Goal: Information Seeking & Learning: Learn about a topic

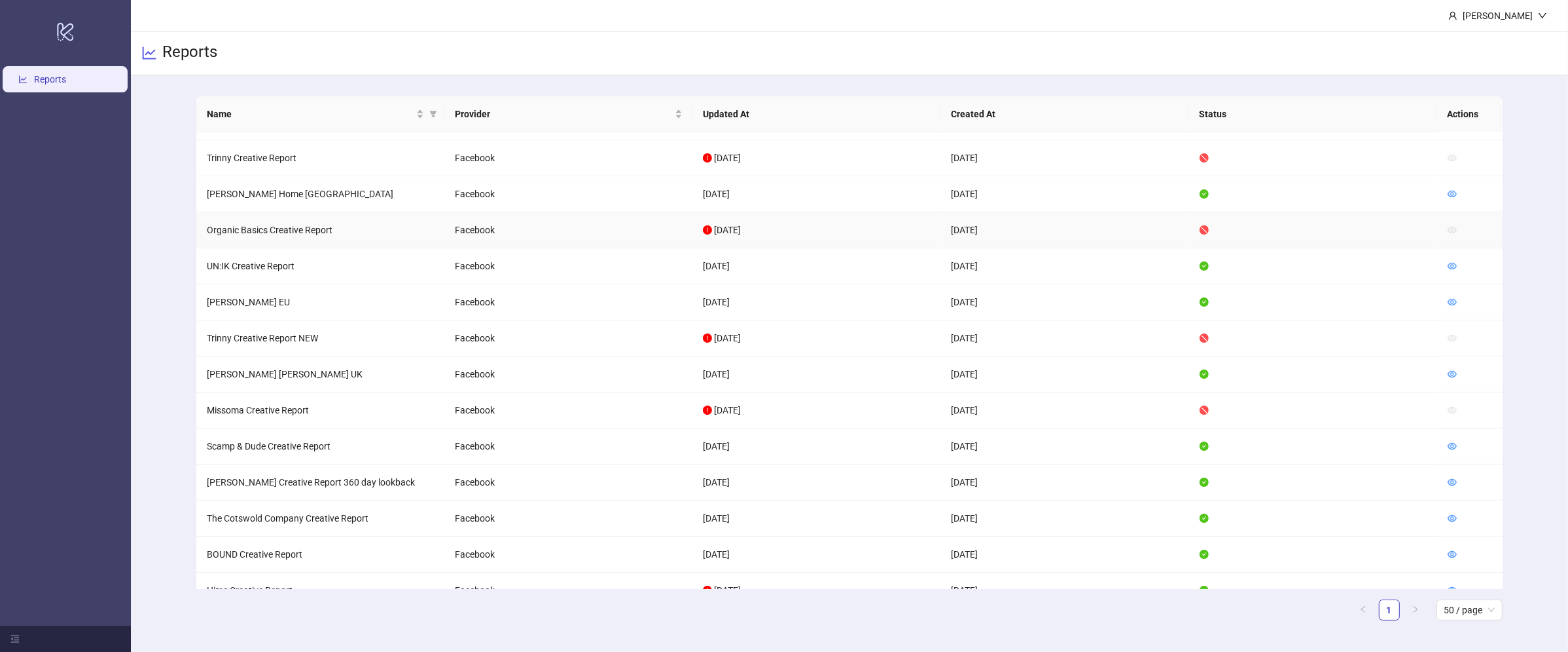
scroll to position [625, 0]
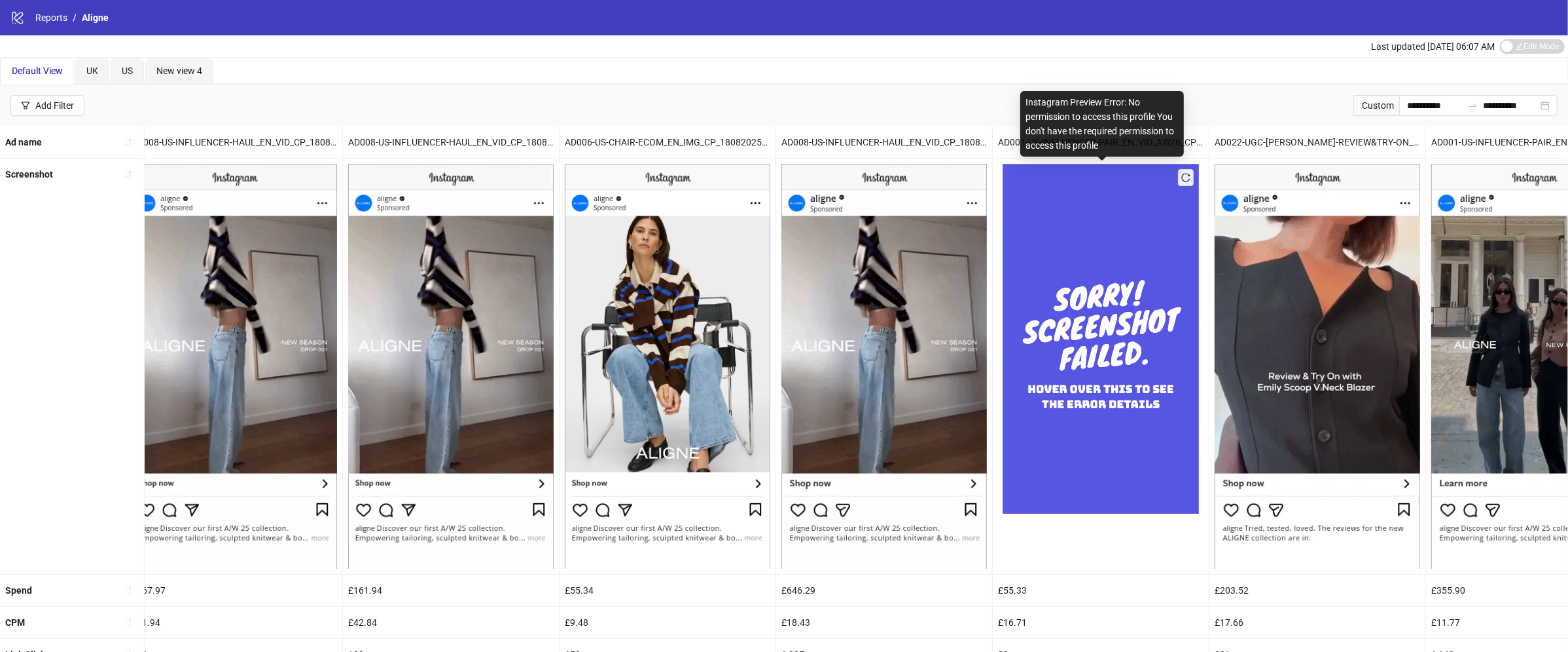
scroll to position [0, 1248]
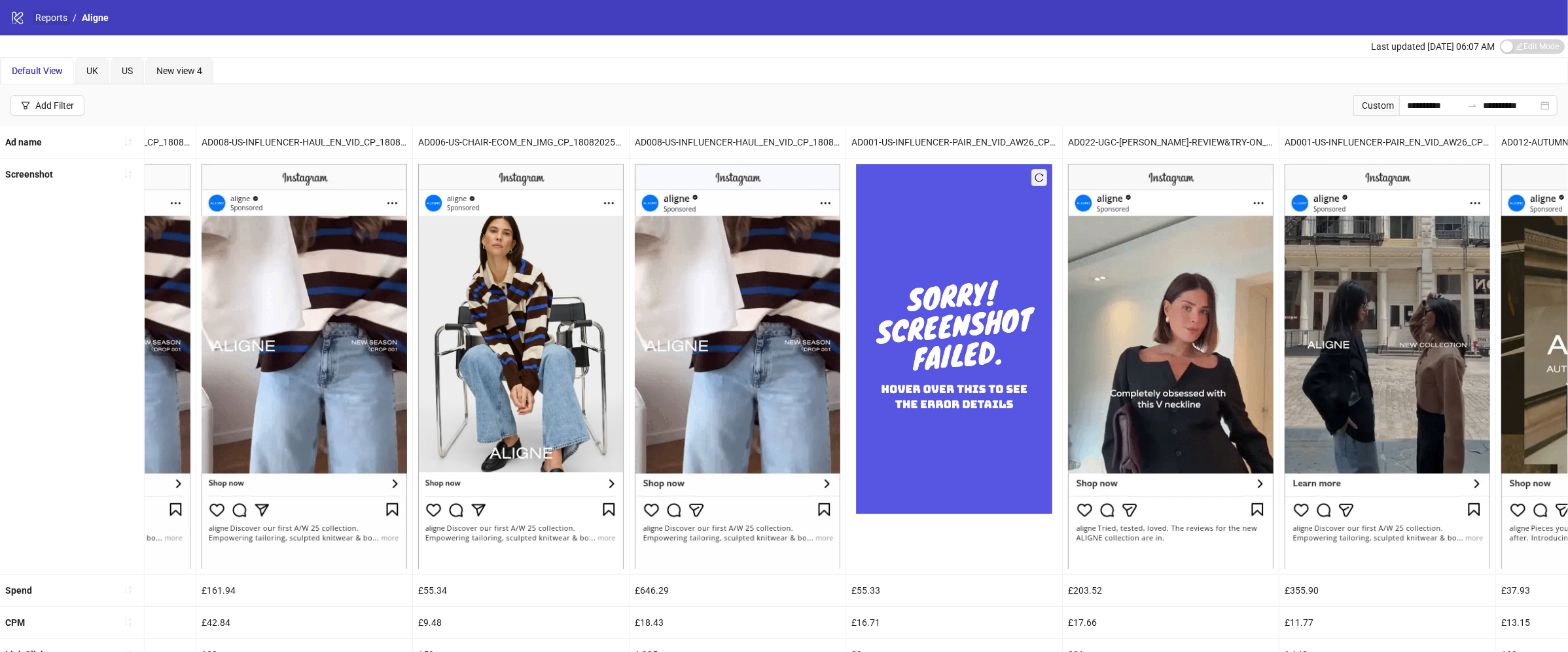
click at [46, 18] on link "Reports" at bounding box center [51, 17] width 37 height 14
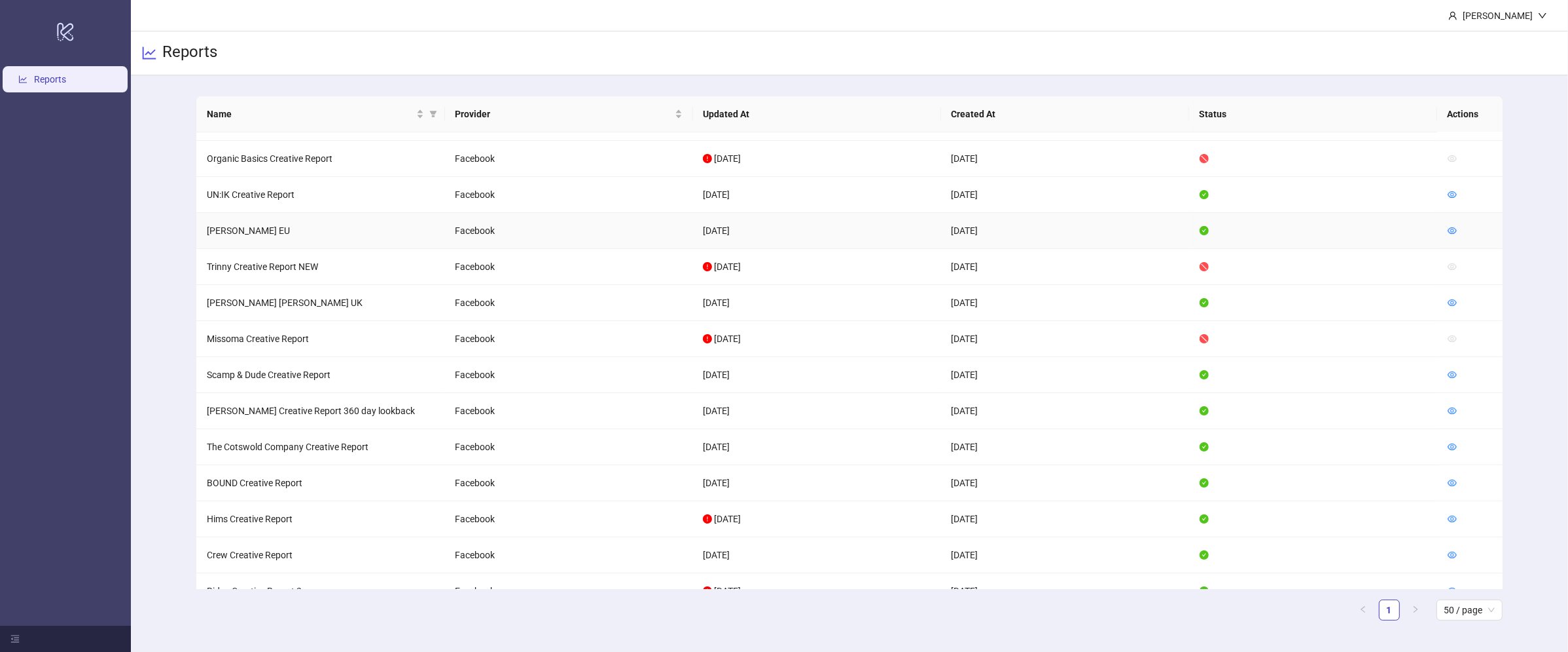
scroll to position [654, 0]
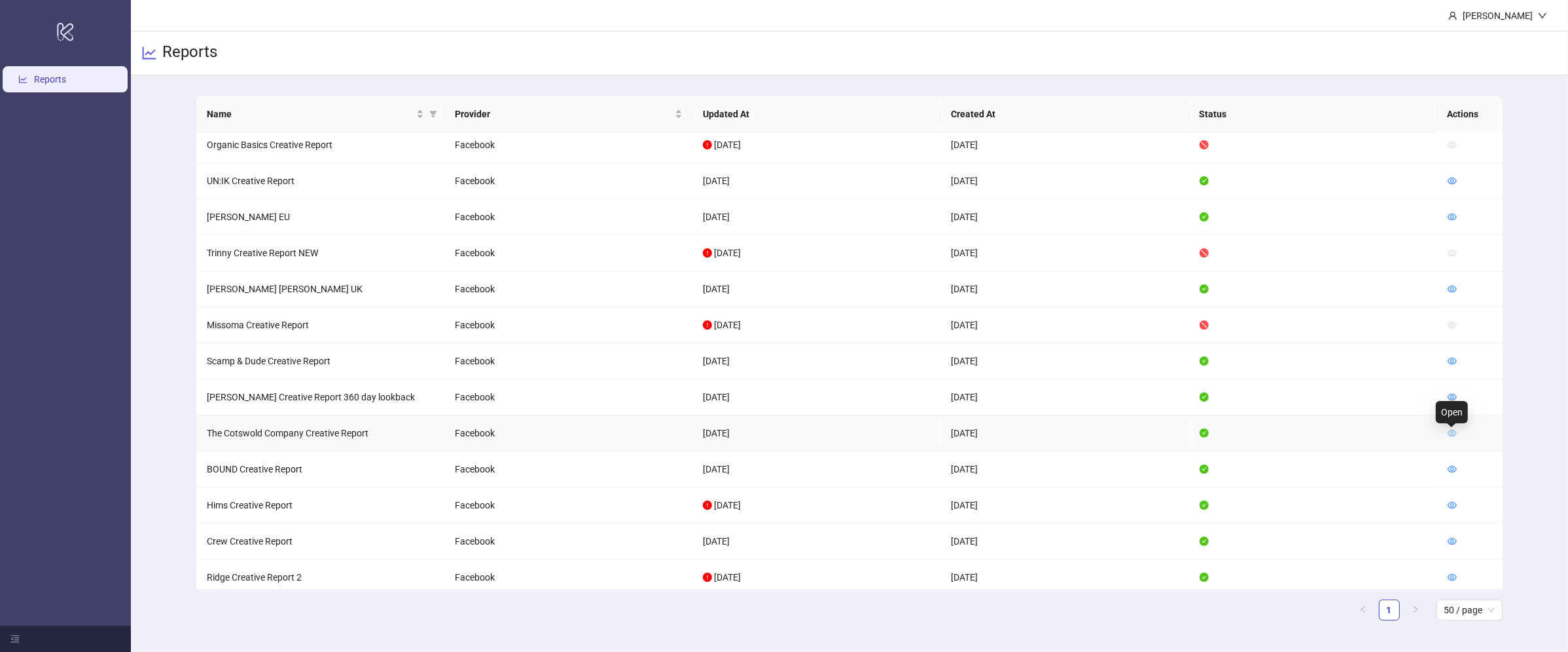
click at [1449, 434] on icon "eye" at bounding box center [1452, 433] width 9 height 7
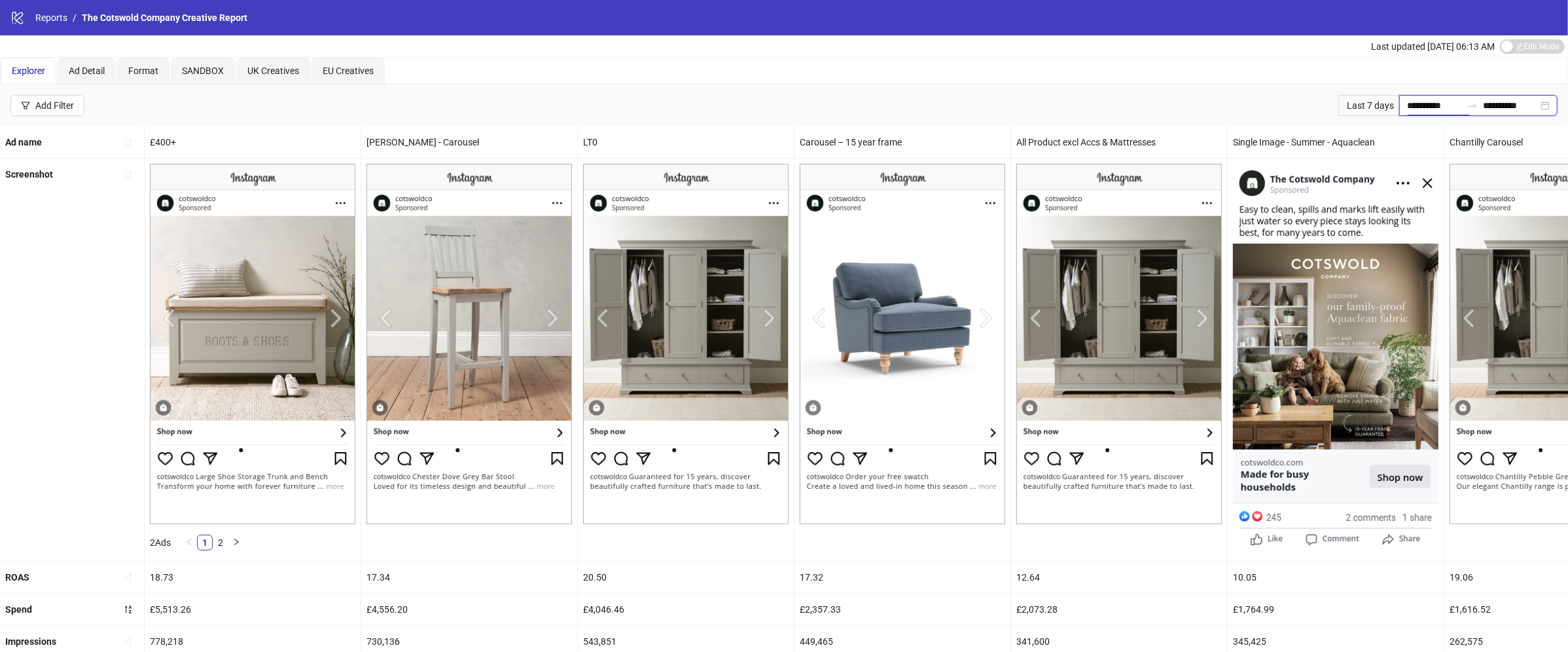
click at [1430, 99] on input "**********" at bounding box center [1434, 105] width 55 height 14
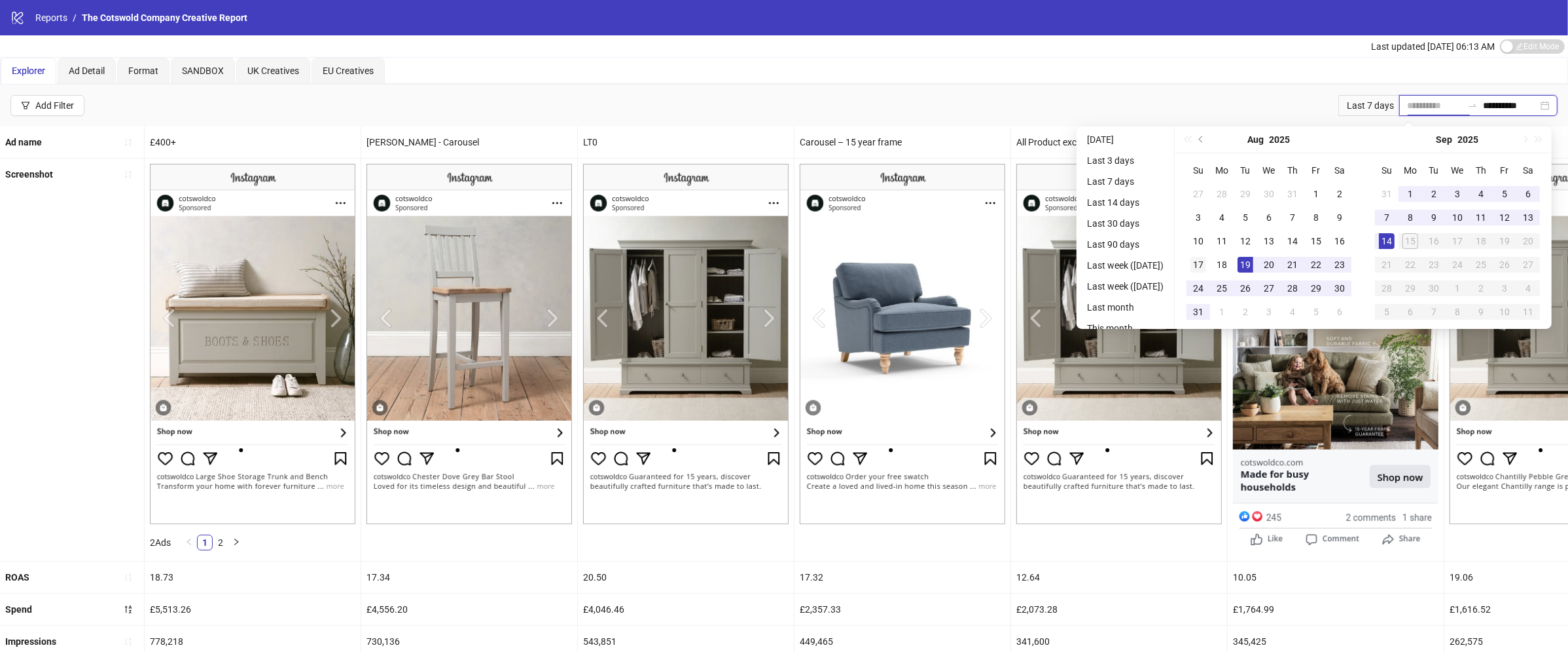
type input "**********"
click at [1200, 267] on div "17" at bounding box center [1198, 264] width 16 height 16
type input "**********"
click at [1393, 241] on div "14" at bounding box center [1387, 241] width 16 height 16
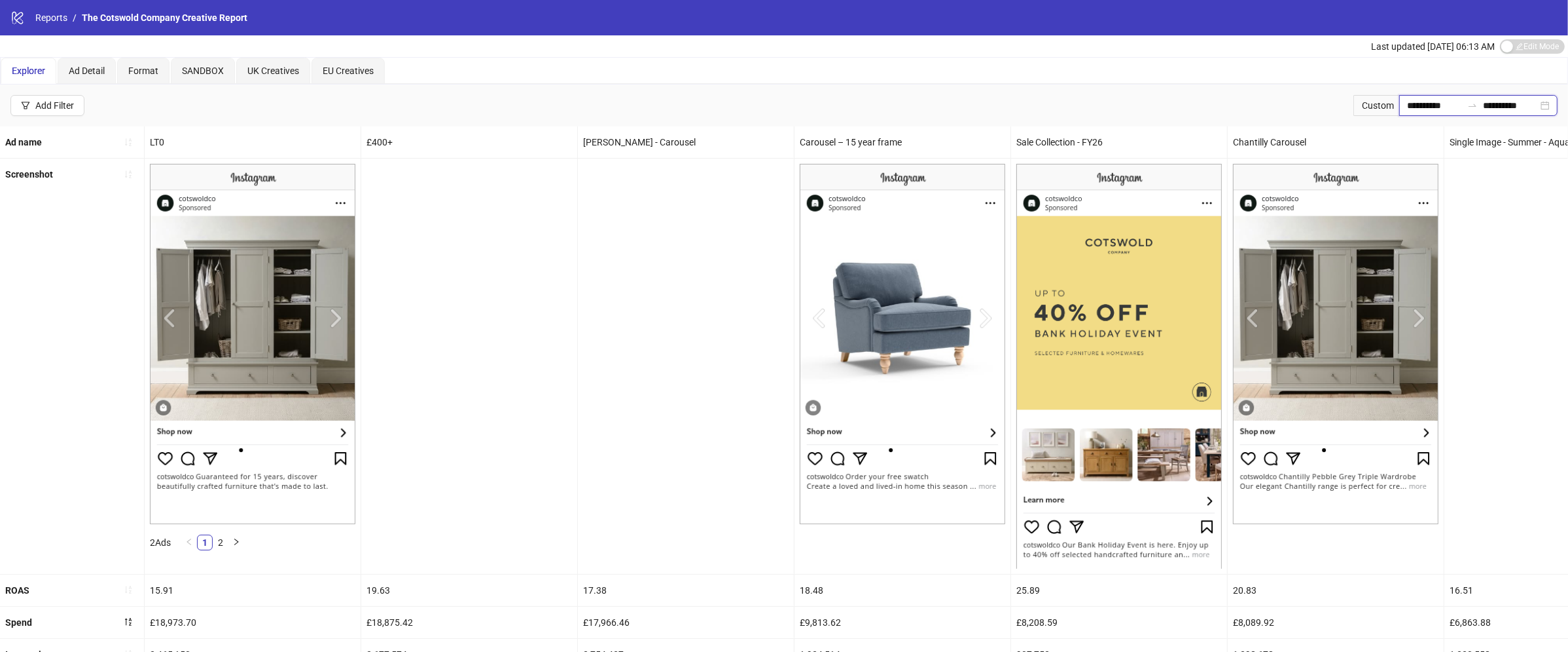
click at [1441, 107] on input "**********" at bounding box center [1434, 105] width 55 height 14
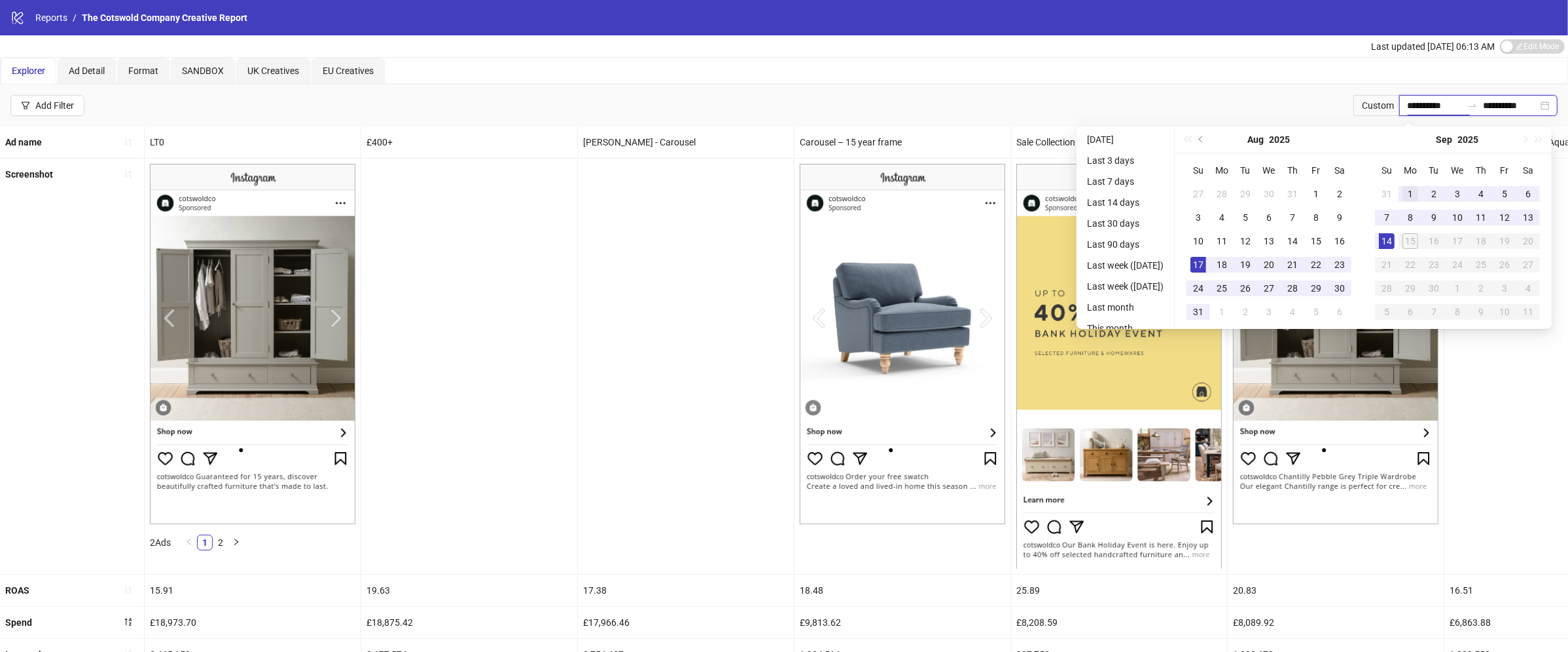
type input "**********"
click at [1416, 188] on div "1" at bounding box center [1410, 194] width 16 height 16
type input "**********"
click at [1394, 232] on td "14" at bounding box center [1387, 241] width 24 height 24
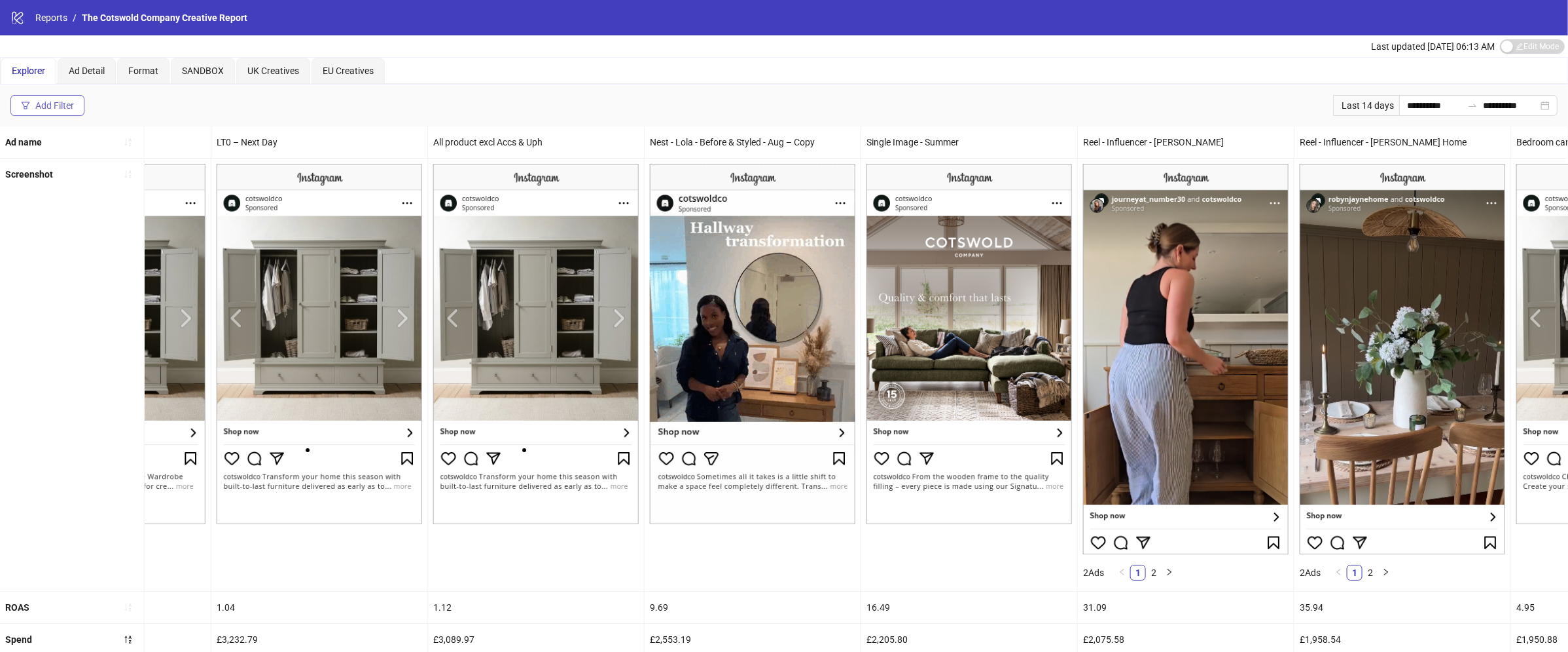
click at [55, 103] on div "Add Filter" at bounding box center [54, 105] width 39 height 10
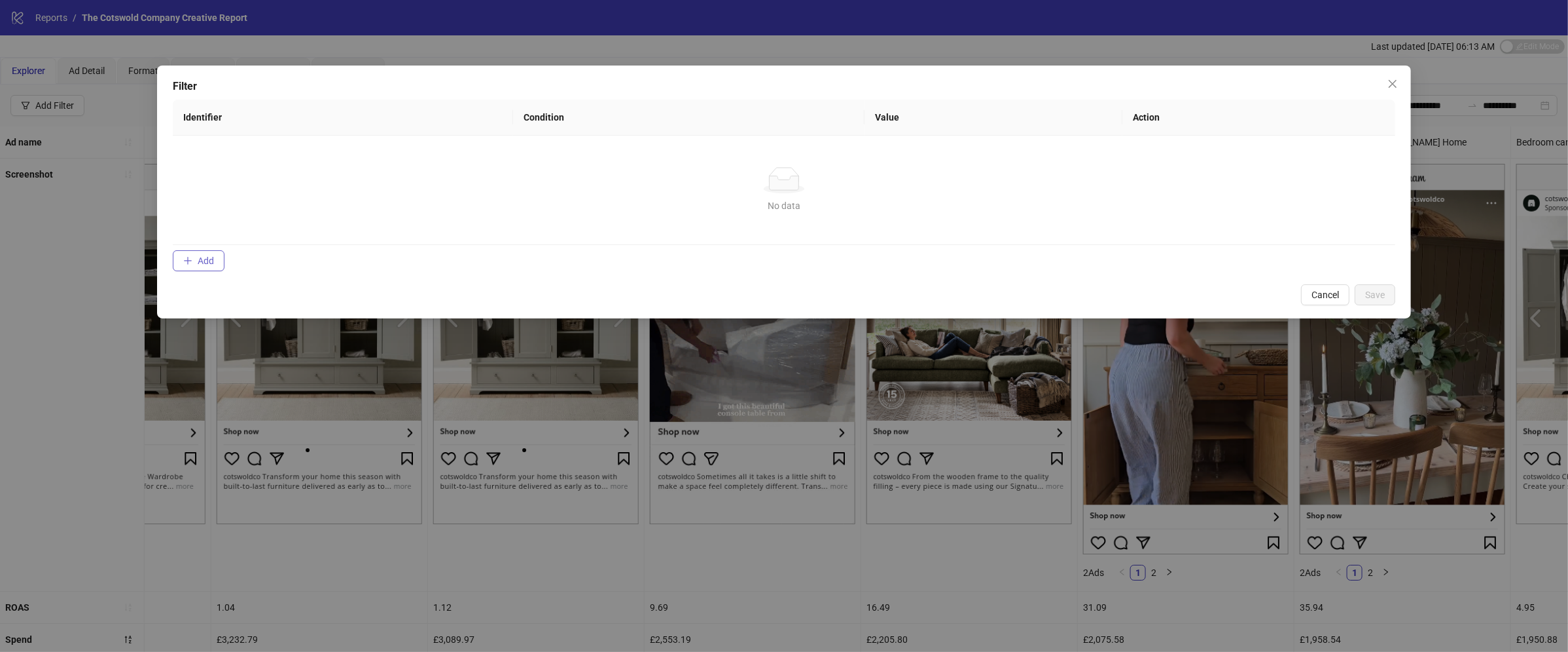
click at [187, 271] on button "Add" at bounding box center [198, 260] width 52 height 21
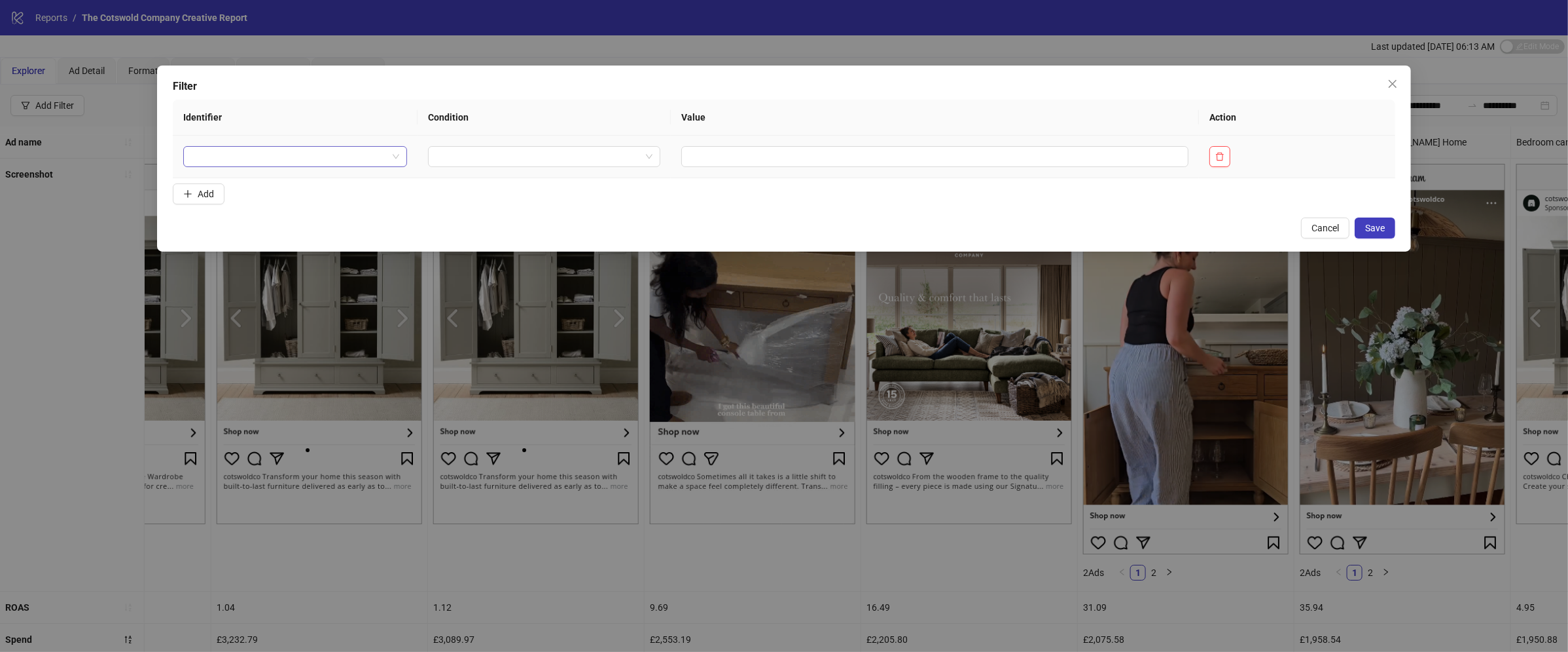
click at [293, 161] on input "search" at bounding box center [289, 156] width 197 height 20
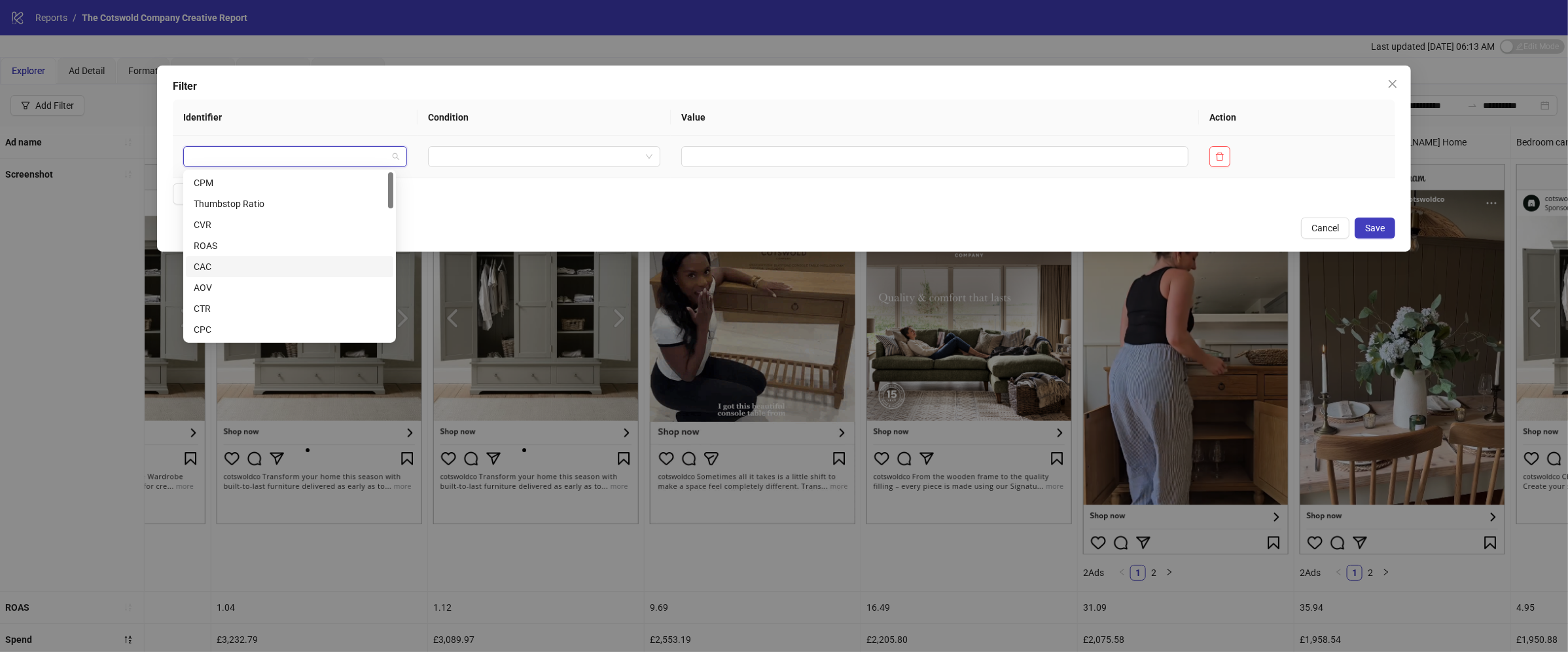
scroll to position [149, 0]
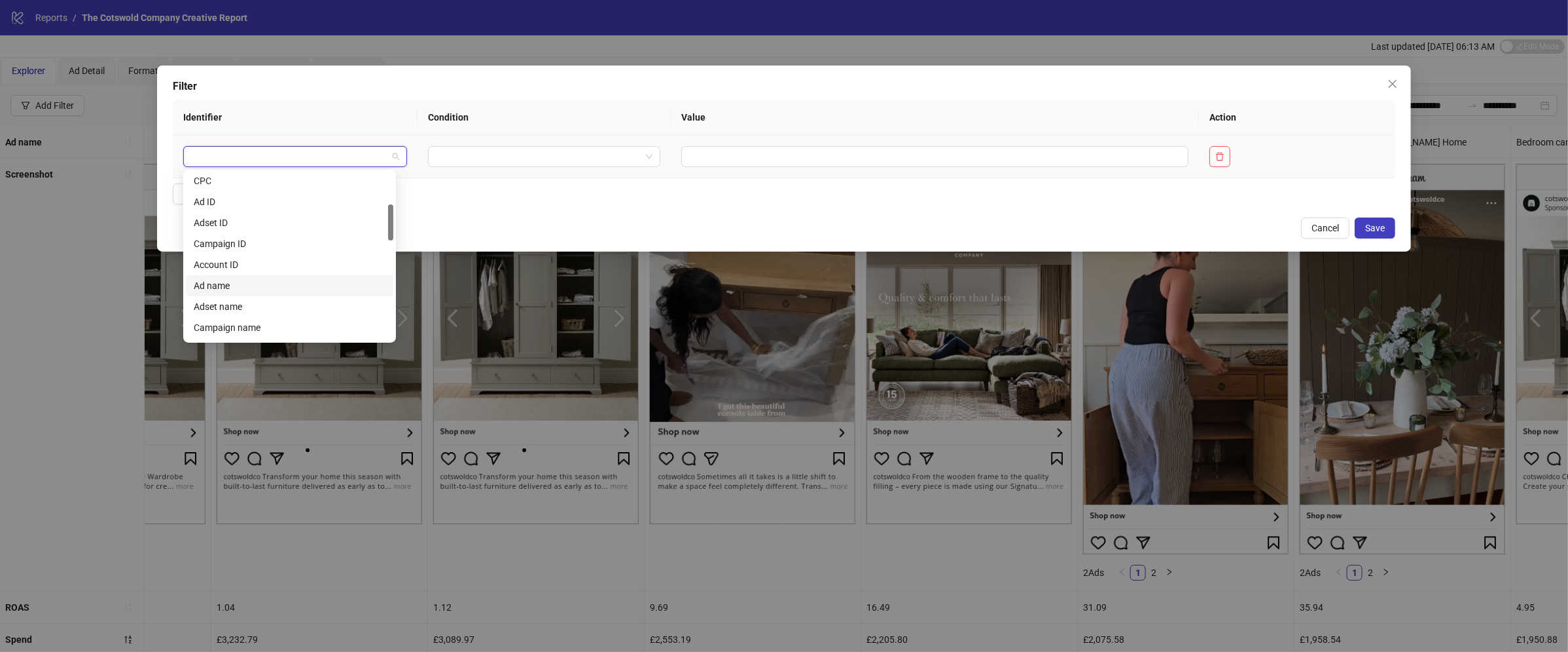
click at [272, 278] on div "Ad name" at bounding box center [289, 285] width 192 height 14
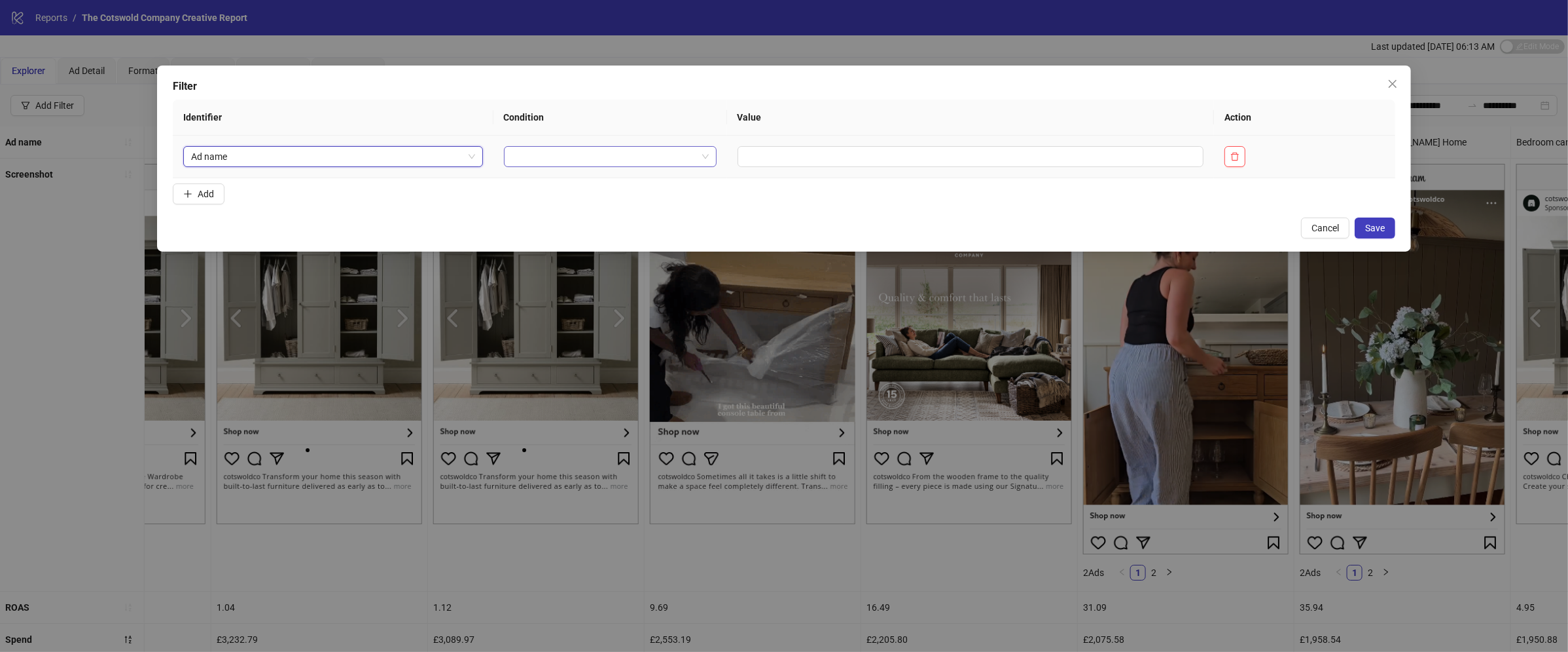
click at [552, 159] on input "search" at bounding box center [604, 156] width 185 height 20
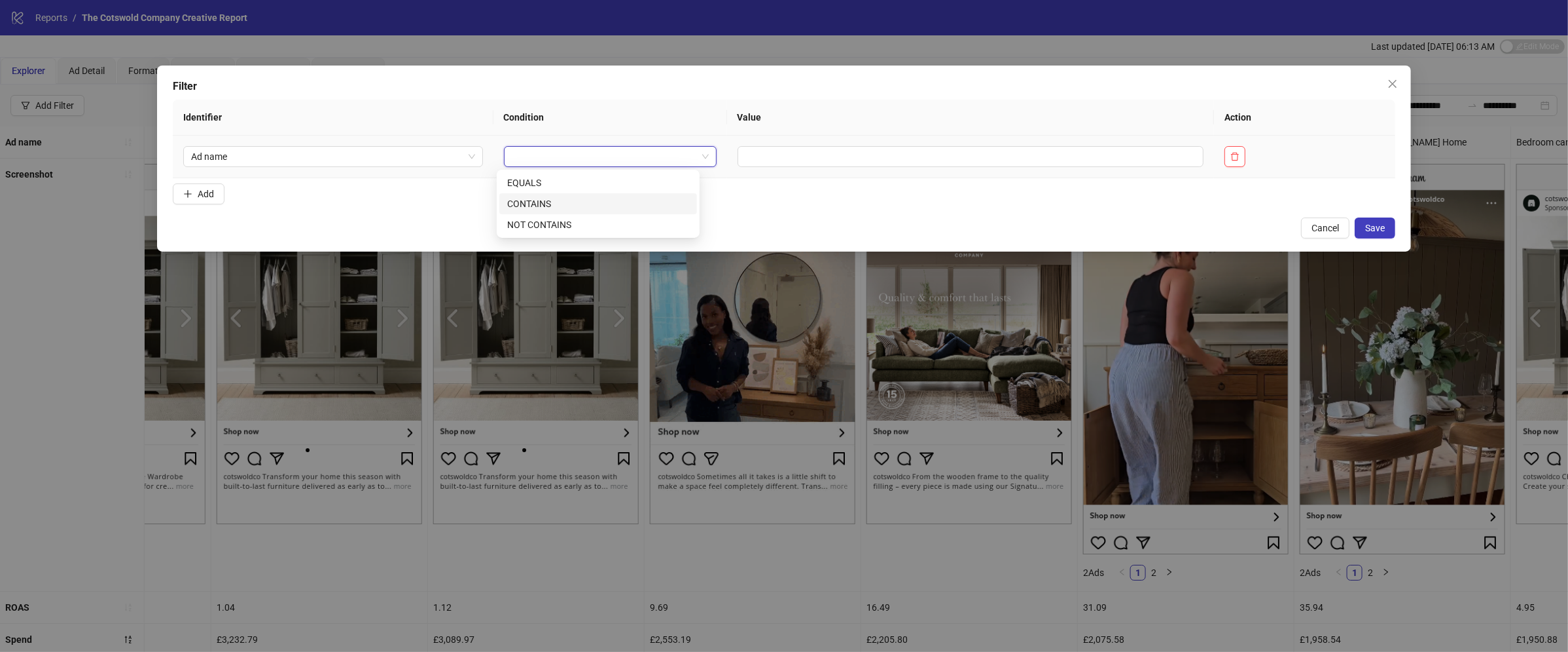
click at [551, 197] on div "CONTAINS" at bounding box center [599, 203] width 182 height 14
click at [857, 163] on input "text" at bounding box center [1008, 156] width 424 height 21
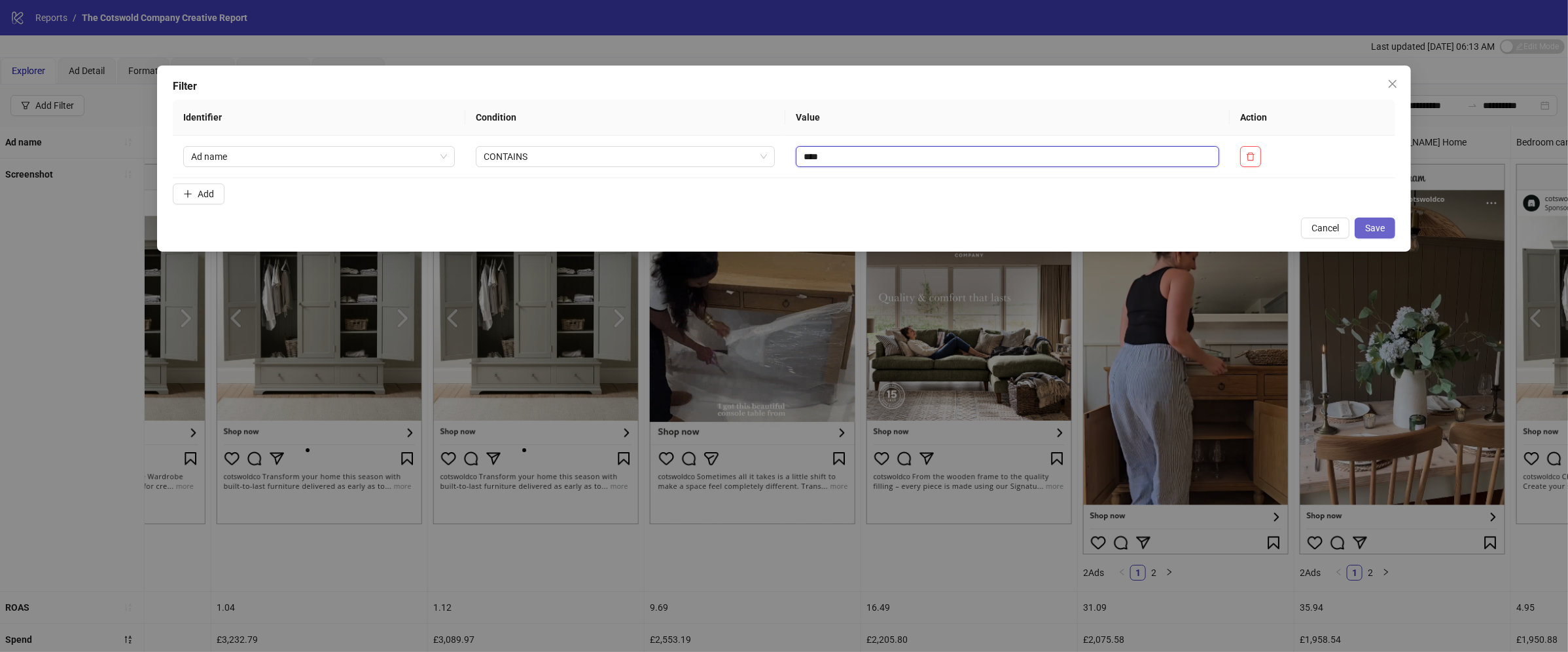
type input "****"
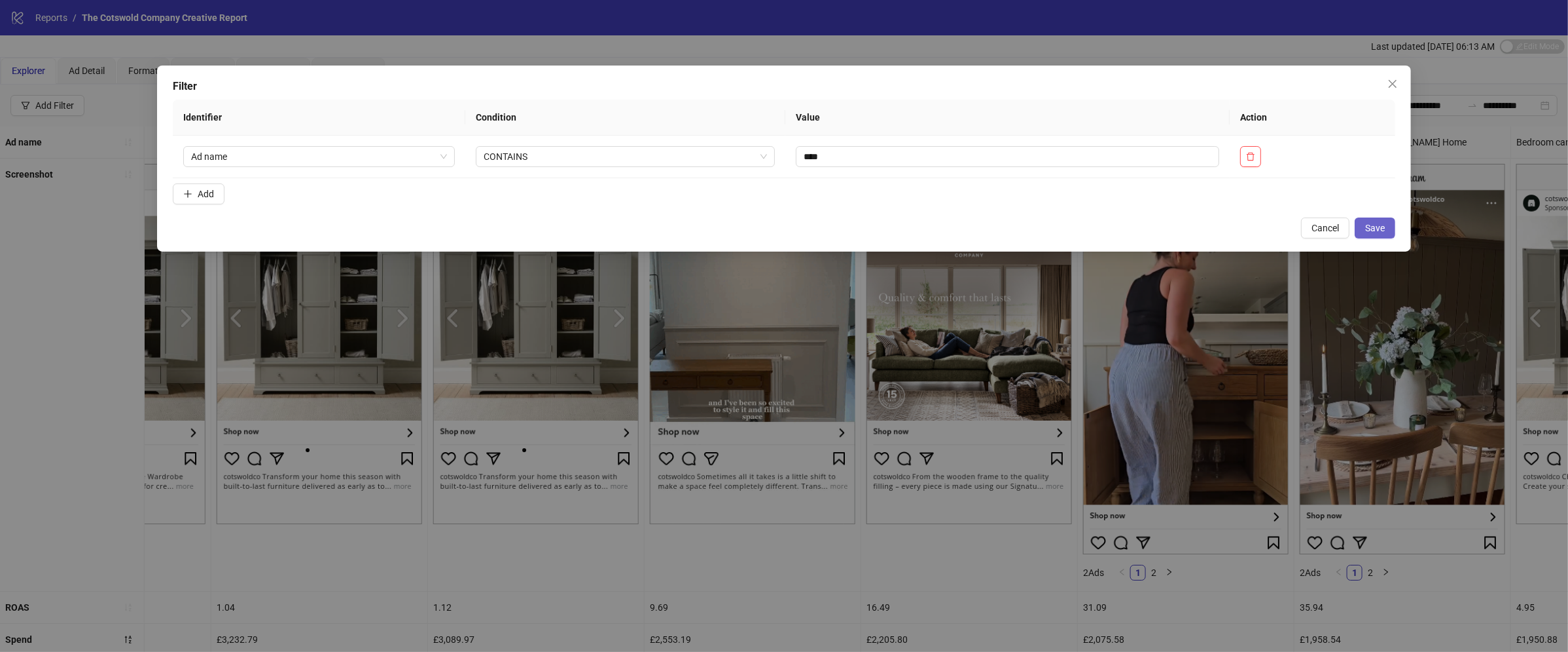
click at [1375, 226] on span "Save" at bounding box center [1375, 228] width 20 height 10
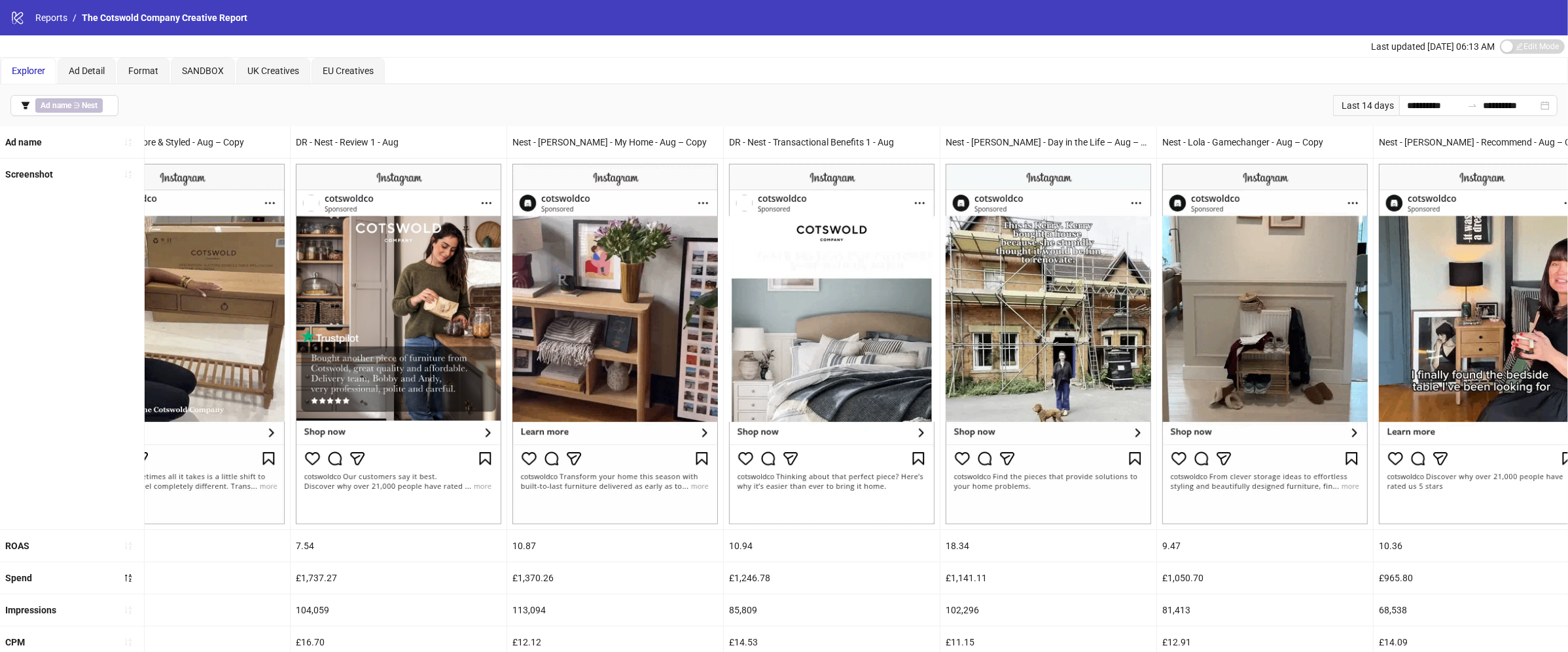
scroll to position [0, 0]
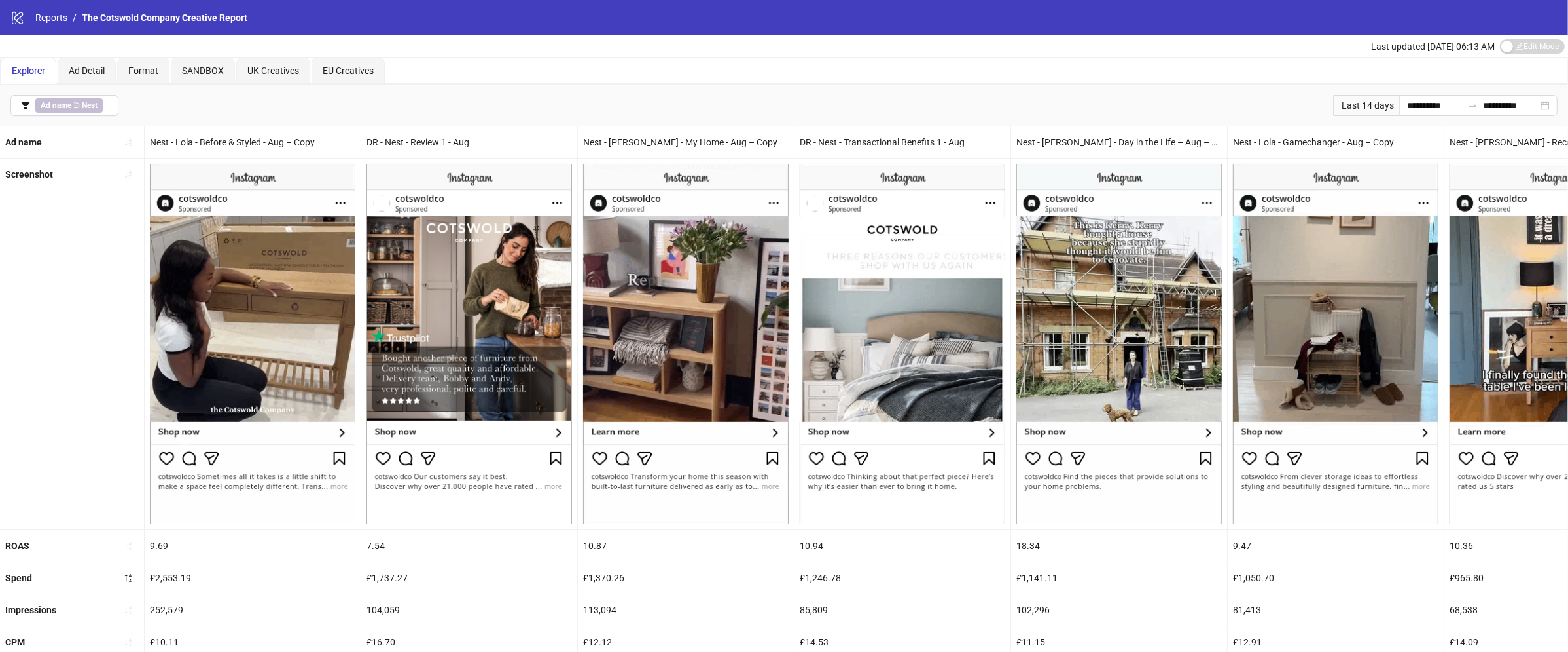
click at [221, 140] on div "Nest - Lola - Before & Styled - Aug – Copy" at bounding box center [253, 142] width 216 height 31
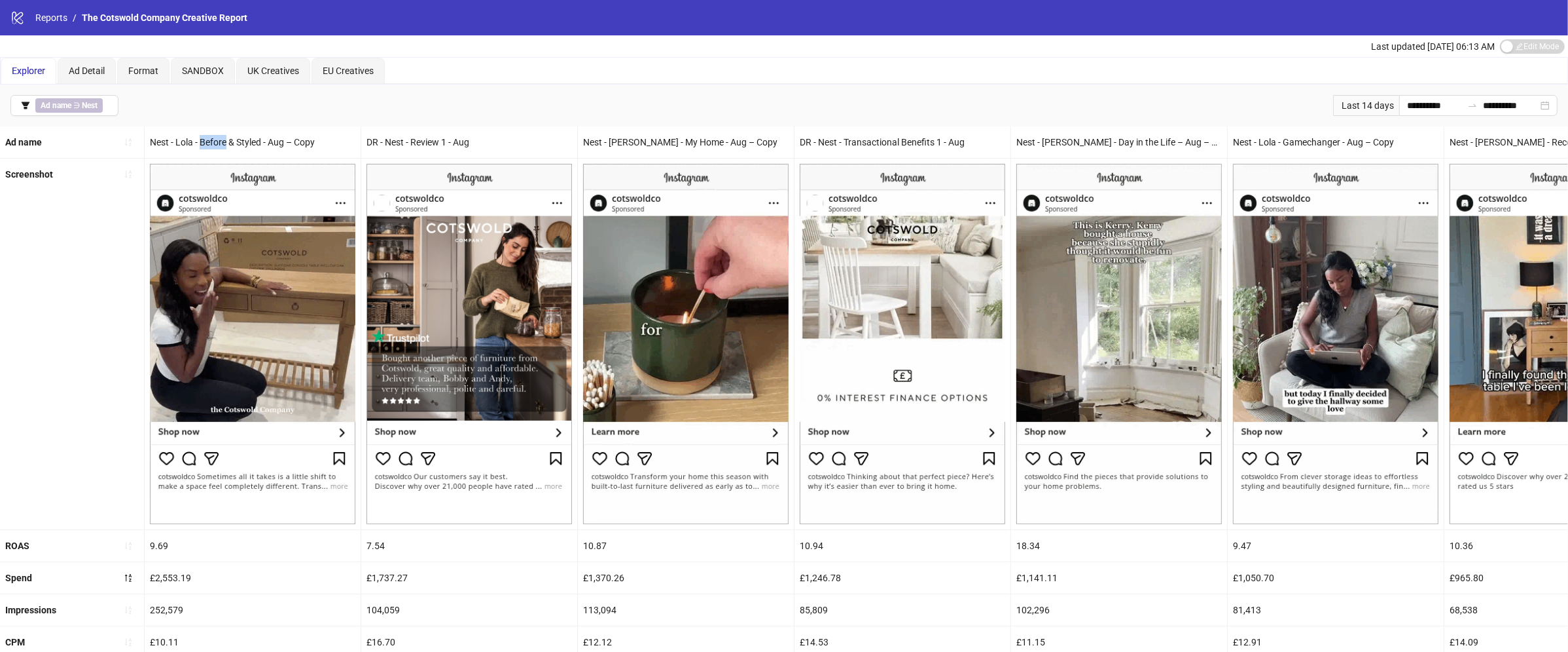
click at [221, 140] on div "Nest - Lola - Before & Styled - Aug – Copy" at bounding box center [253, 142] width 216 height 31
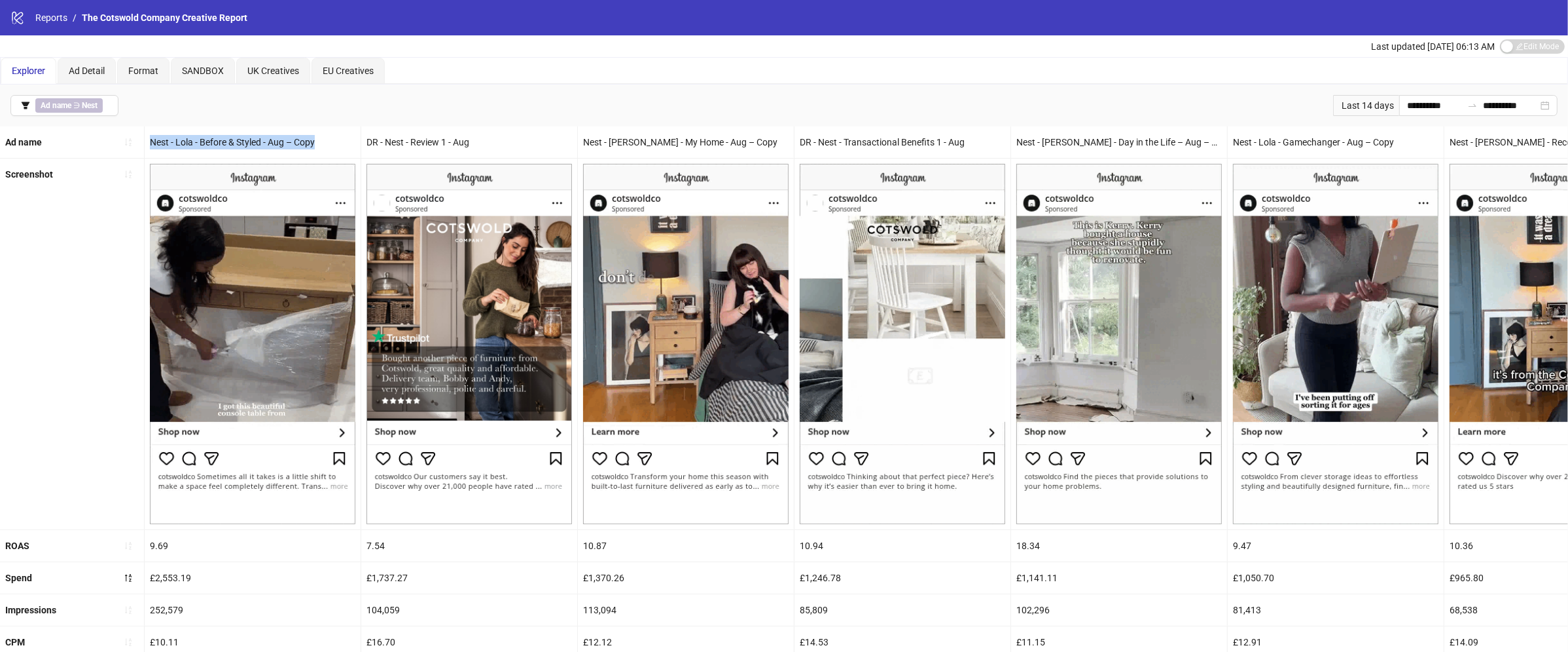
click at [221, 140] on div "Nest - Lola - Before & Styled - Aug – Copy" at bounding box center [253, 142] width 216 height 31
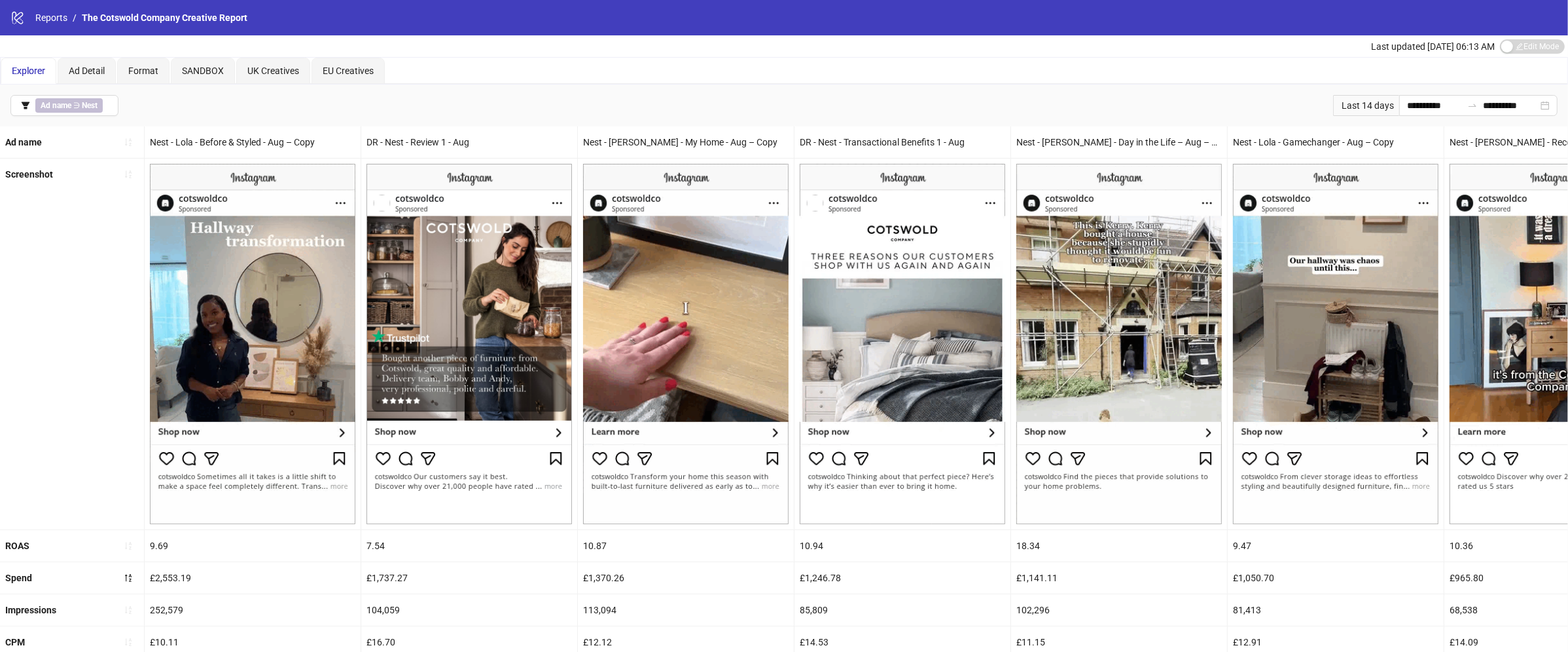
click at [296, 136] on div "Nest - Lola - Before & Styled - Aug – Copy" at bounding box center [253, 142] width 216 height 31
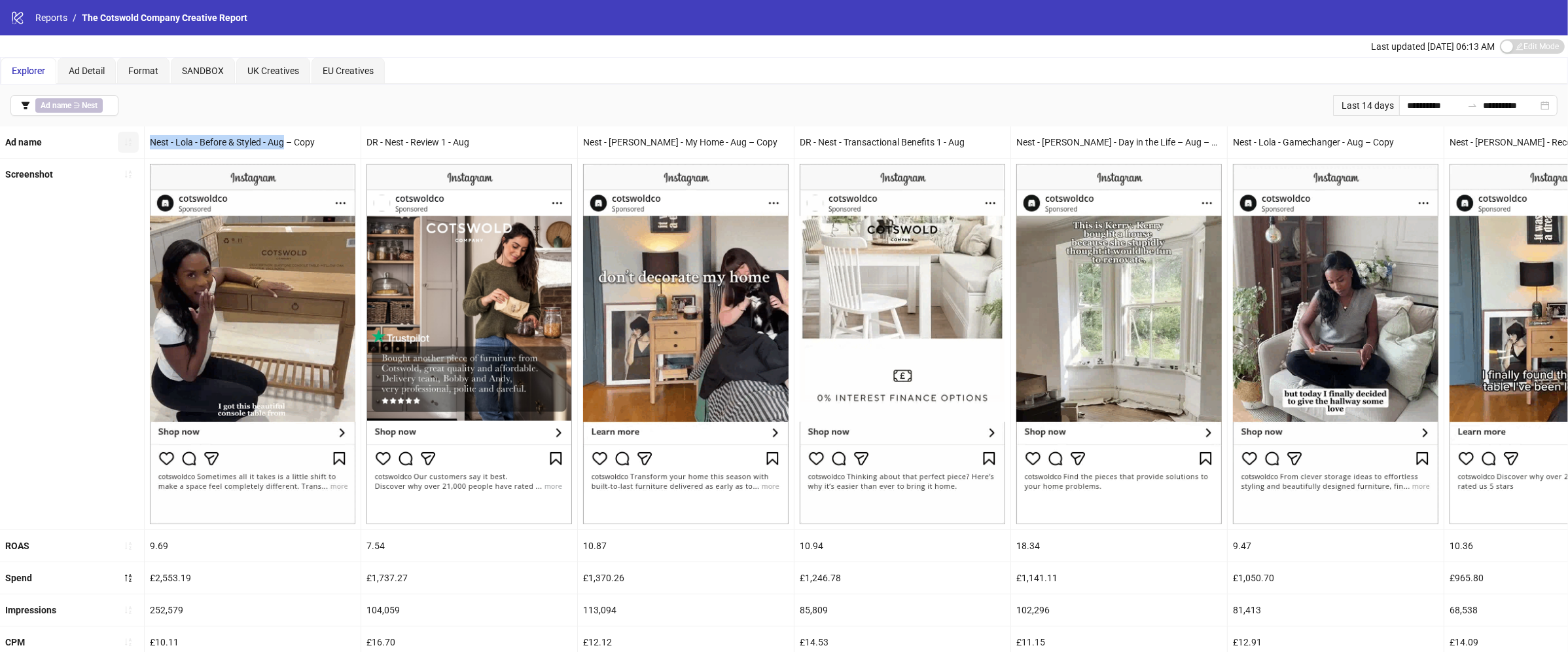
drag, startPoint x: 287, startPoint y: 141, endPoint x: 126, endPoint y: 150, distance: 161.3
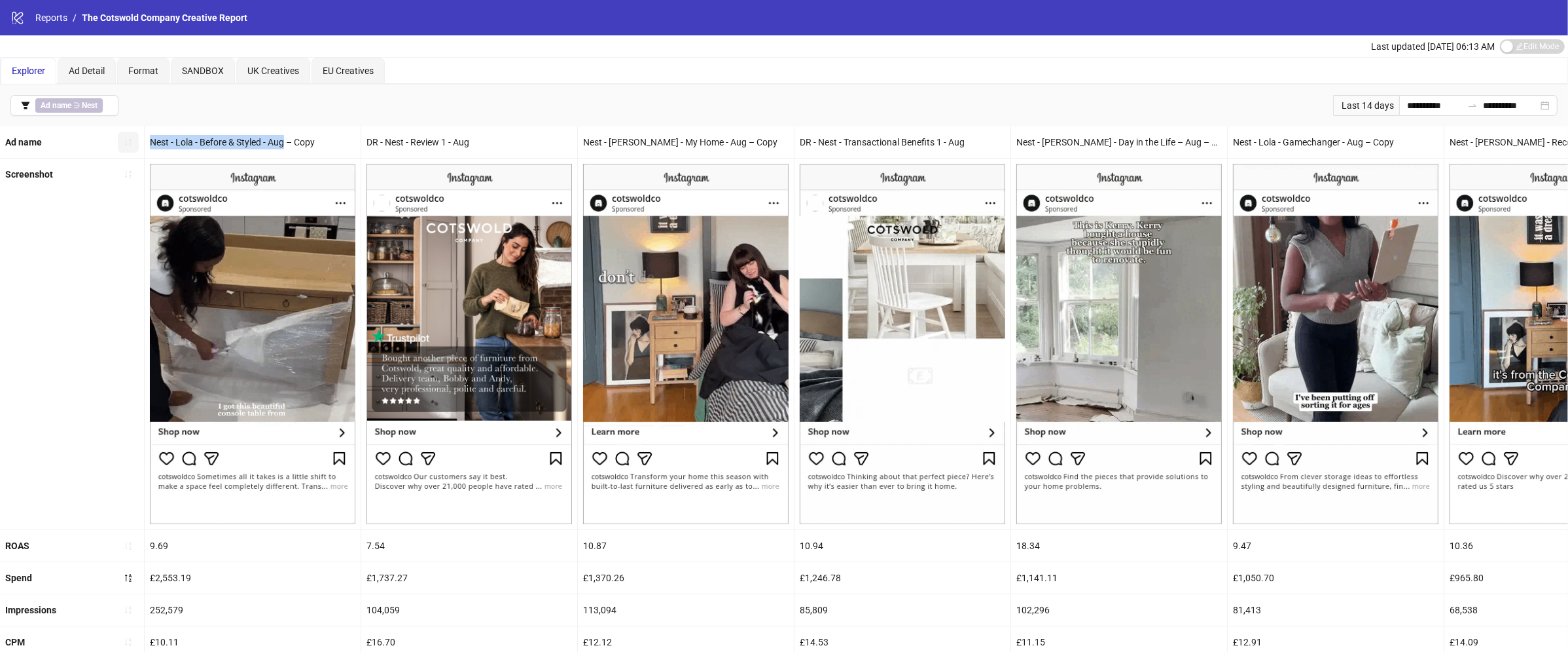
copy div "Nest - Lola - Before & Styled - Aug"
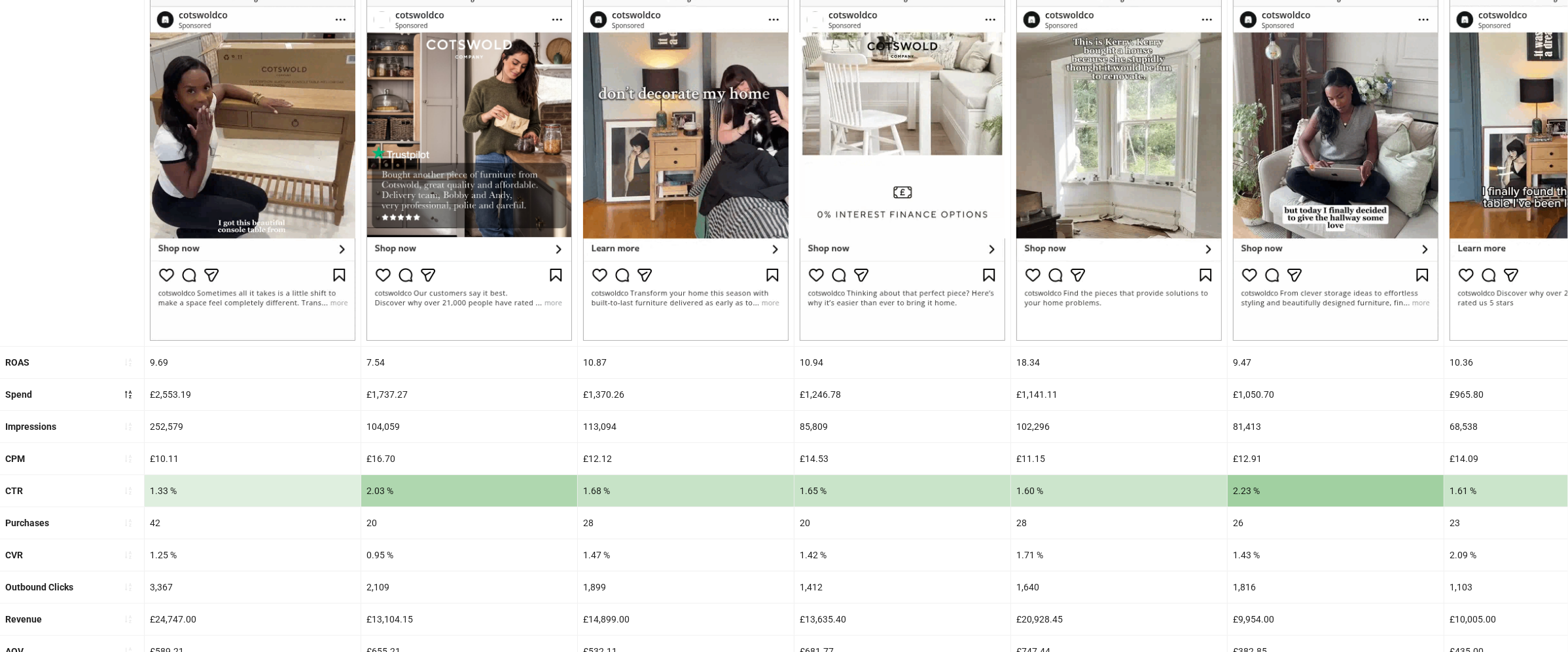
scroll to position [186, 0]
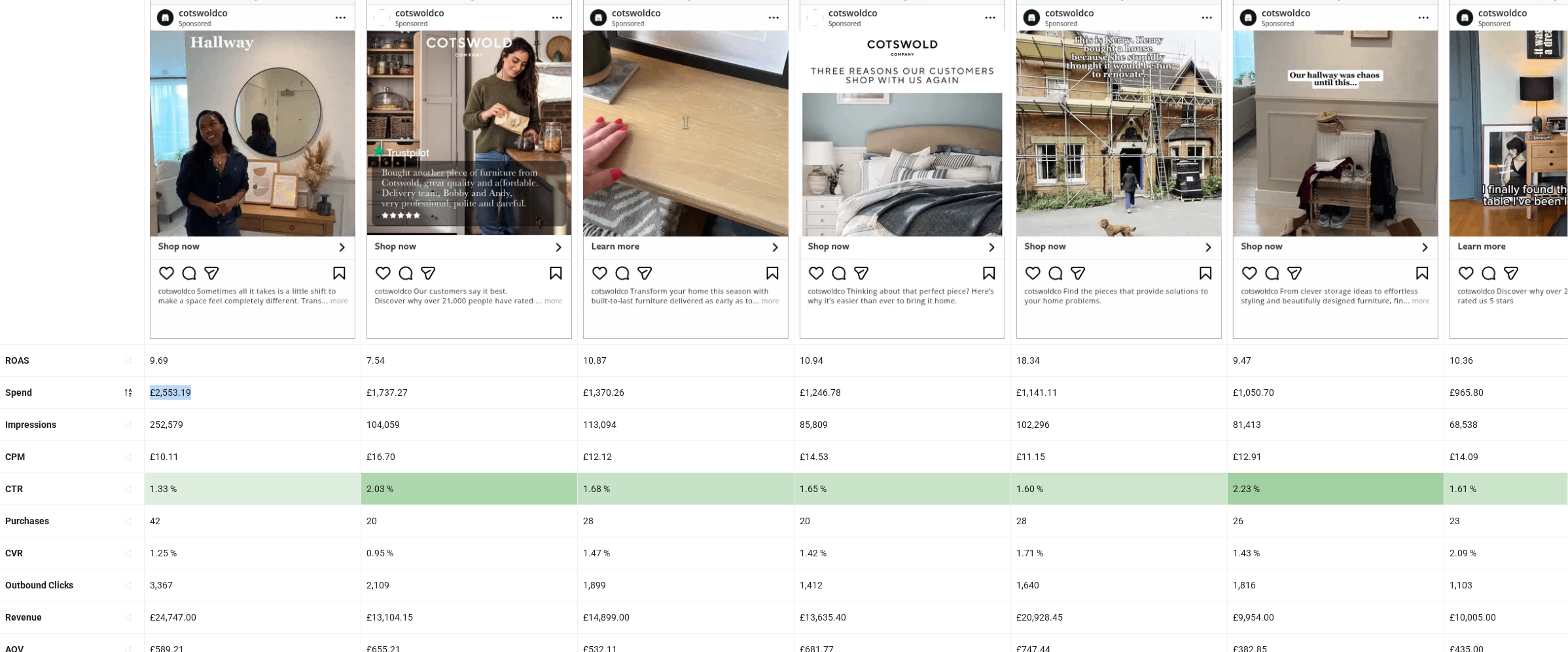
drag, startPoint x: 151, startPoint y: 392, endPoint x: 213, endPoint y: 392, distance: 62.0
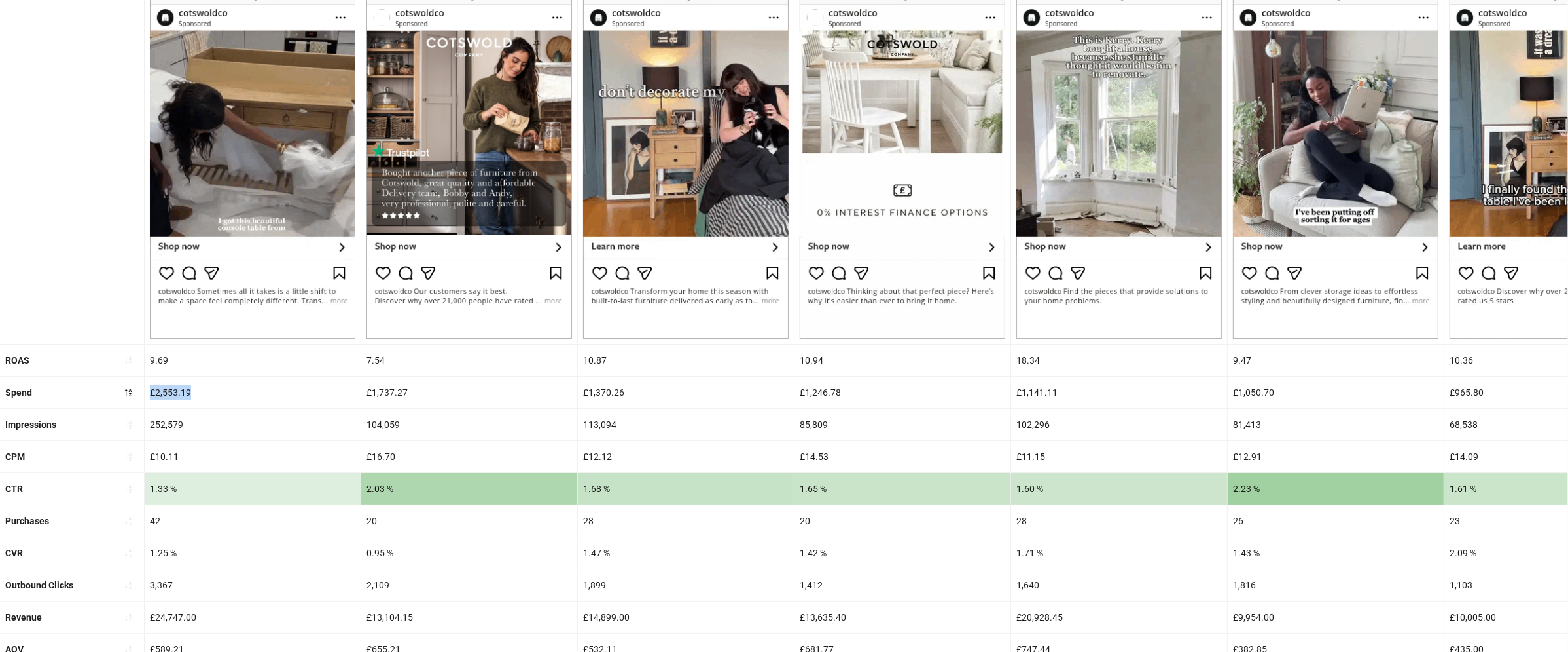
click at [213, 392] on div "£2,553.19" at bounding box center [253, 392] width 216 height 31
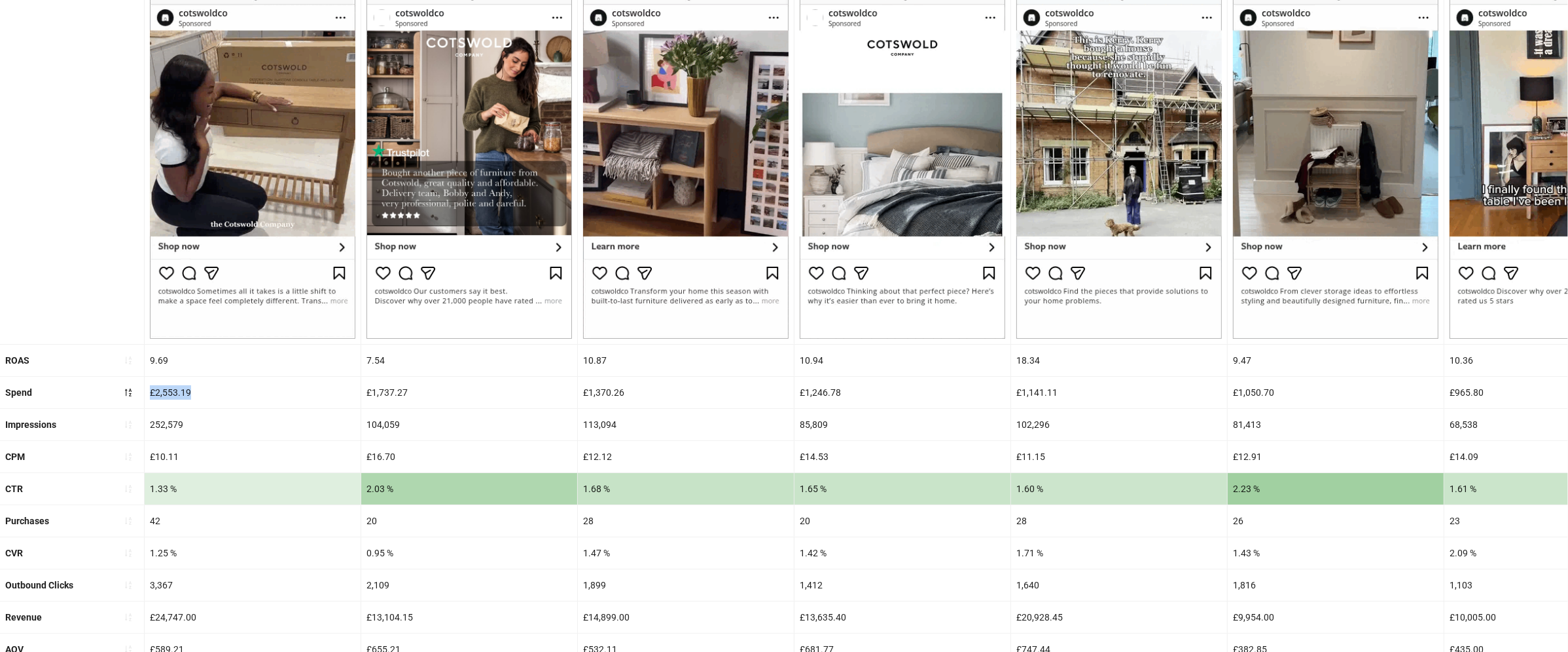
copy div "£2,553.19"
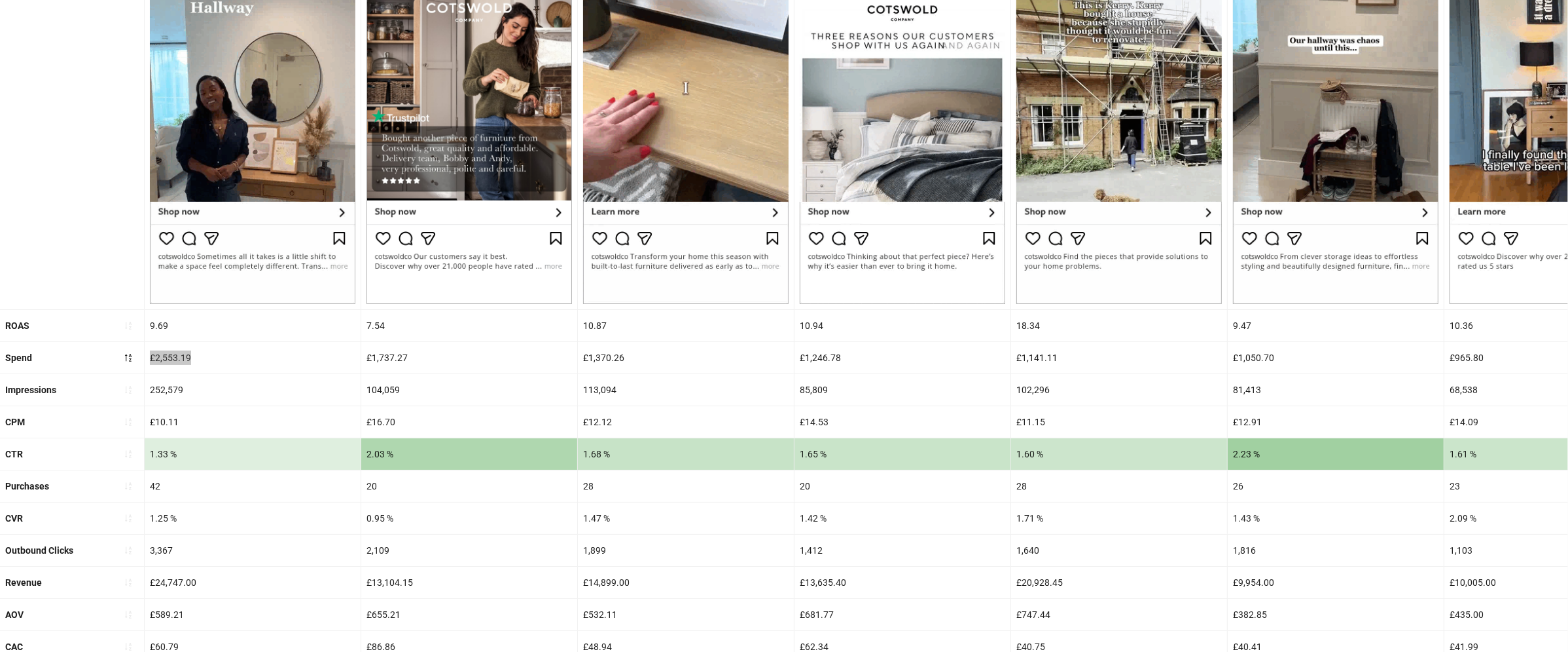
scroll to position [223, 0]
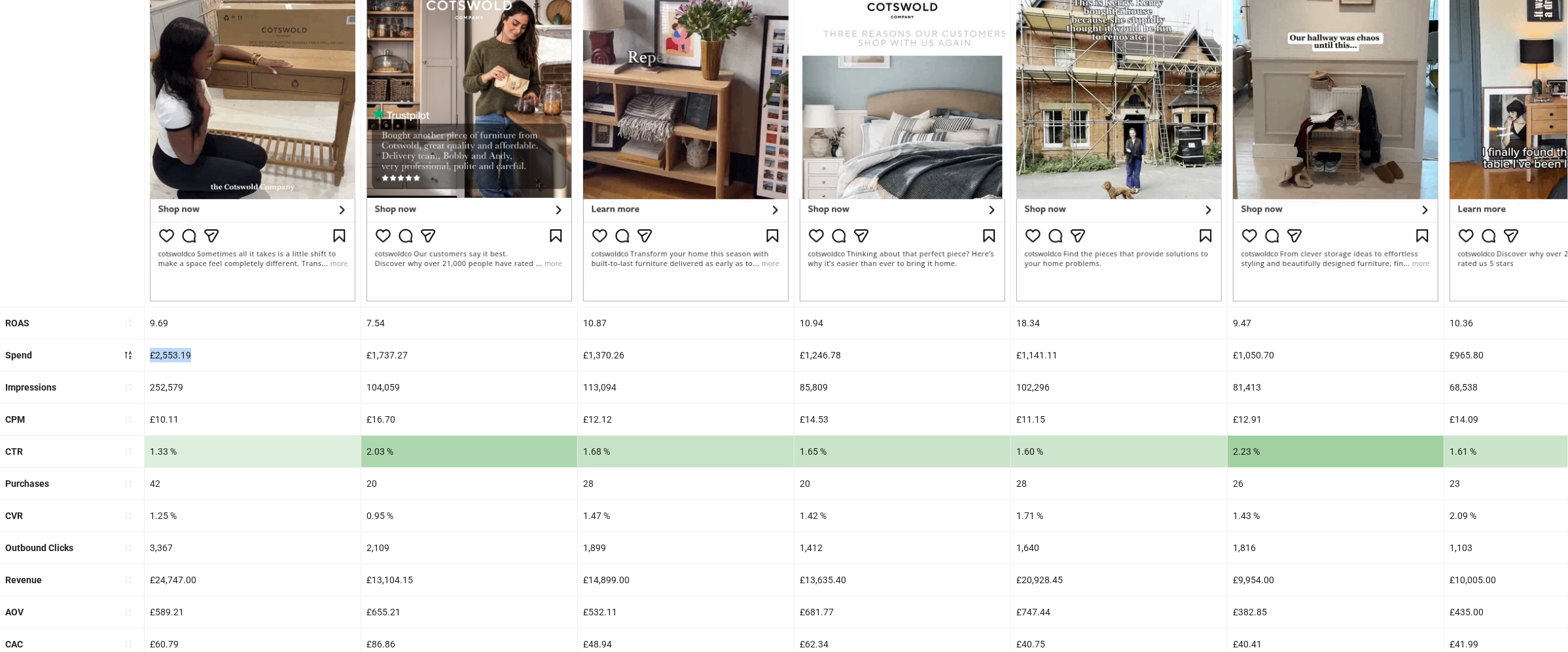
click at [161, 324] on div "9.69" at bounding box center [253, 323] width 216 height 31
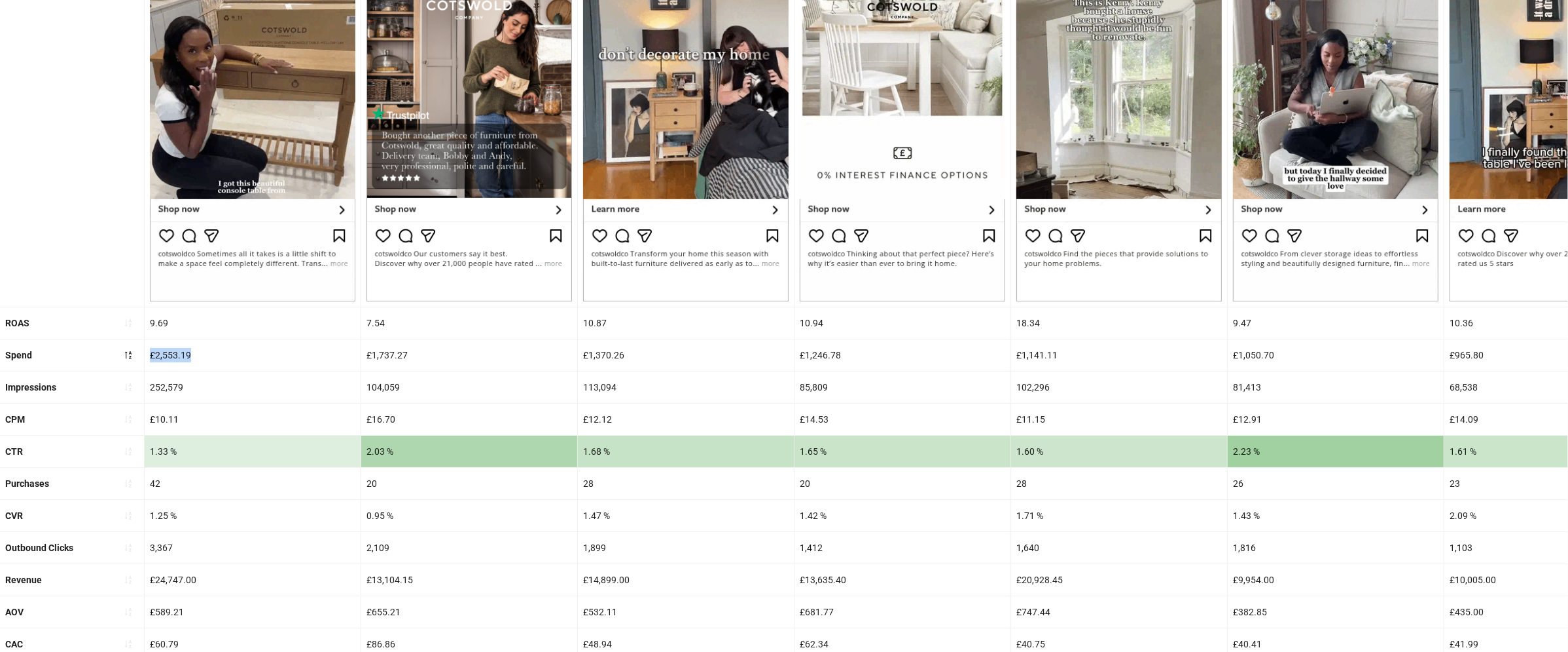
click at [161, 324] on div "9.69" at bounding box center [253, 323] width 216 height 31
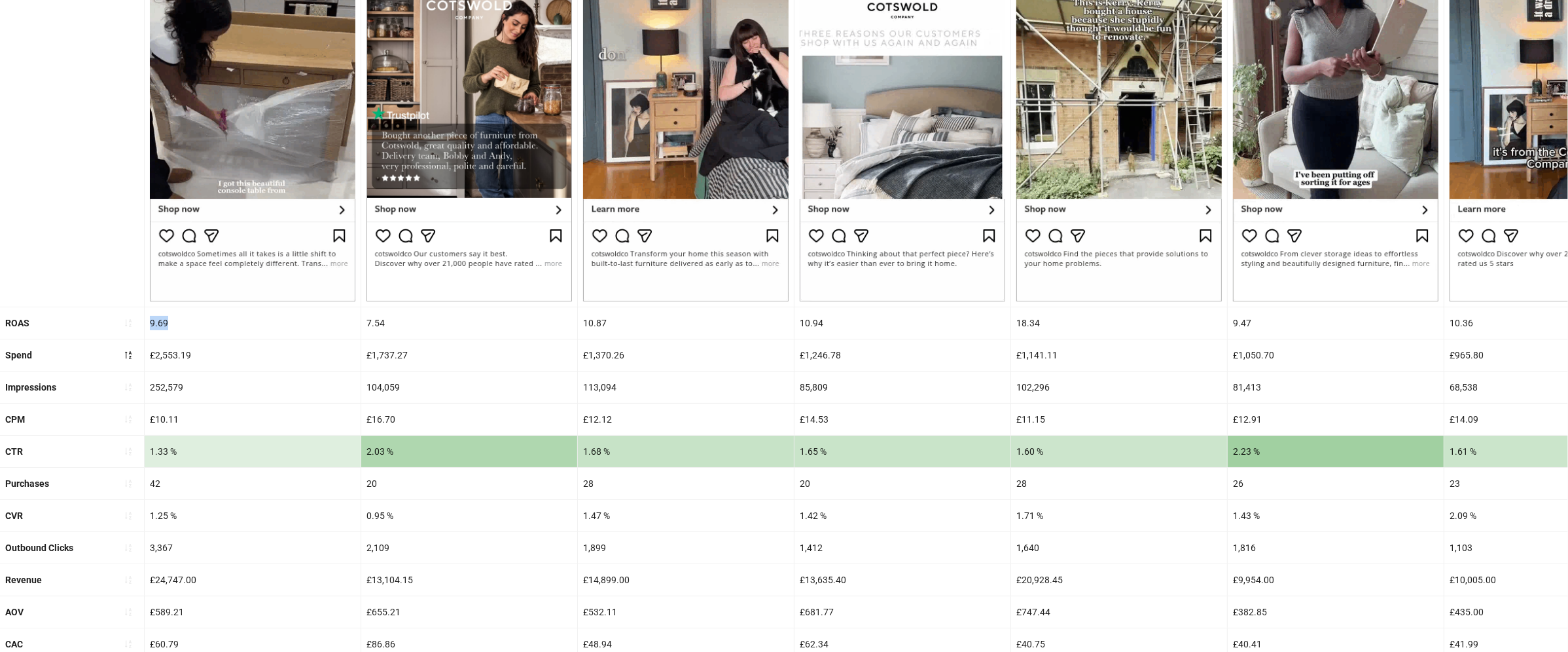
click at [161, 324] on div "9.69" at bounding box center [253, 323] width 216 height 31
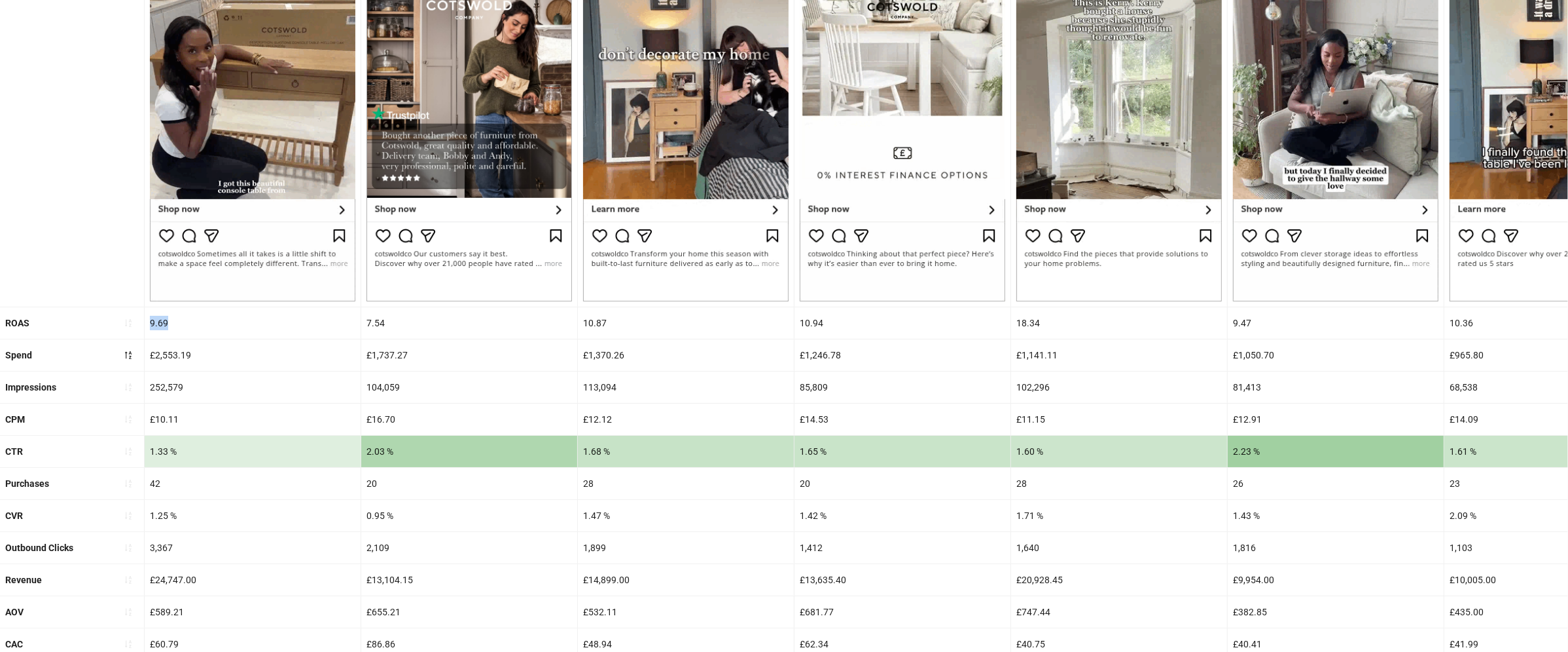
copy div "9.69"
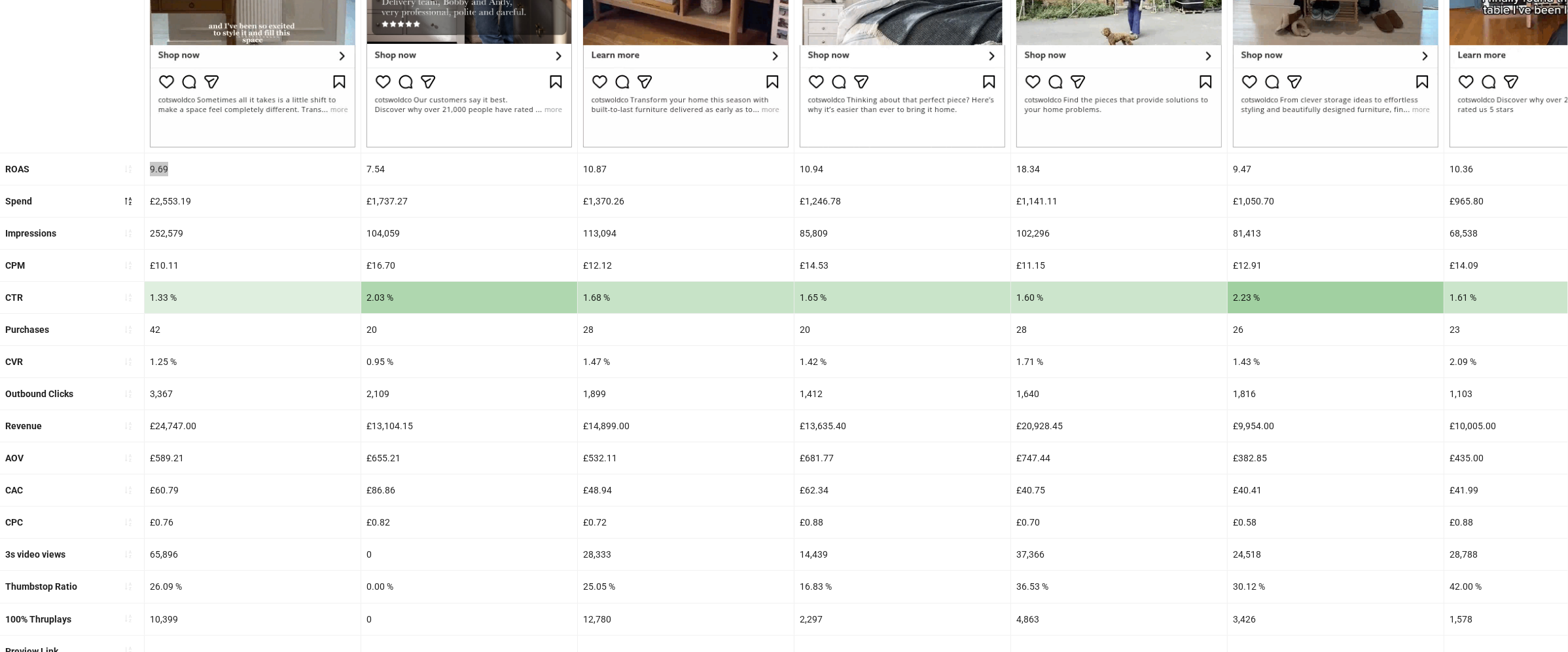
scroll to position [419, 0]
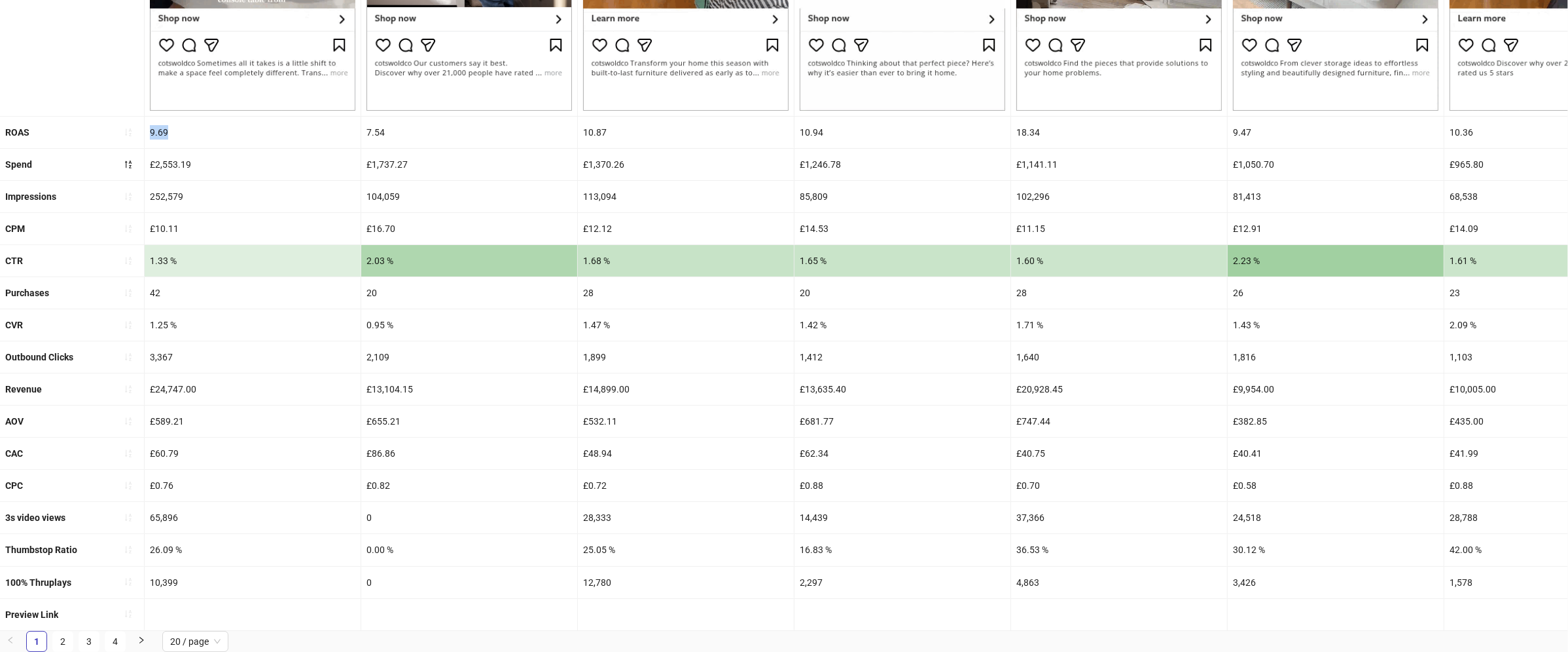
click at [438, 151] on div "£1,737.27" at bounding box center [469, 165] width 216 height 31
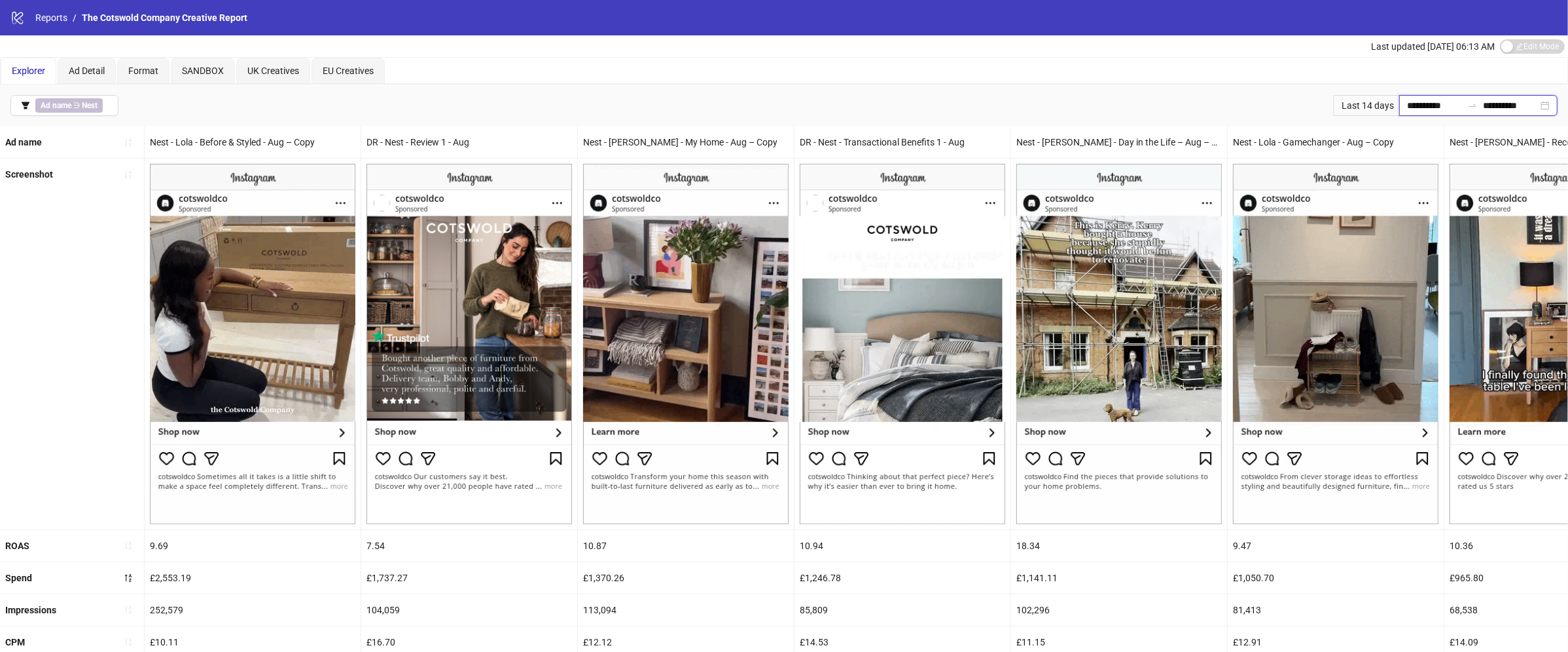
click at [1407, 105] on input "**********" at bounding box center [1434, 105] width 55 height 14
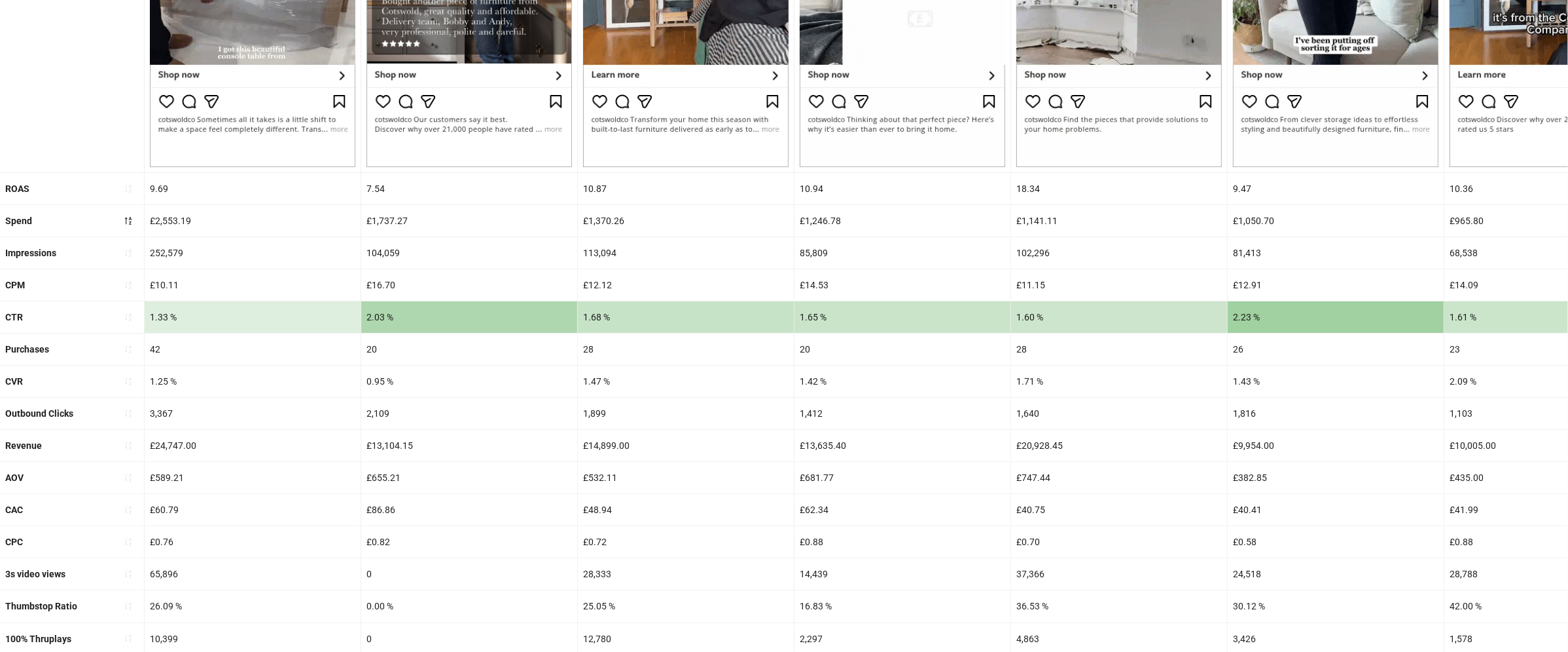
scroll to position [361, 0]
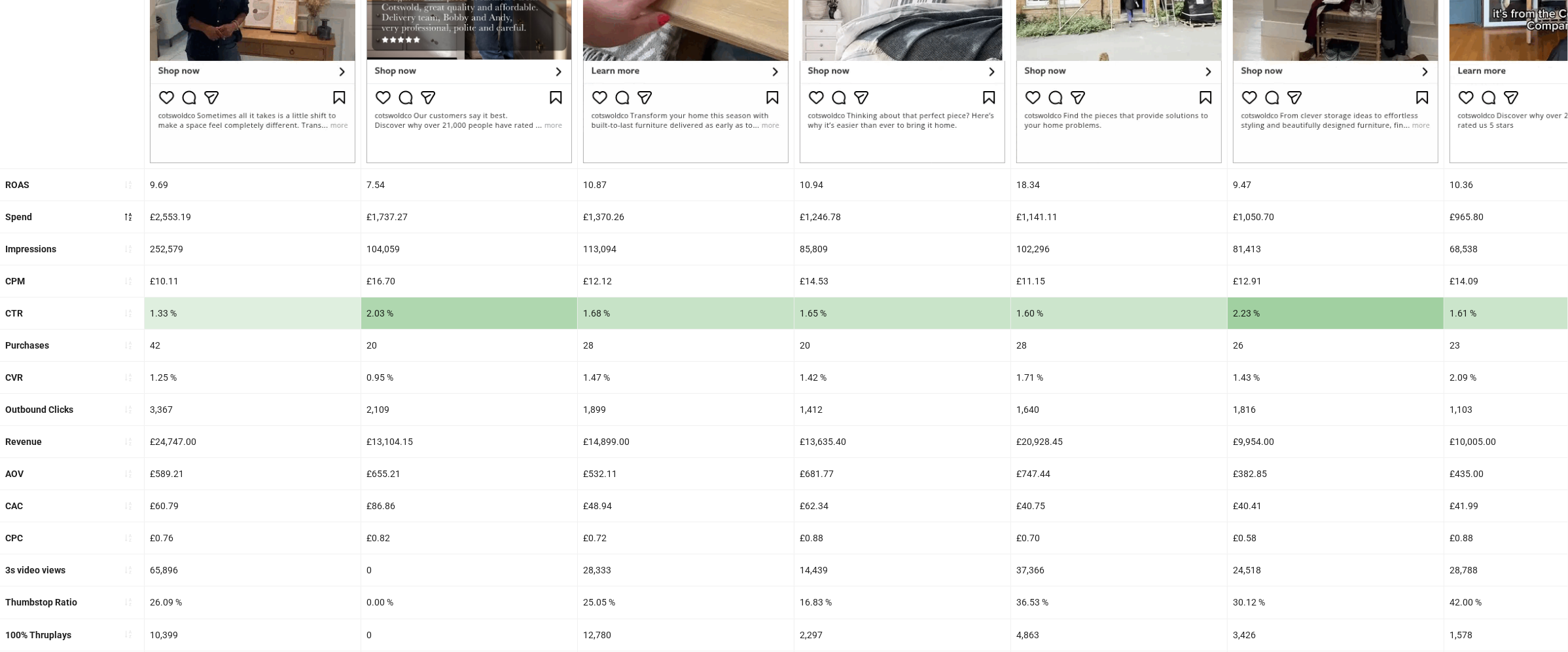
click at [155, 317] on div "1.33 %" at bounding box center [253, 313] width 216 height 31
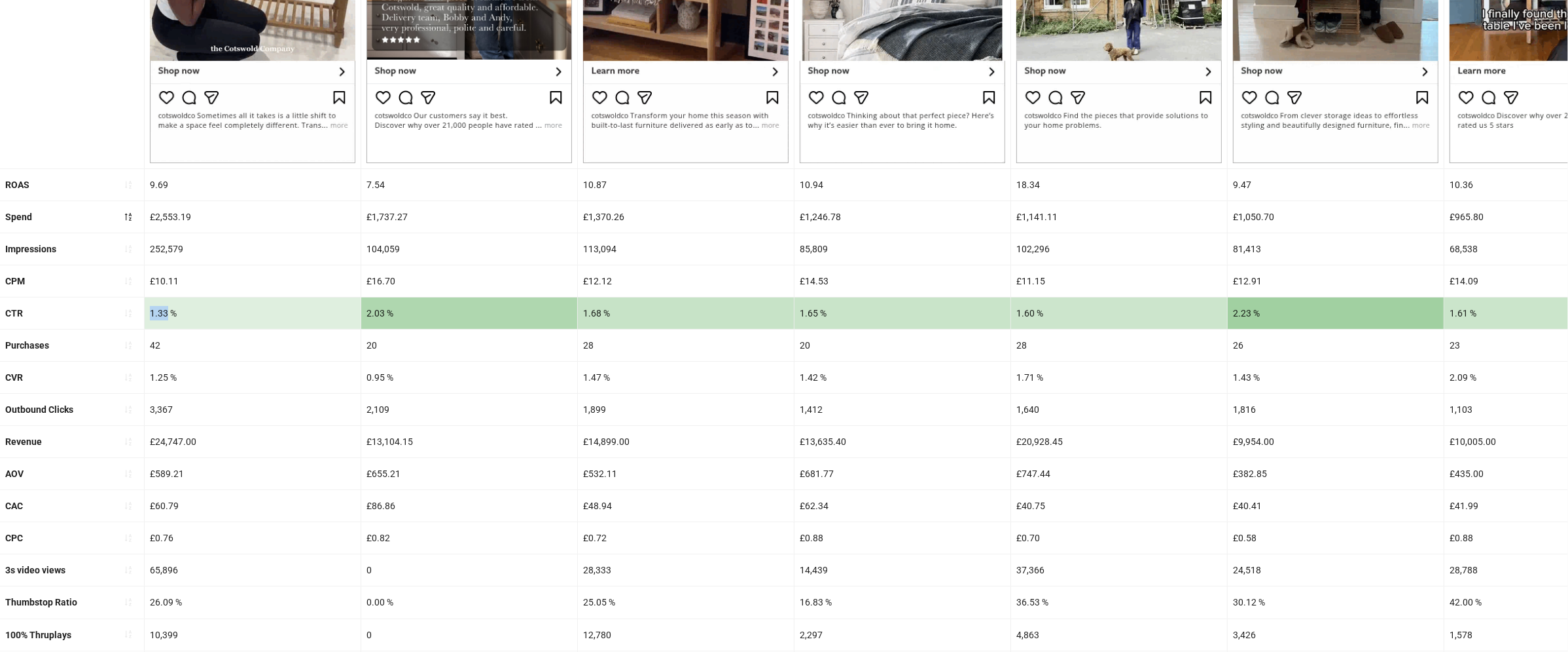
click at [155, 317] on div "1.33 %" at bounding box center [253, 313] width 216 height 31
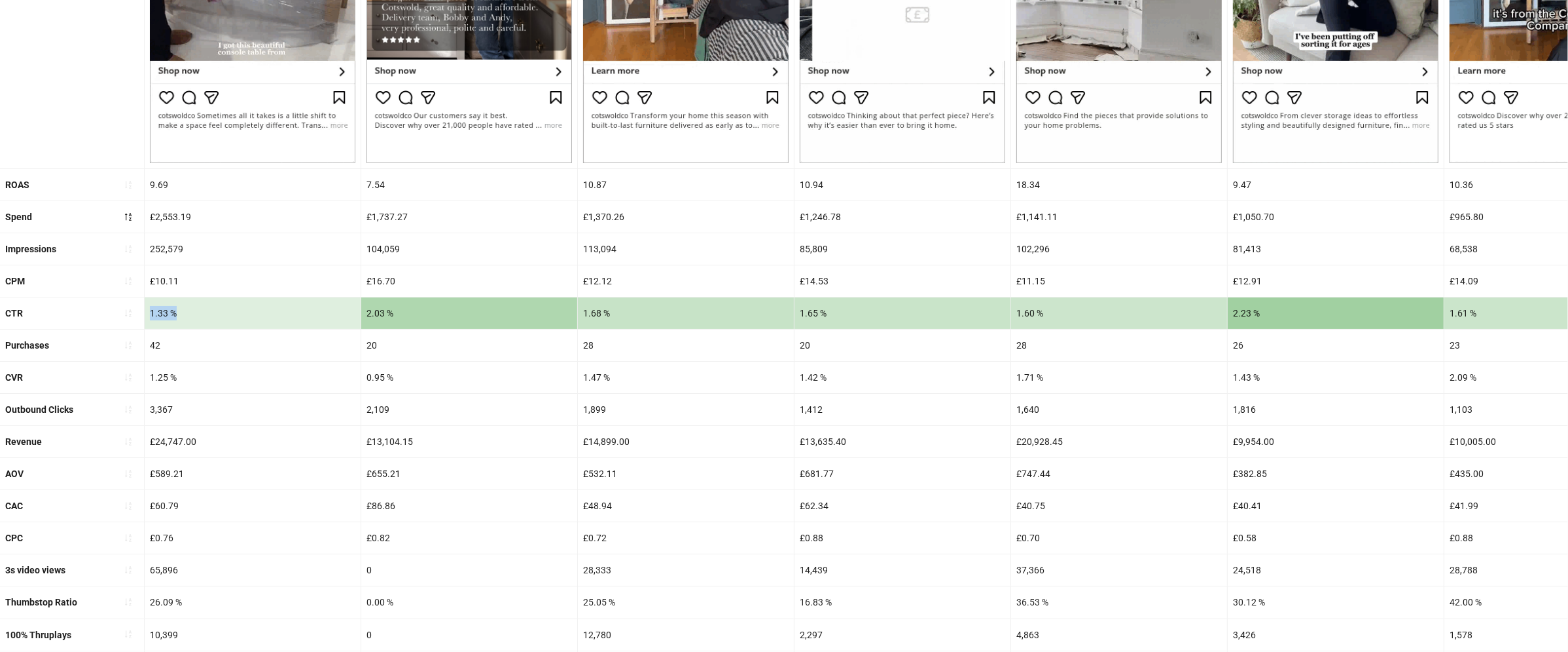
click at [155, 317] on div "1.33 %" at bounding box center [253, 313] width 216 height 31
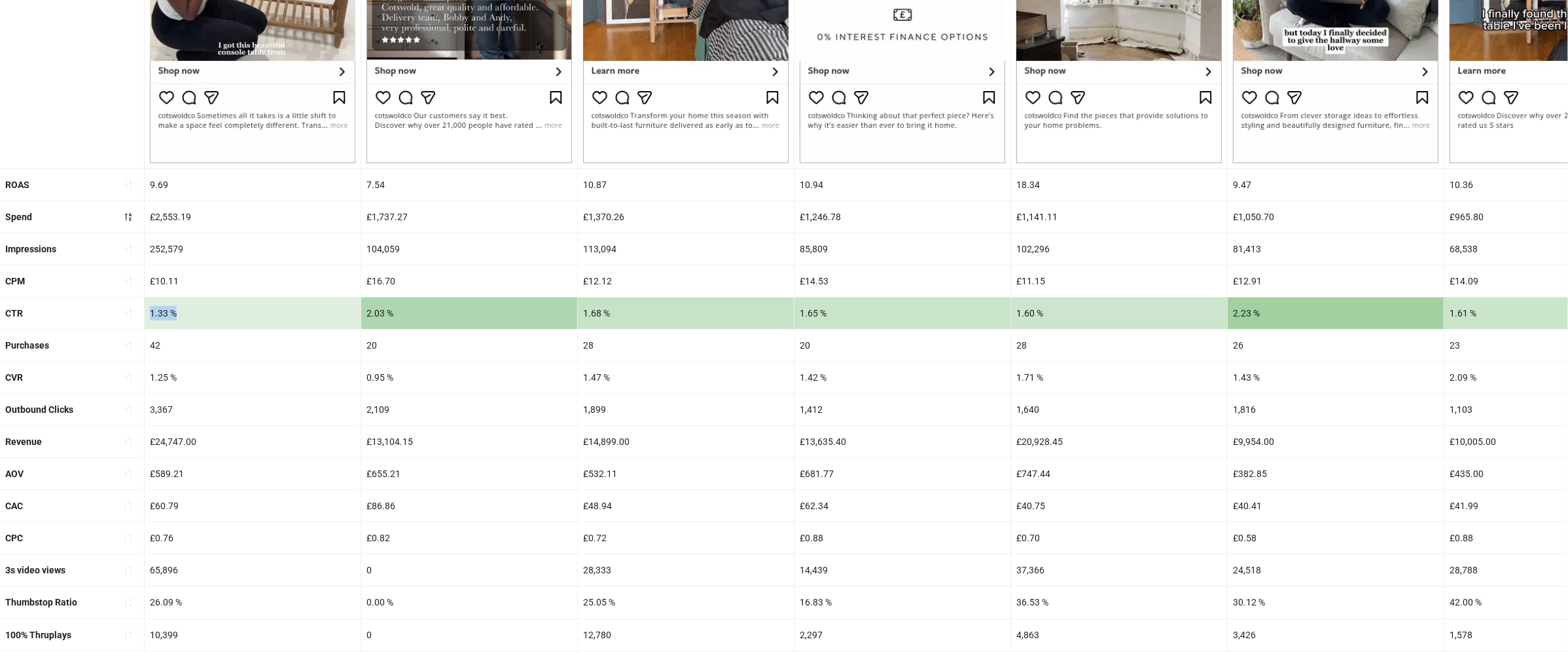
copy div "1.33 %"
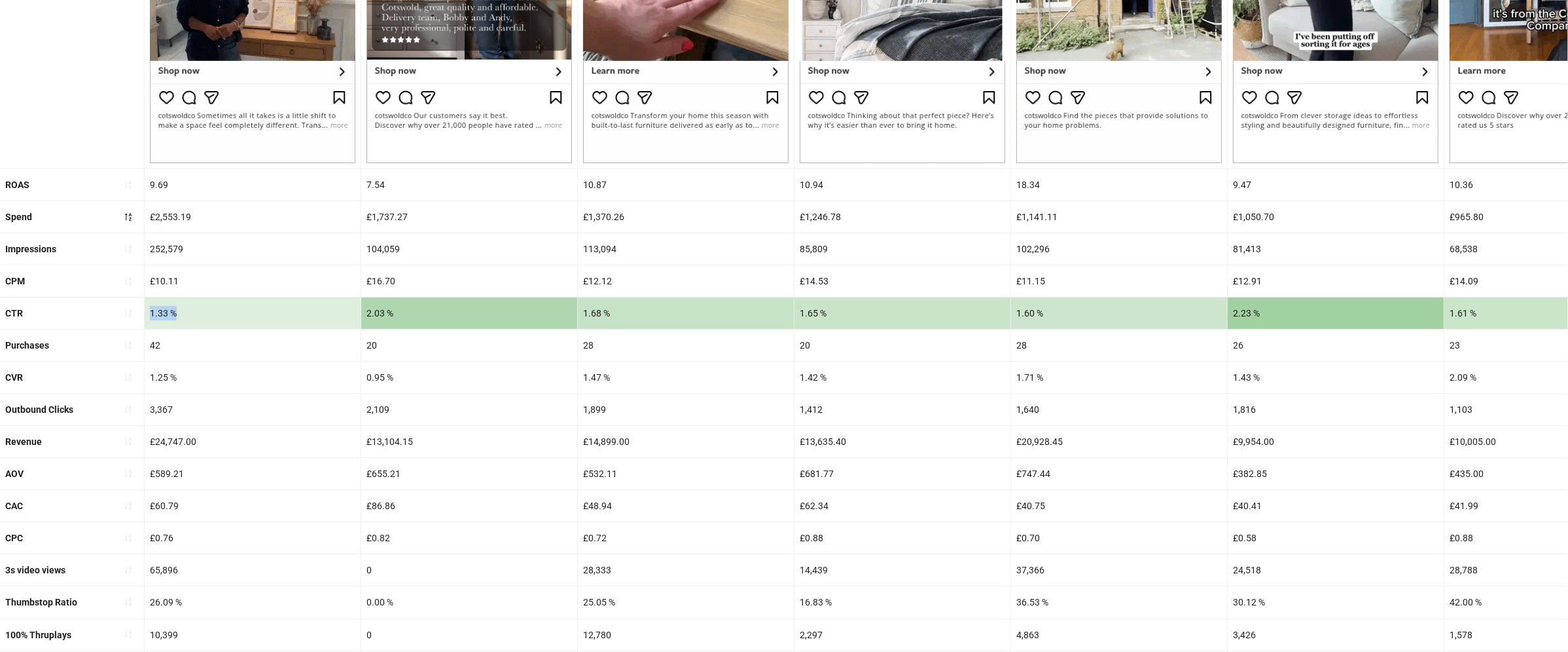
click at [155, 317] on div "1.33 %" at bounding box center [253, 313] width 216 height 31
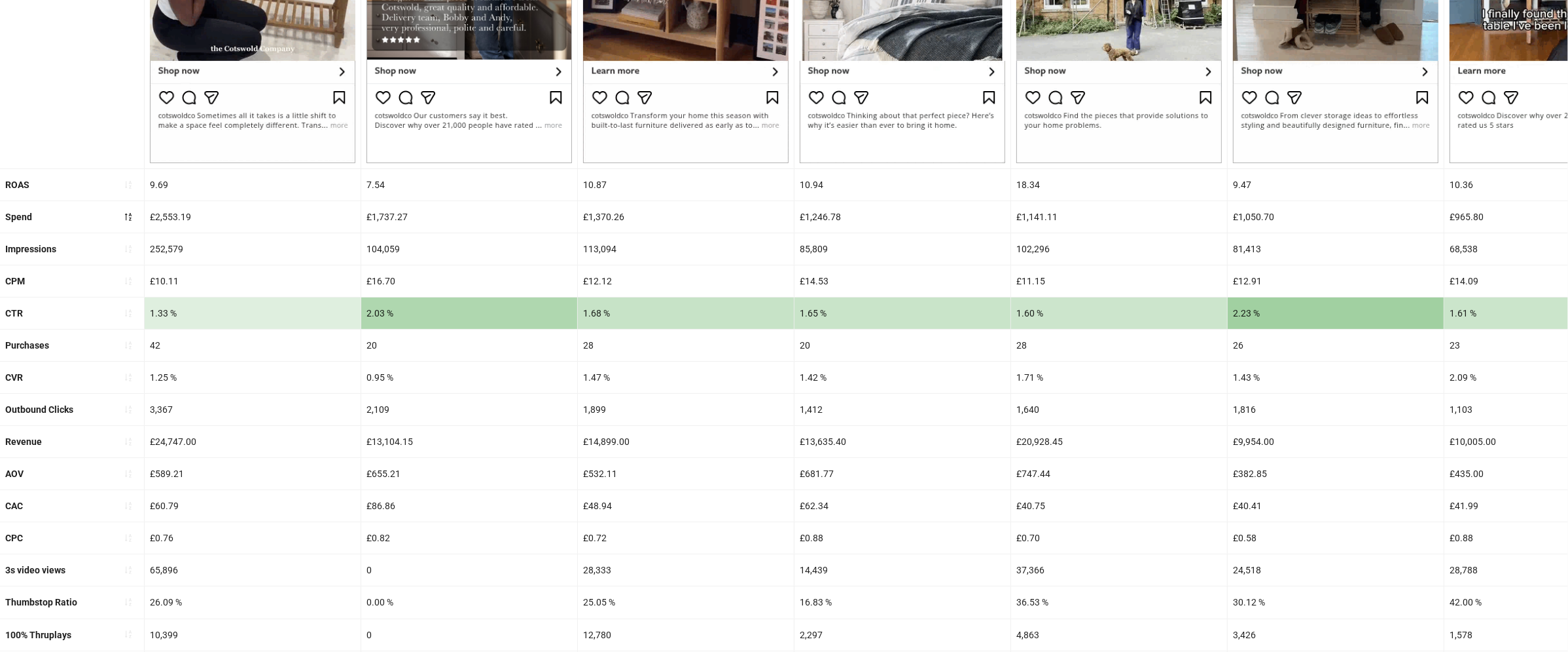
click at [152, 371] on div "1.25 %" at bounding box center [253, 377] width 216 height 31
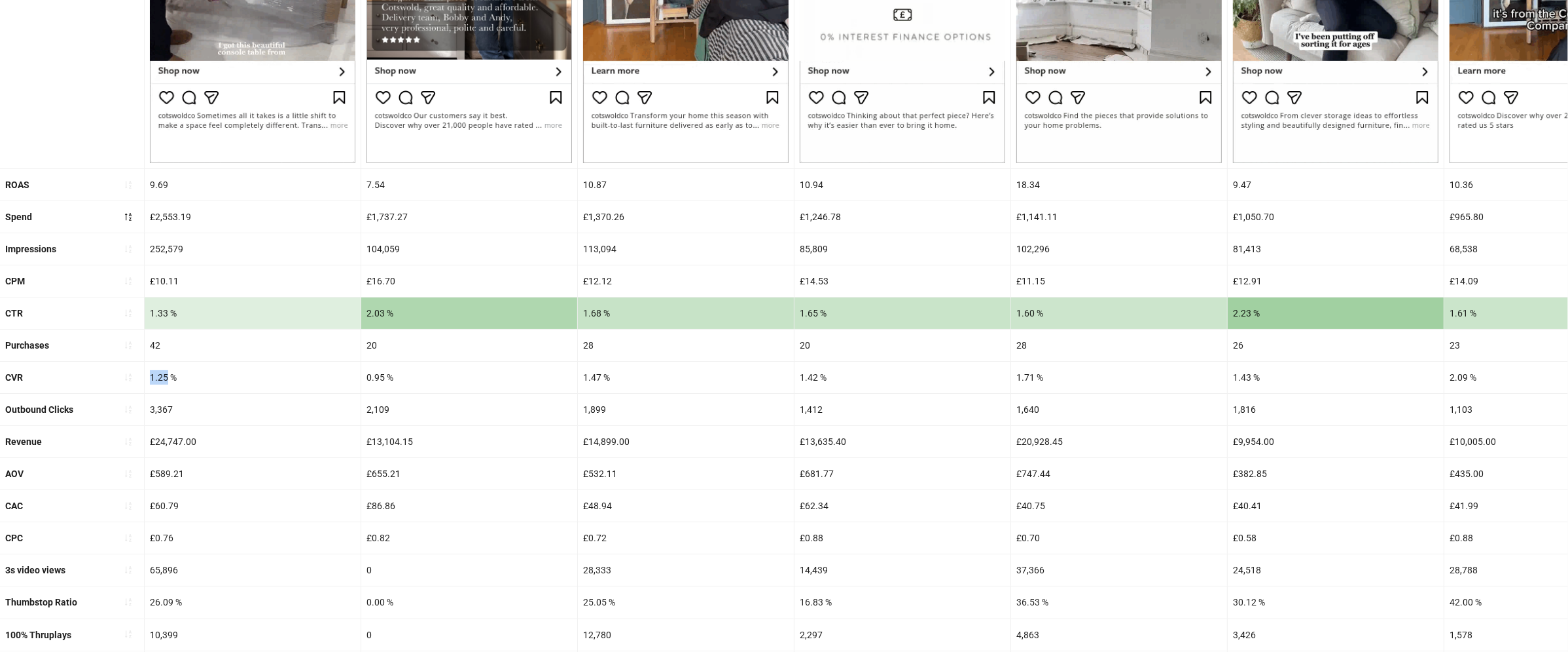
click at [152, 371] on div "1.25 %" at bounding box center [253, 377] width 216 height 31
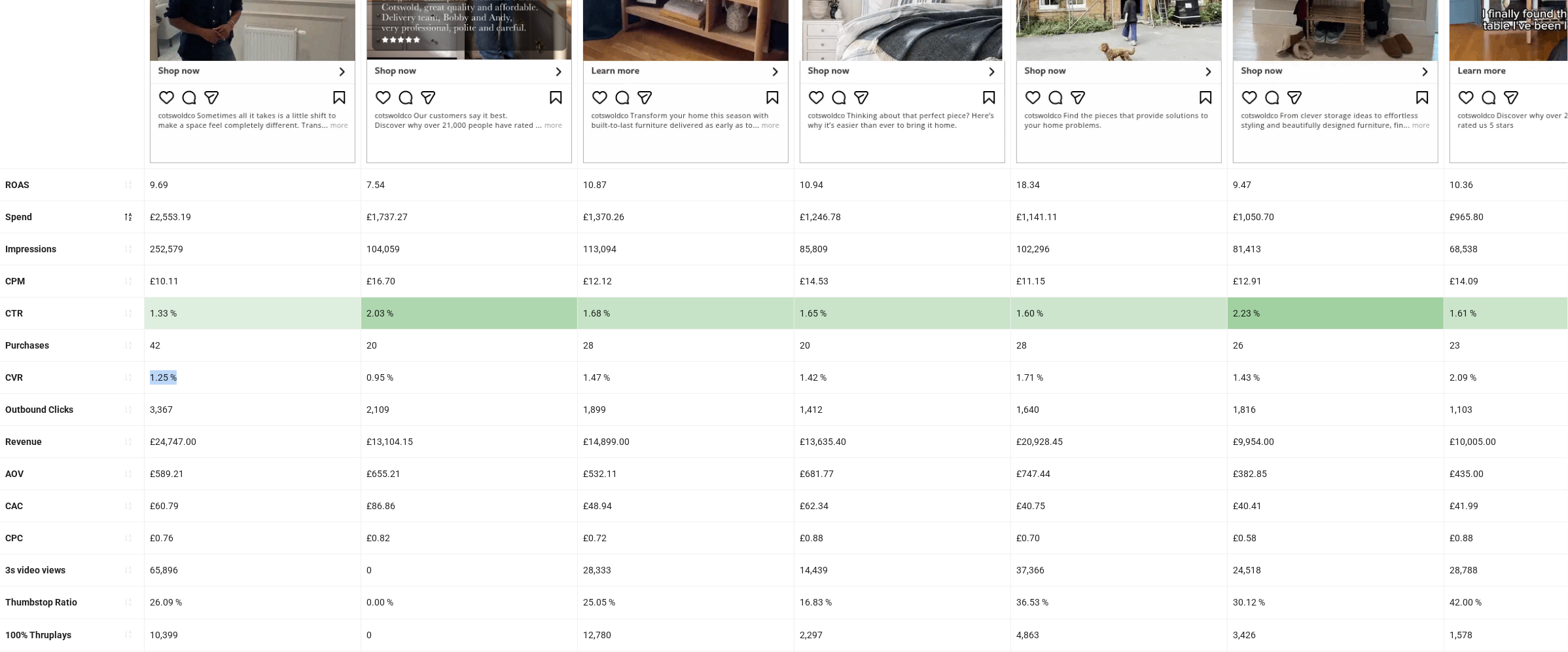
click at [152, 371] on div "1.25 %" at bounding box center [253, 377] width 216 height 31
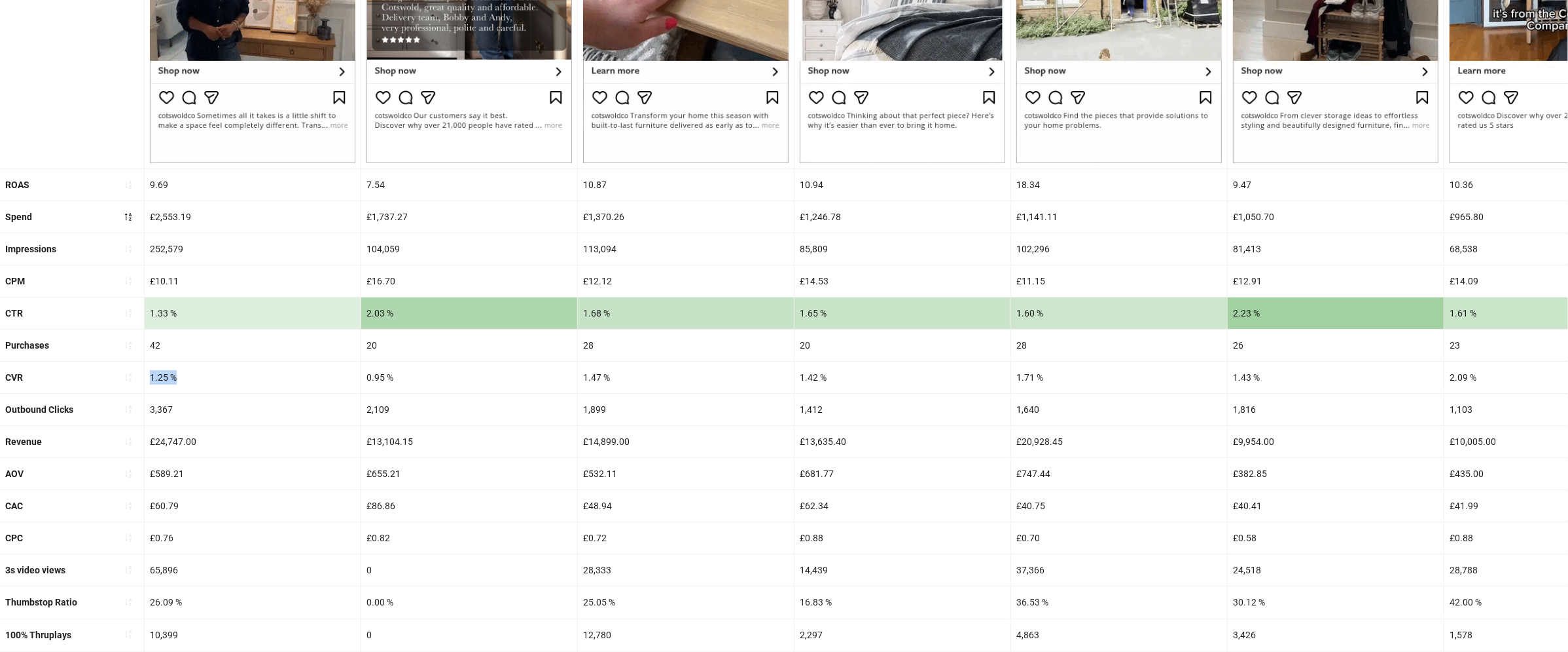
copy div "1.25 %"
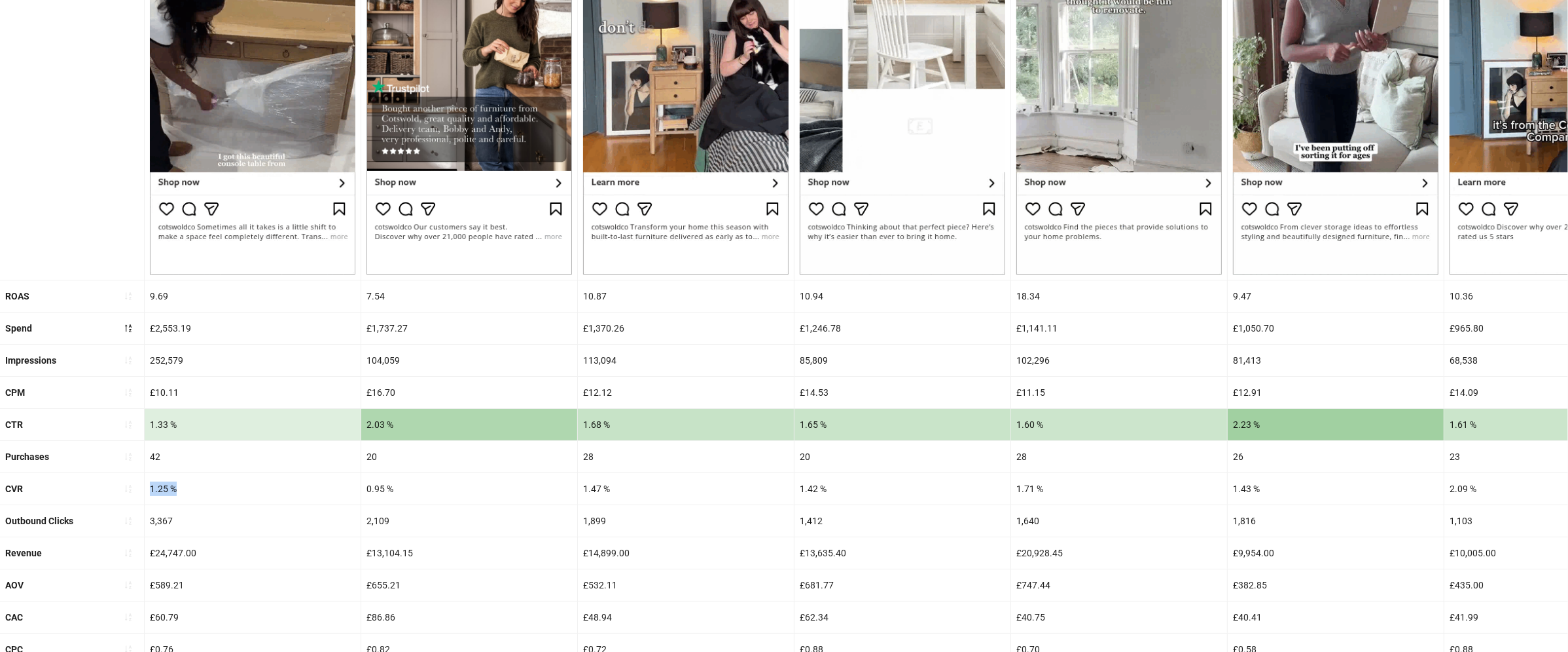
scroll to position [250, 0]
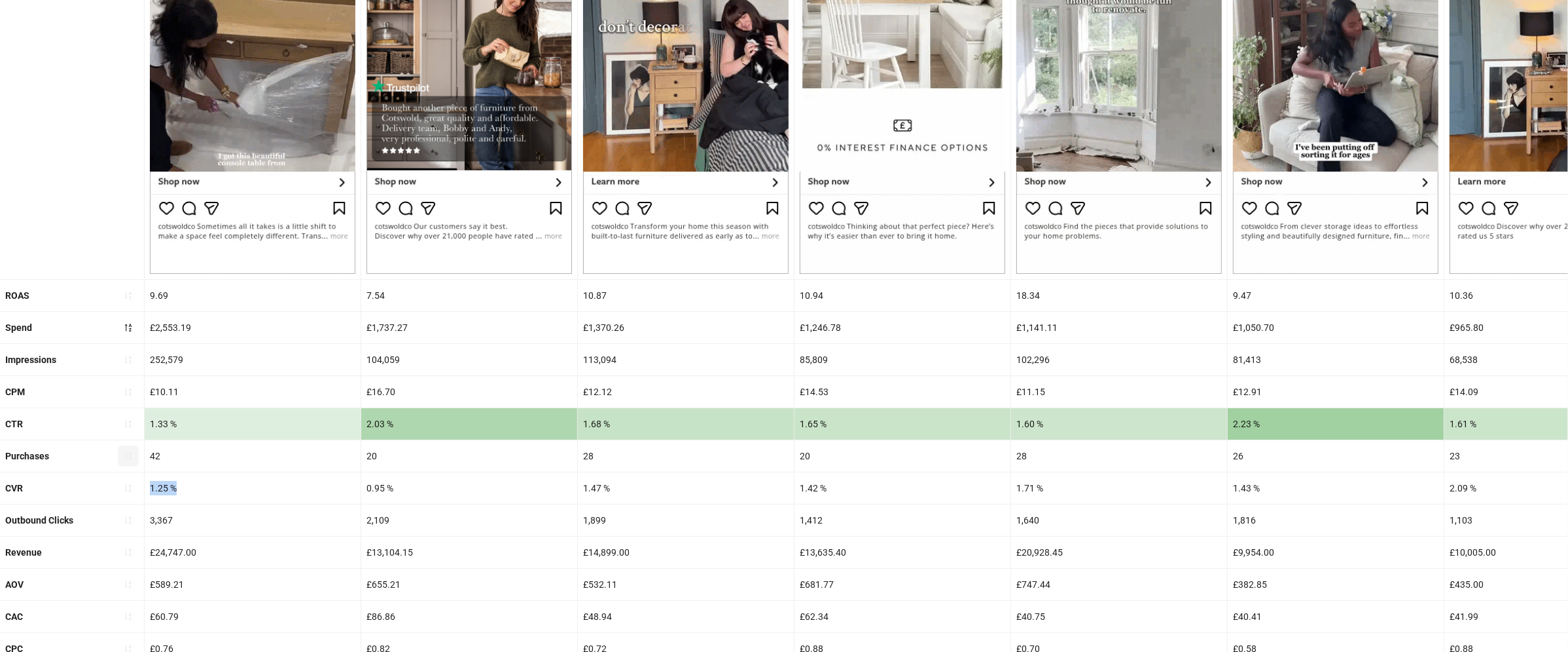
click at [135, 459] on button "button" at bounding box center [128, 456] width 21 height 21
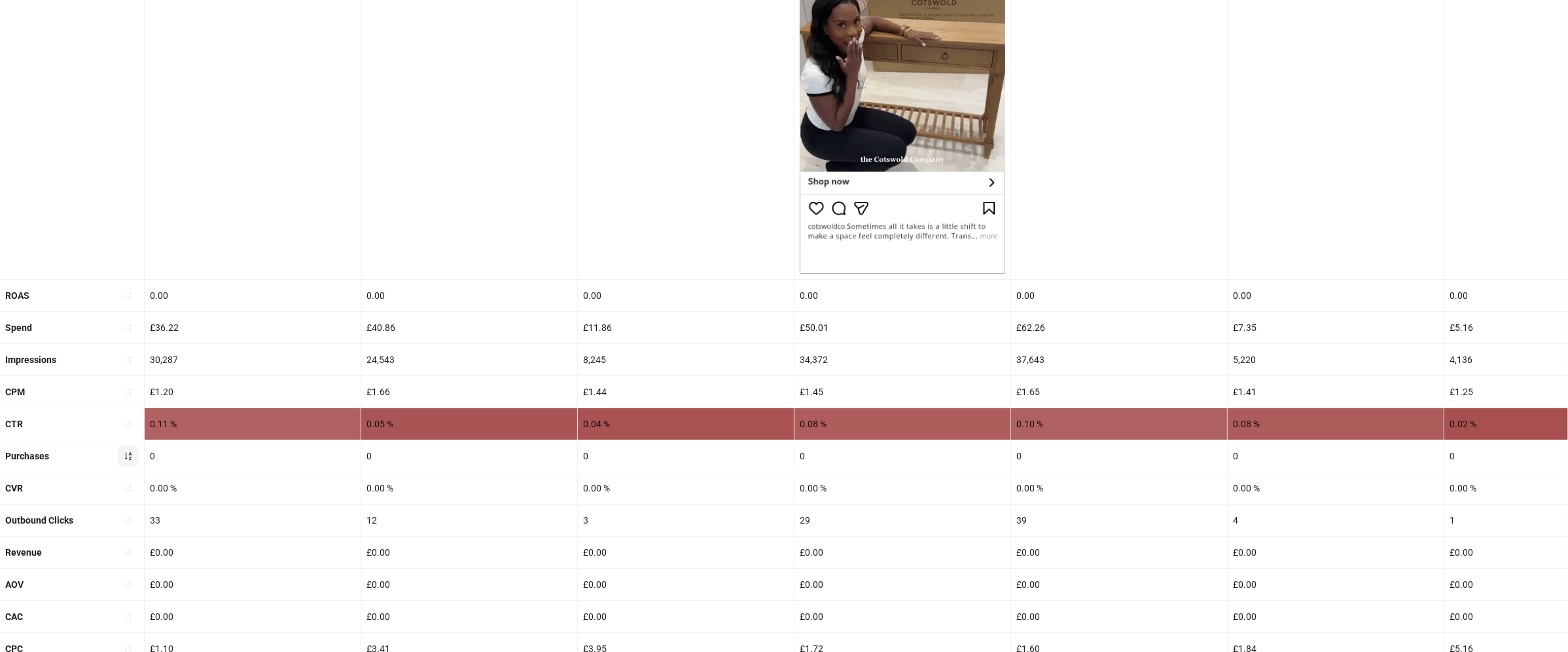
click at [128, 454] on icon "sort-ascending" at bounding box center [128, 456] width 9 height 9
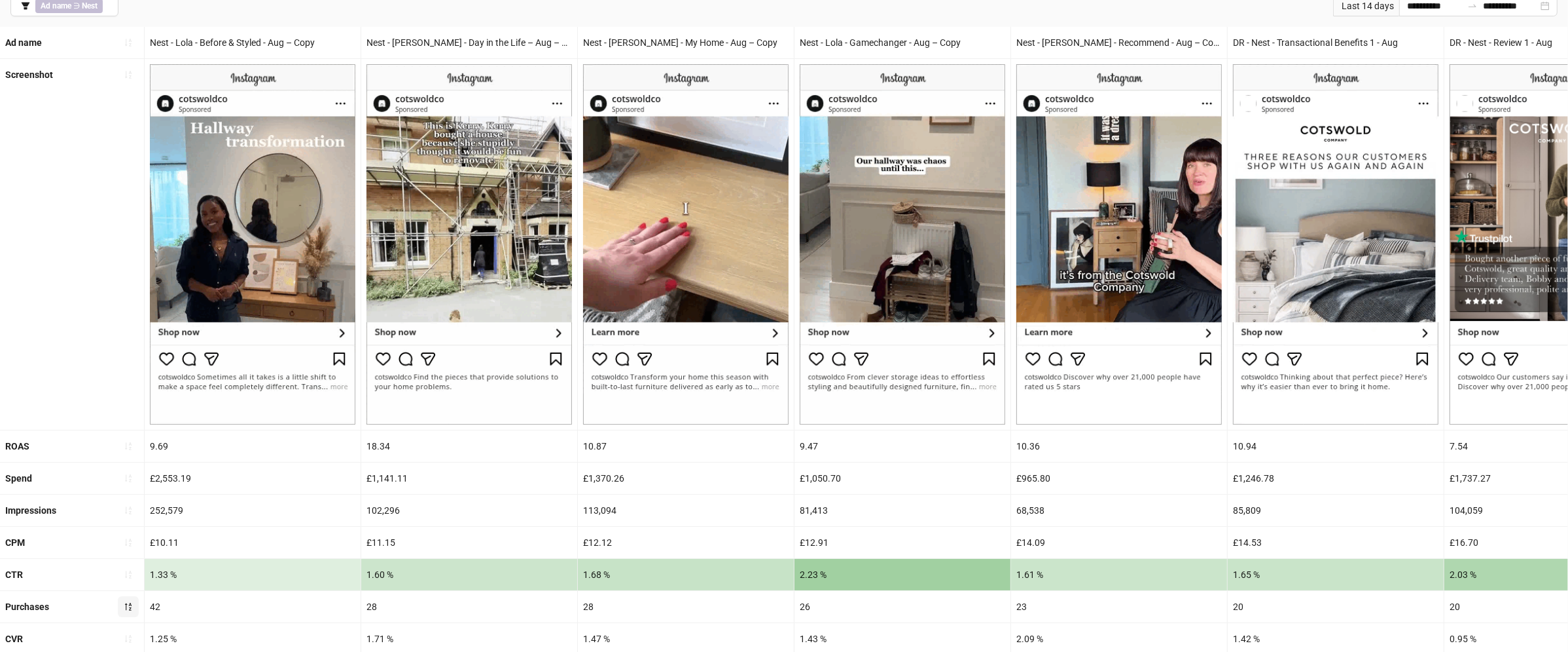
scroll to position [211, 0]
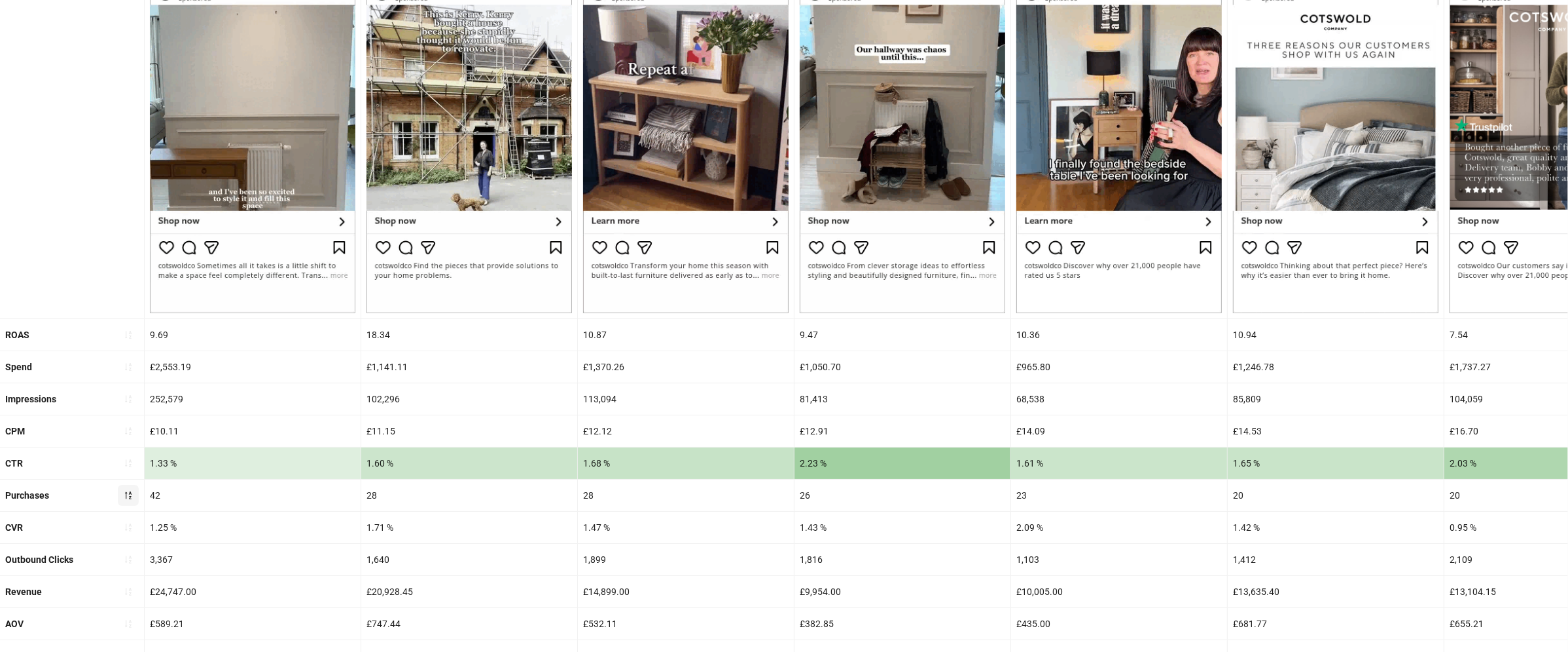
click at [391, 377] on div "£1,141.11" at bounding box center [469, 366] width 216 height 31
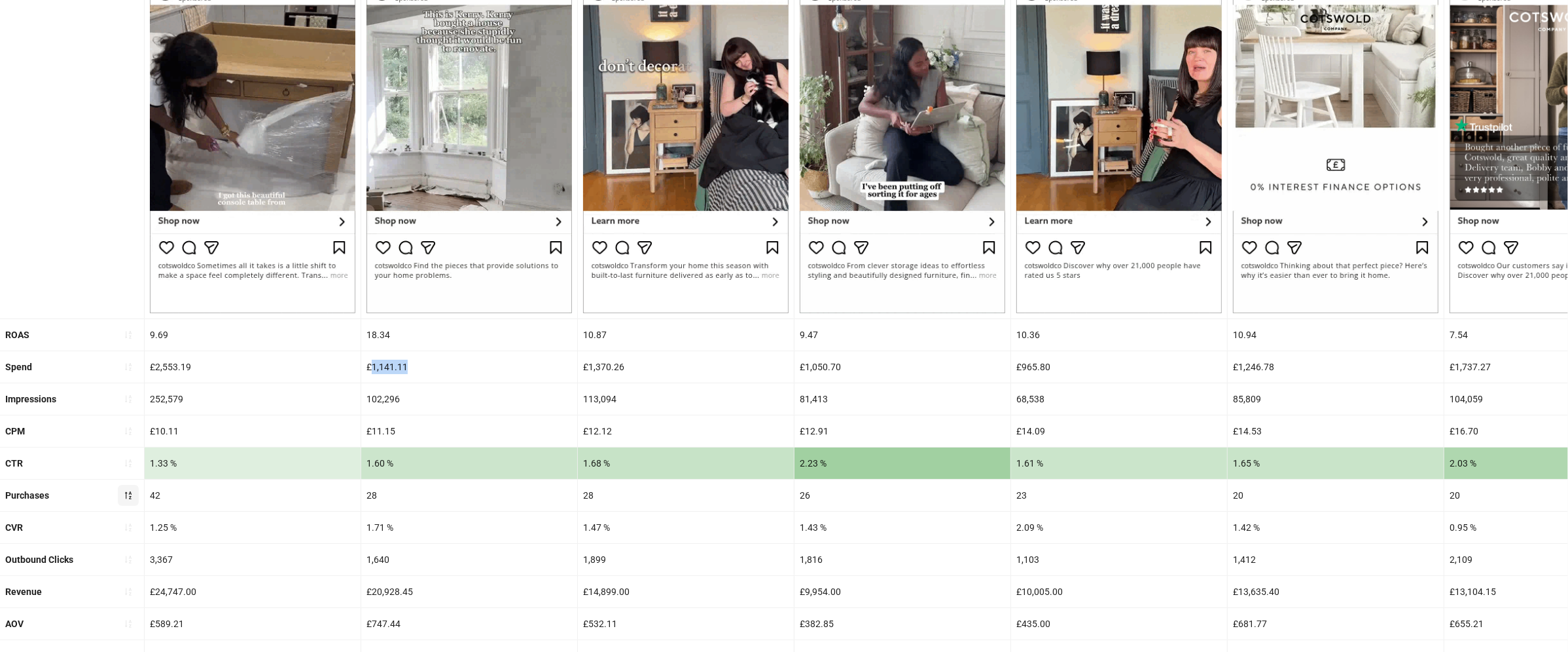
drag, startPoint x: 374, startPoint y: 368, endPoint x: 429, endPoint y: 368, distance: 55.0
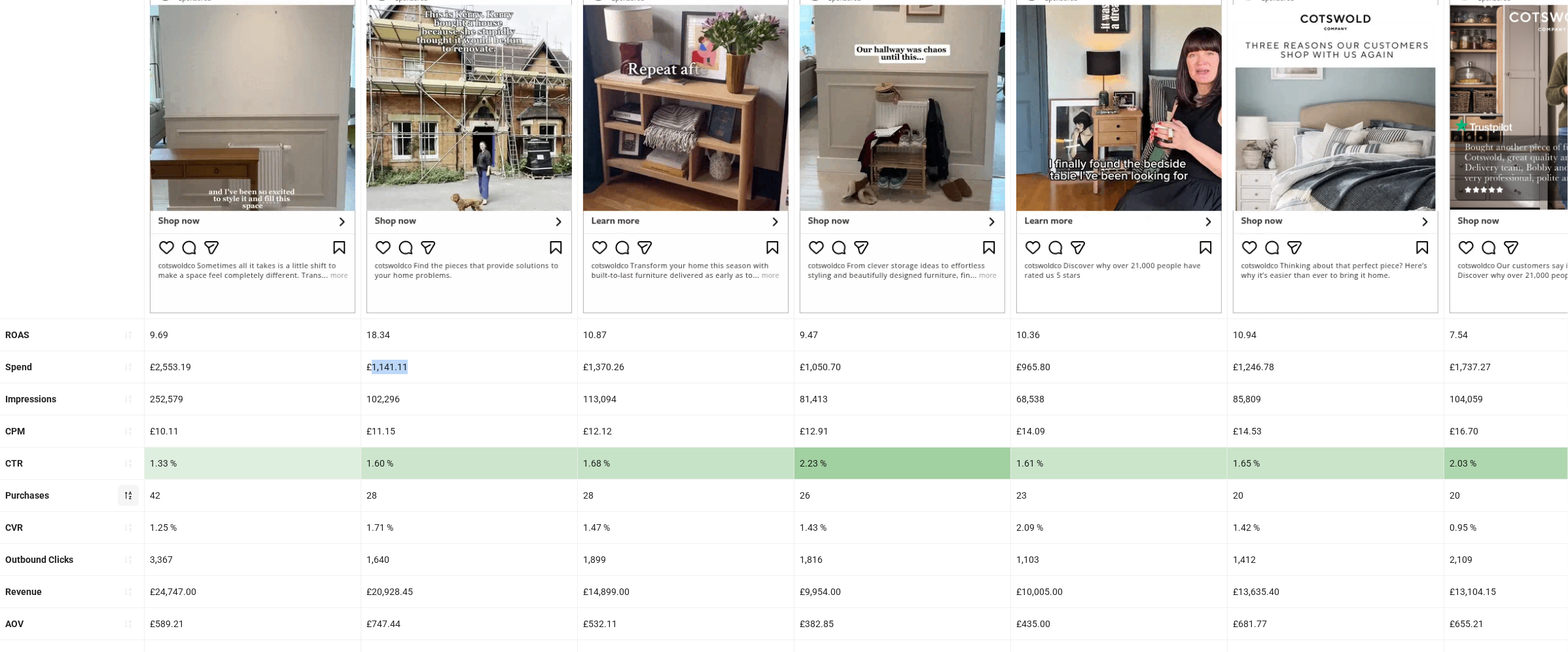
click at [429, 368] on div "£1,141.11" at bounding box center [469, 366] width 216 height 31
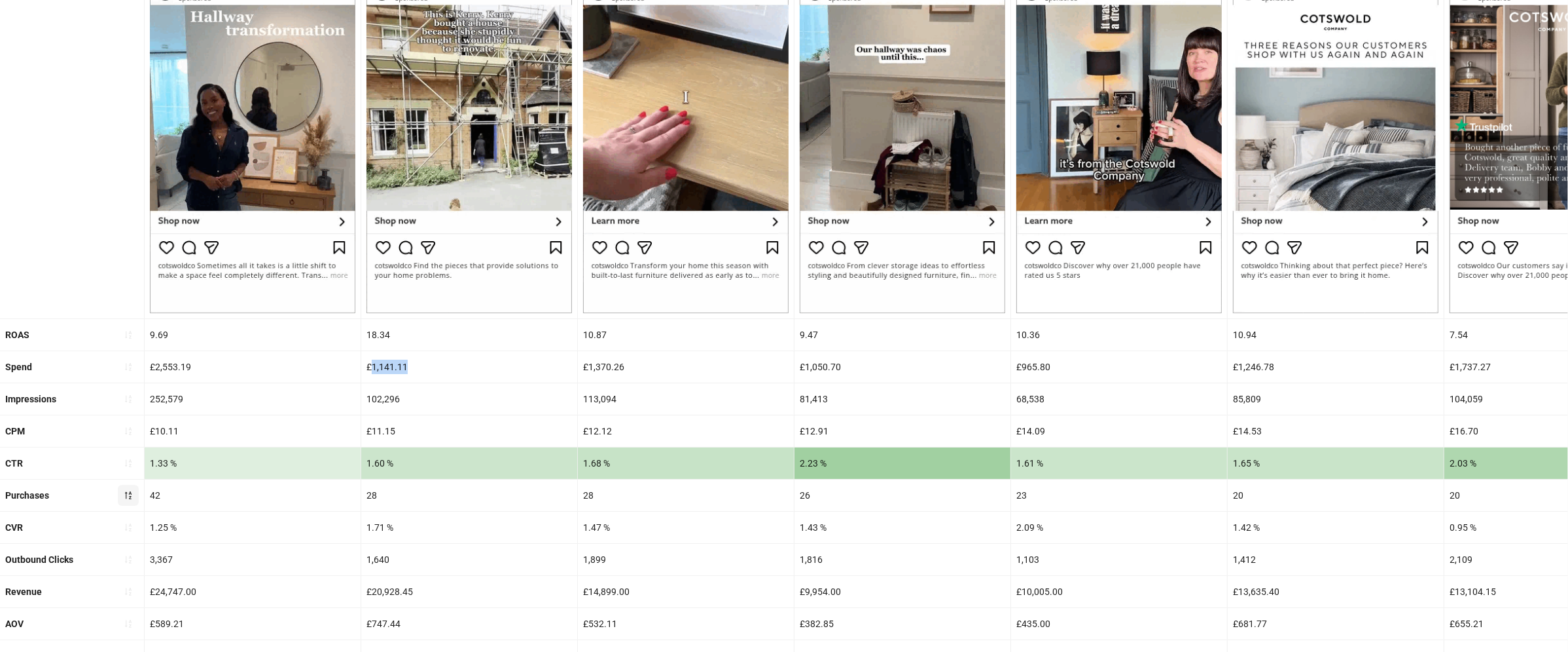
copy div "1,141.11"
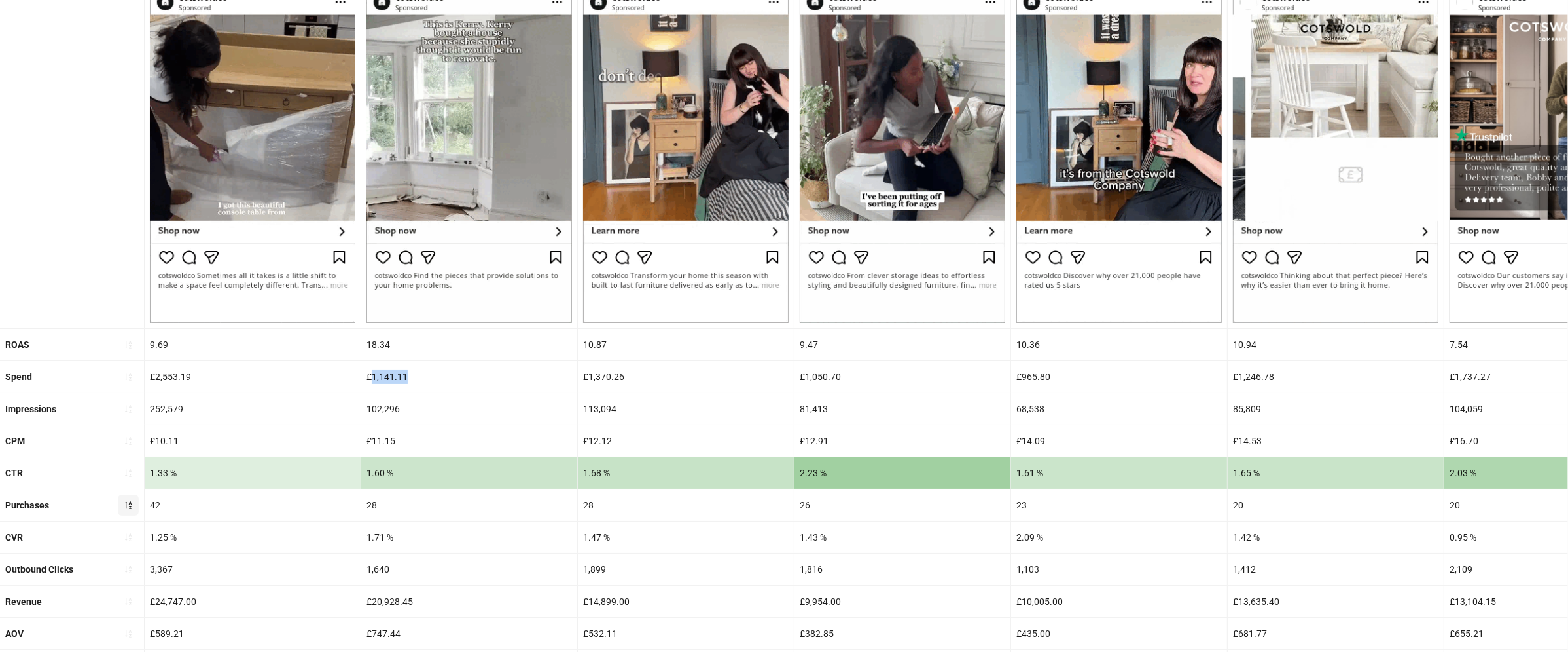
scroll to position [203, 0]
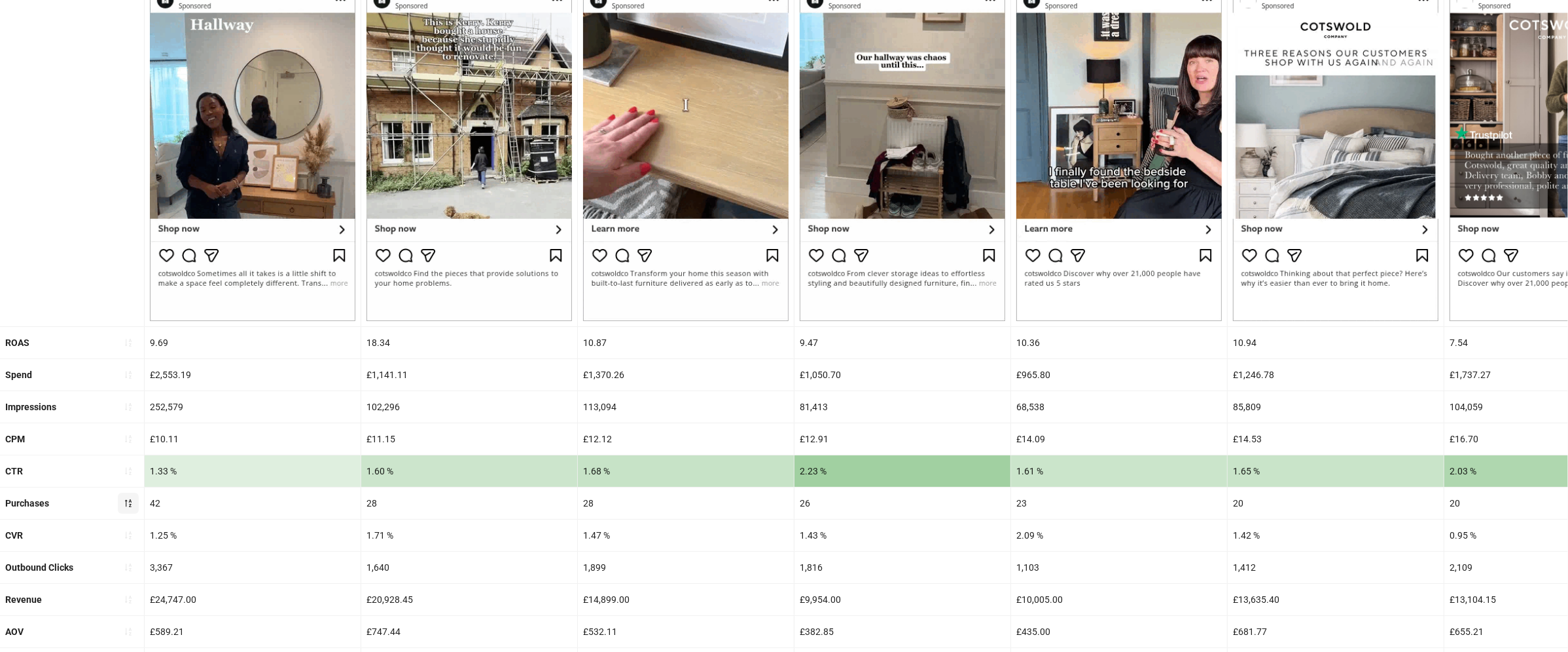
click at [367, 338] on div "18.34" at bounding box center [469, 343] width 216 height 31
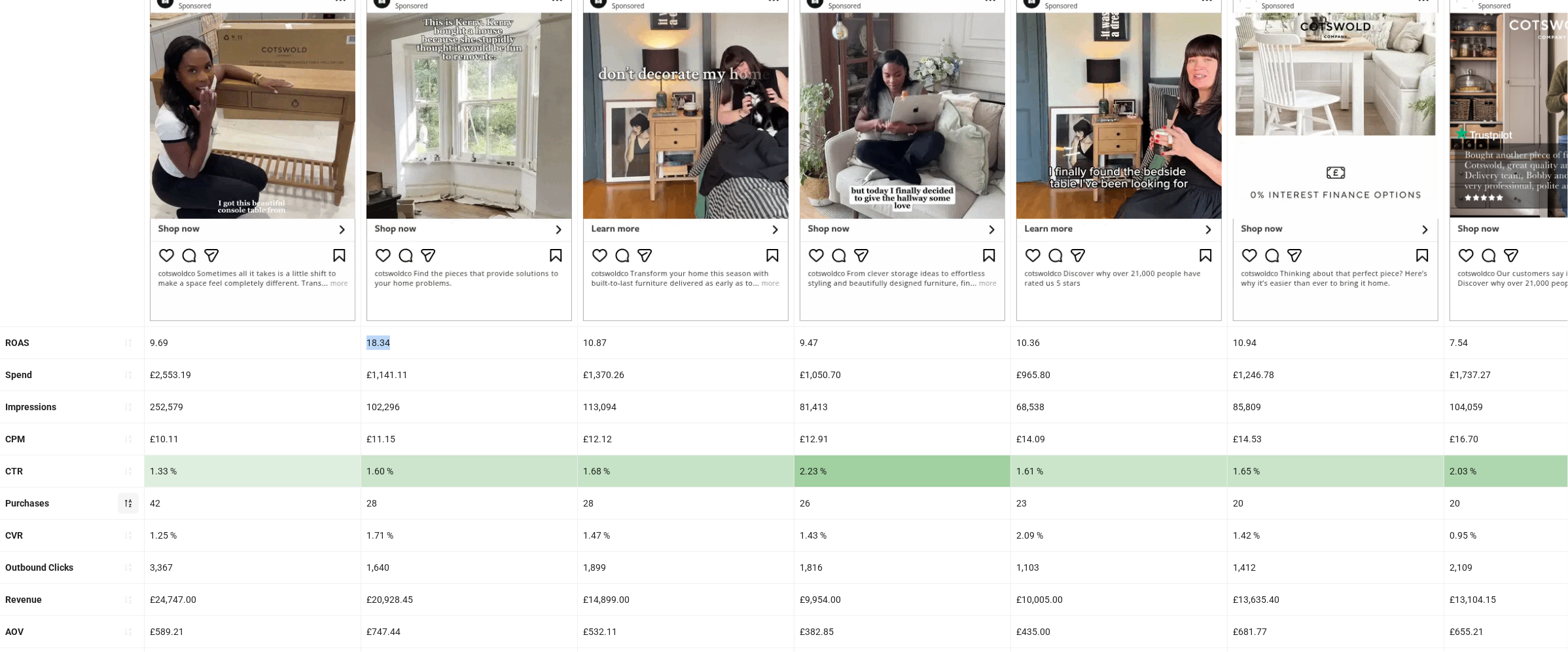
drag, startPoint x: 367, startPoint y: 338, endPoint x: 403, endPoint y: 337, distance: 36.0
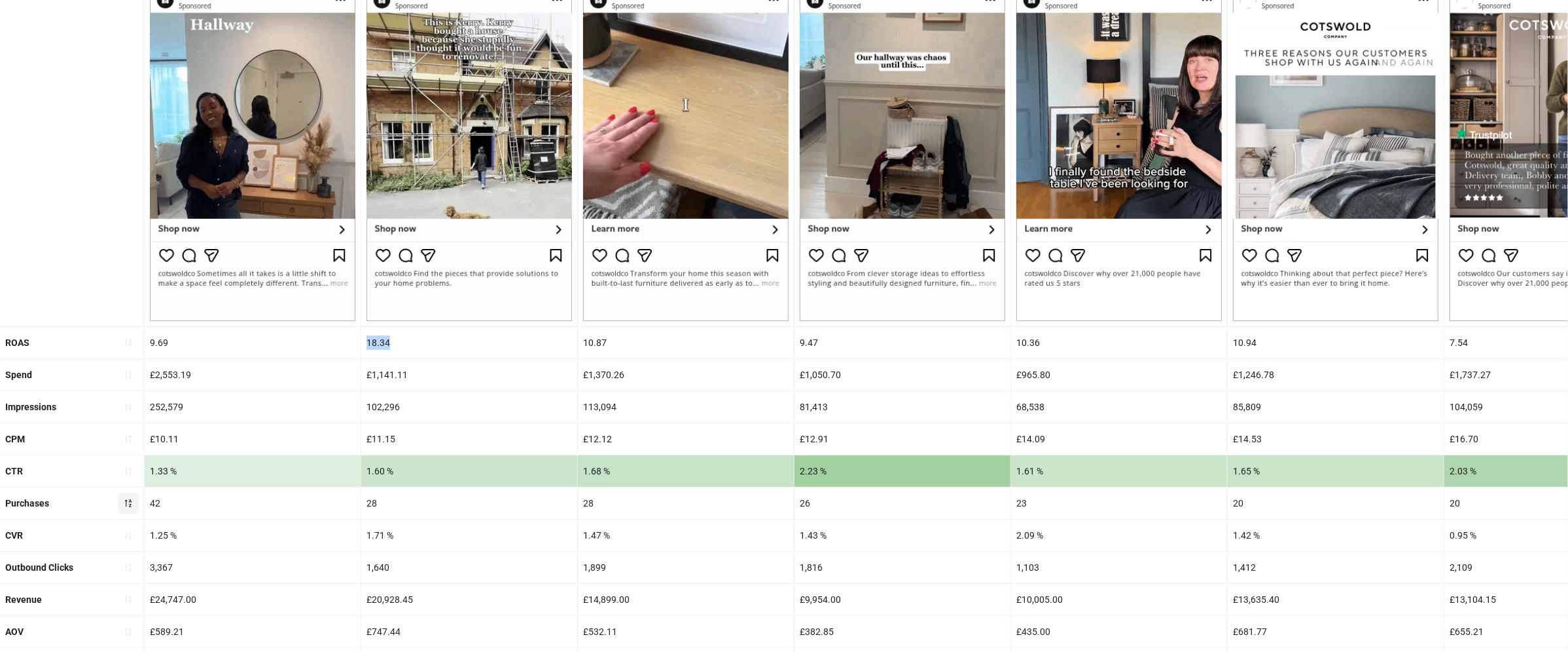
click at [403, 337] on div "18.34" at bounding box center [469, 343] width 216 height 31
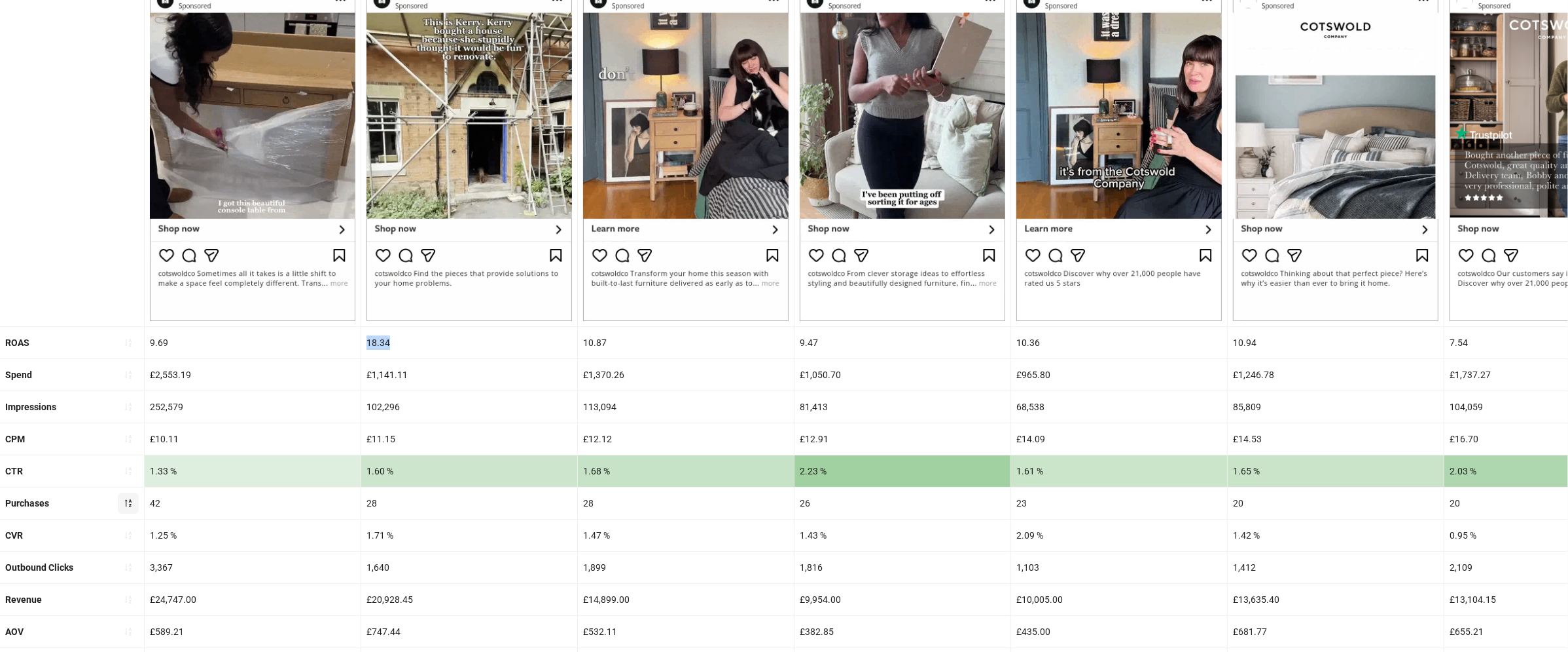
copy div "18.34"
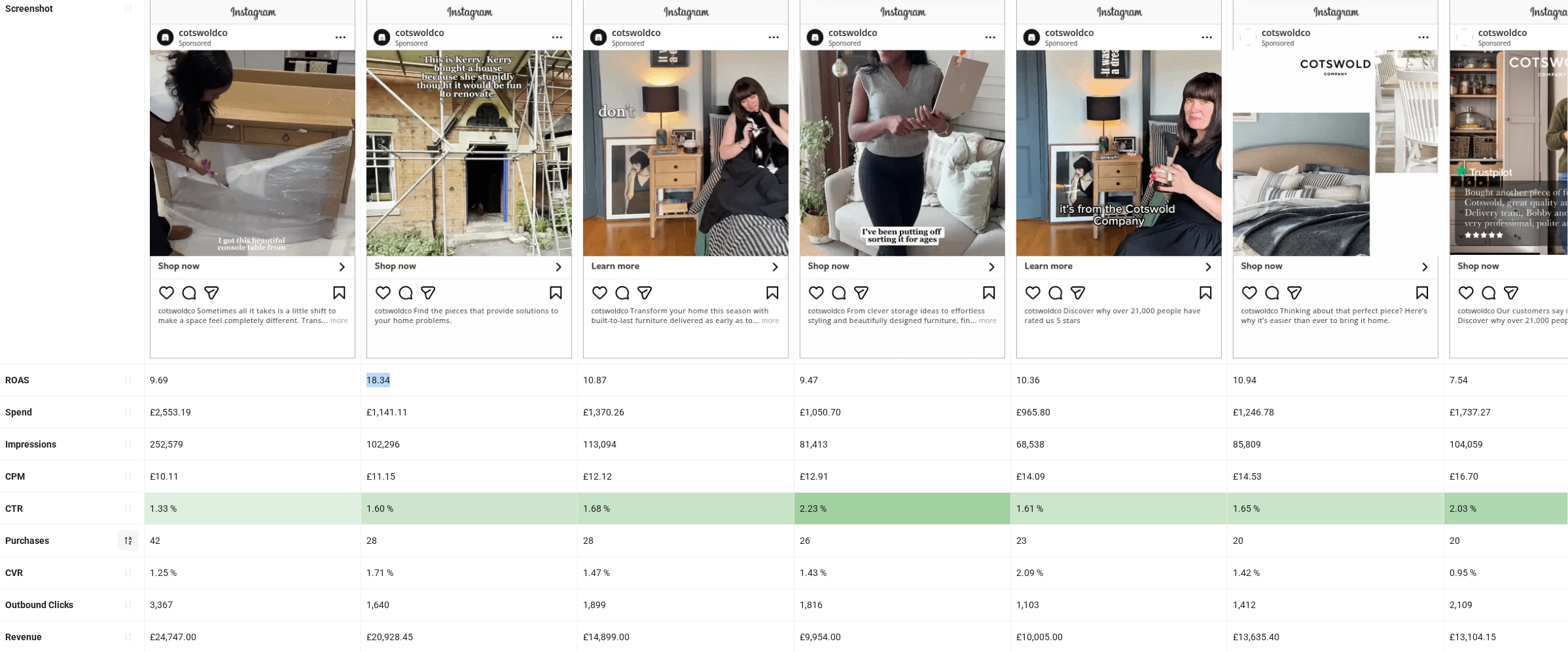
scroll to position [171, 0]
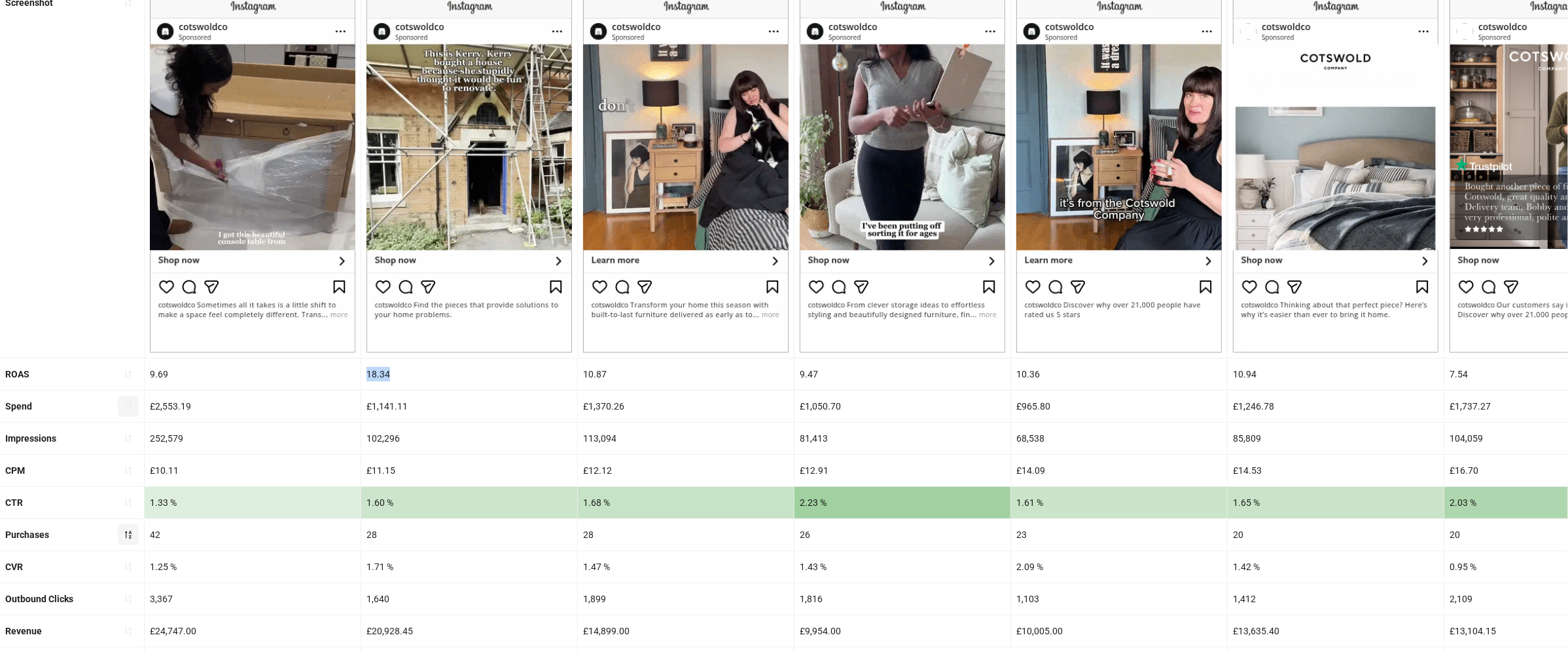
click at [127, 407] on icon "sort-ascending" at bounding box center [128, 406] width 9 height 9
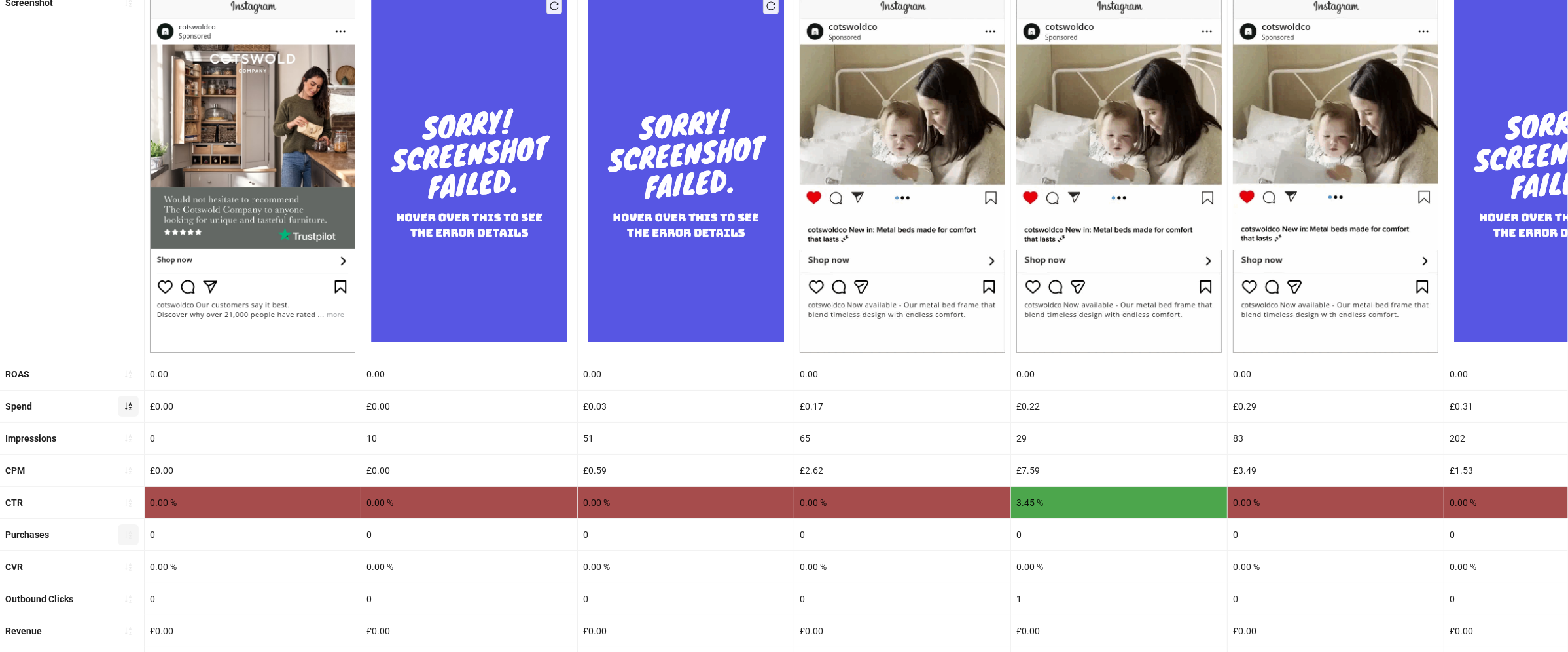
click at [127, 407] on icon "sort-ascending" at bounding box center [128, 406] width 9 height 9
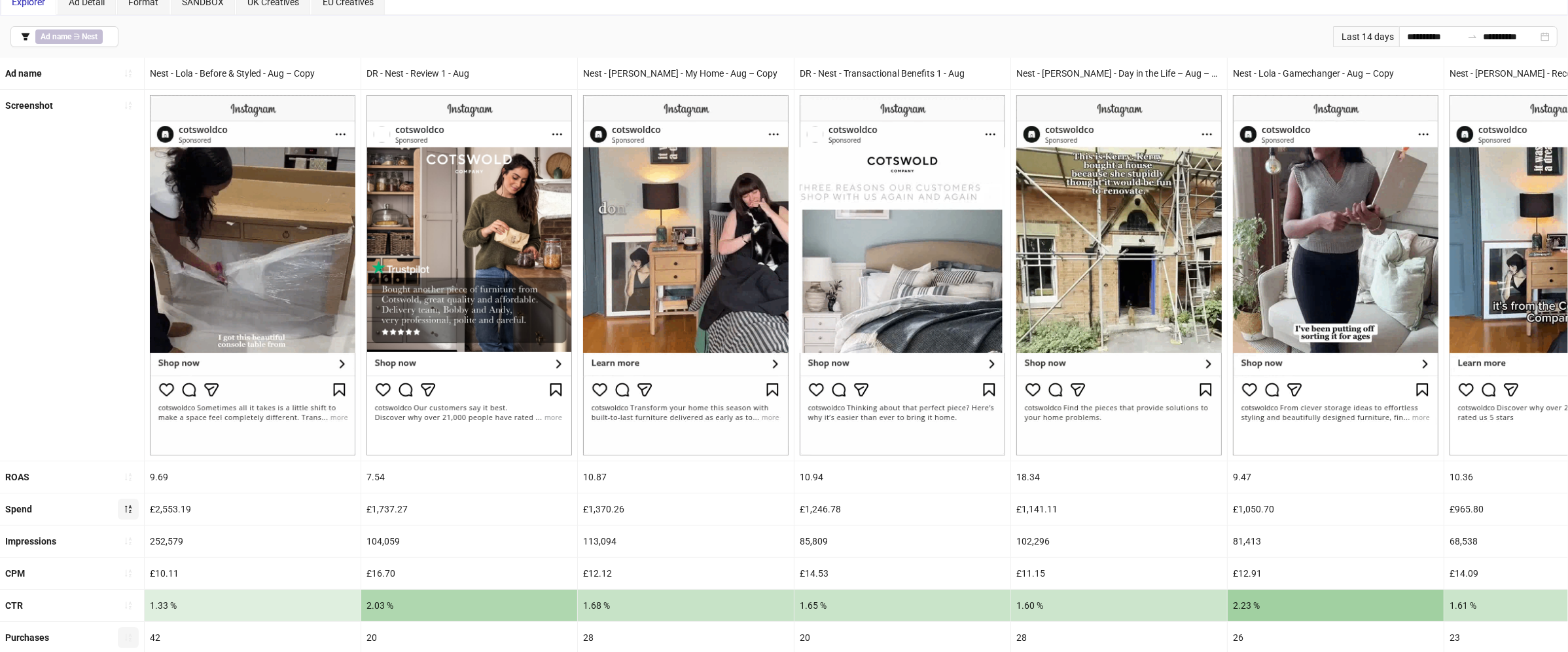
scroll to position [60, 0]
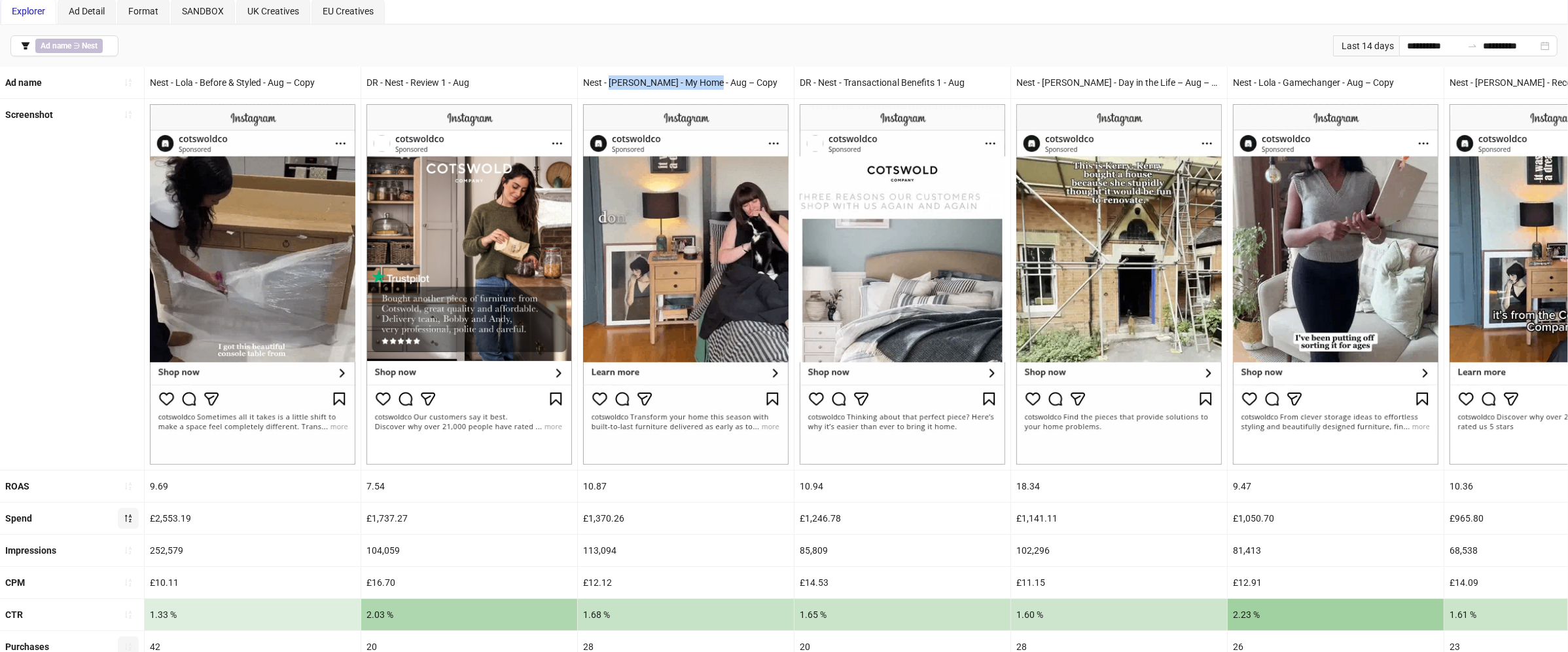
drag, startPoint x: 610, startPoint y: 82, endPoint x: 712, endPoint y: 85, distance: 102.0
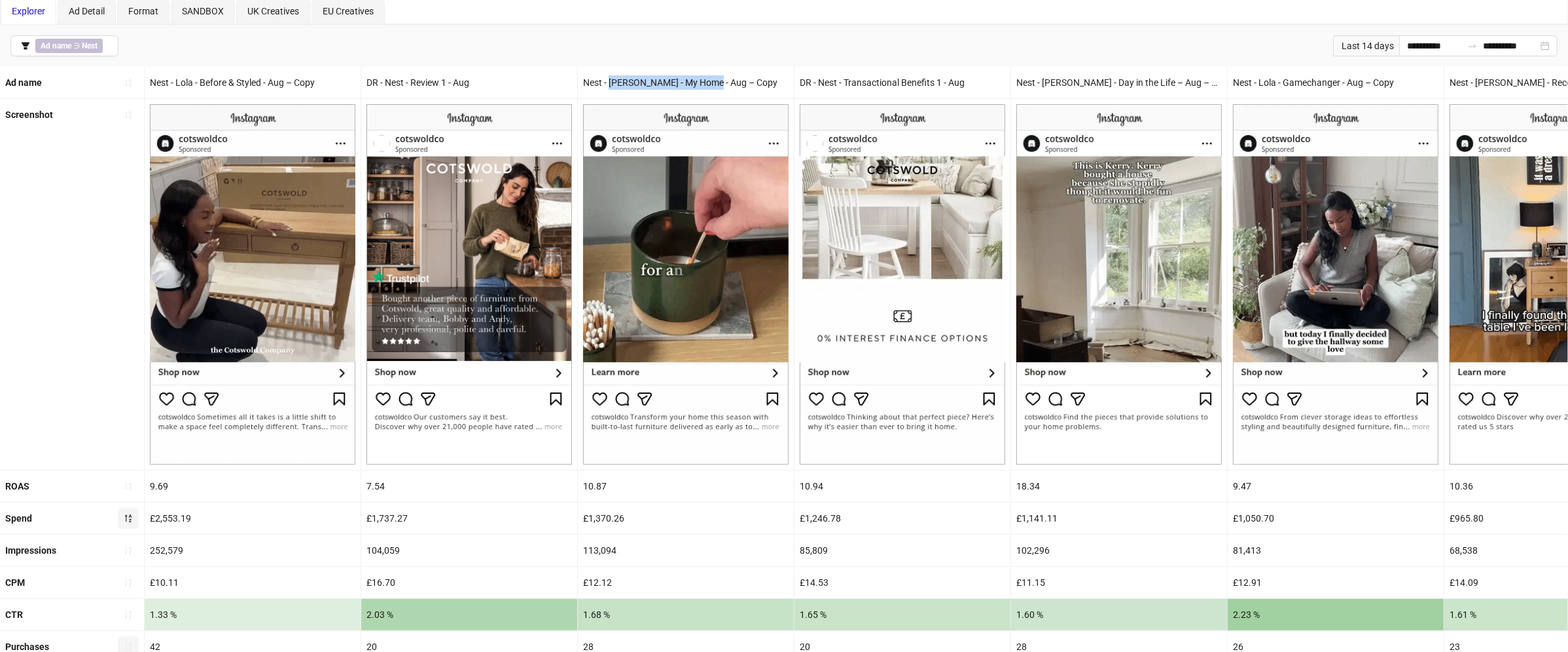
click at [712, 85] on div "Nest - [PERSON_NAME] - My Home - Aug – Copy" at bounding box center [686, 82] width 216 height 31
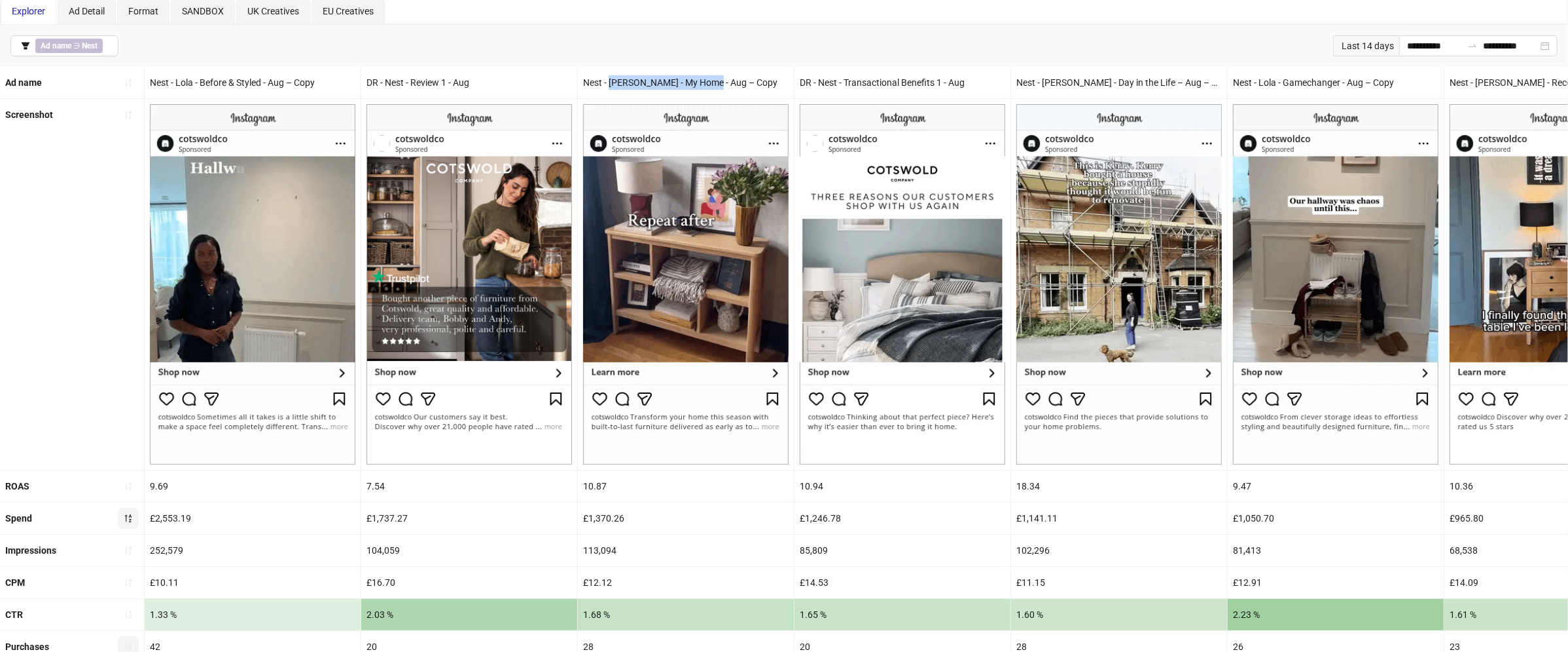
copy div "[PERSON_NAME] - My Home - Aug"
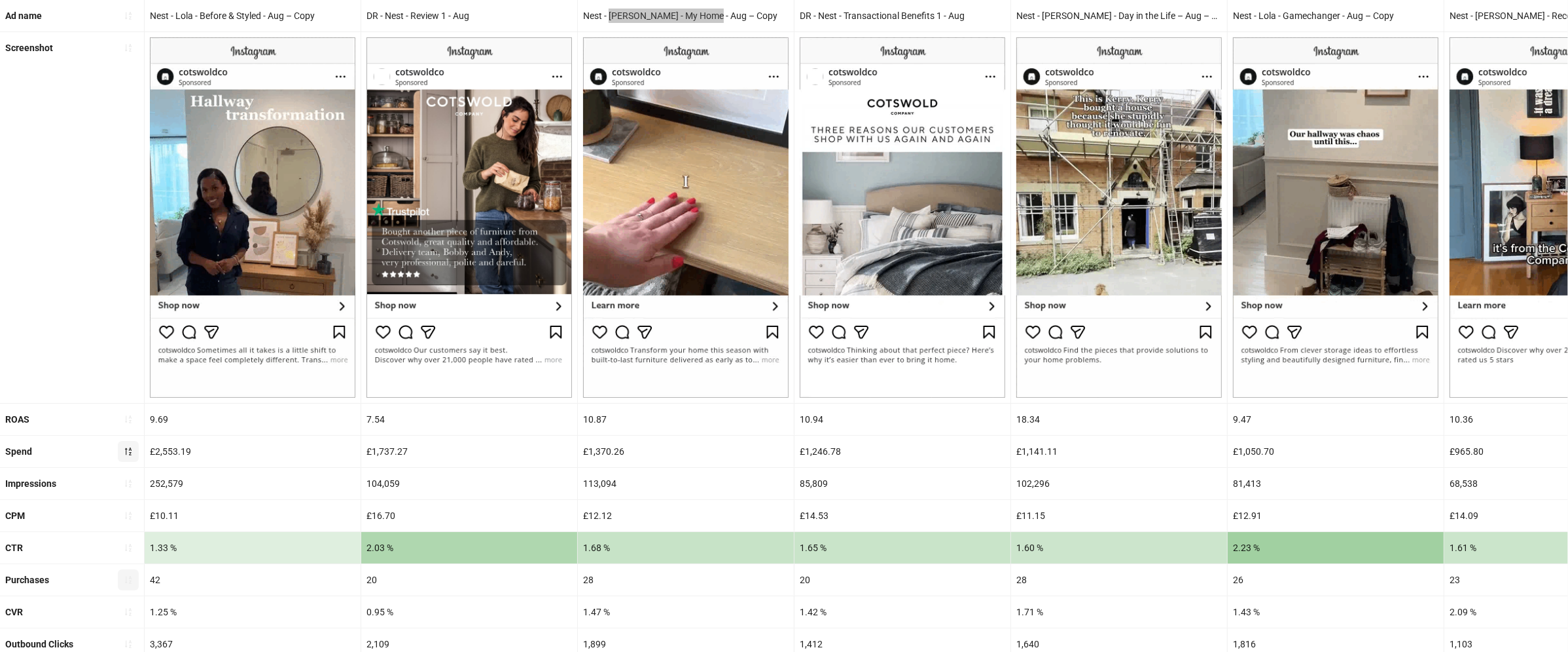
scroll to position [133, 0]
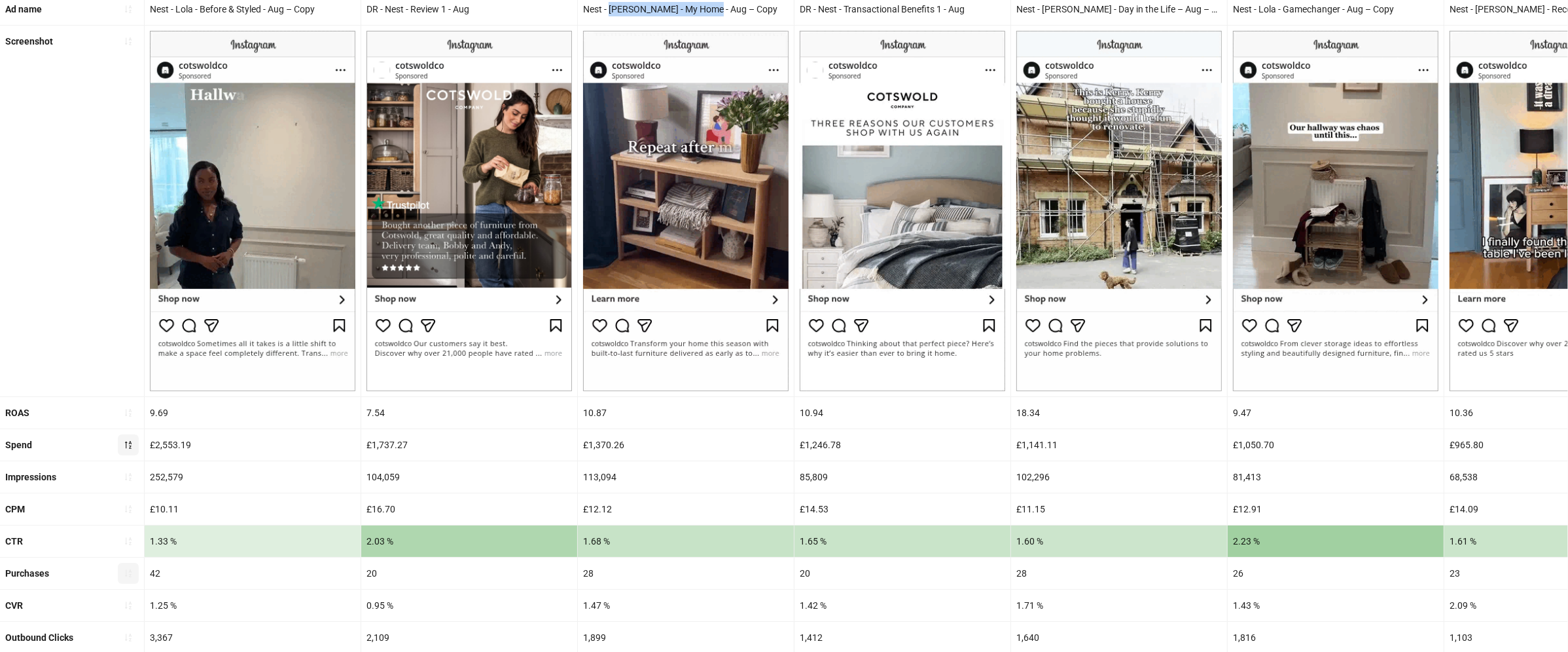
click at [599, 446] on div "£1,370.26" at bounding box center [686, 445] width 216 height 31
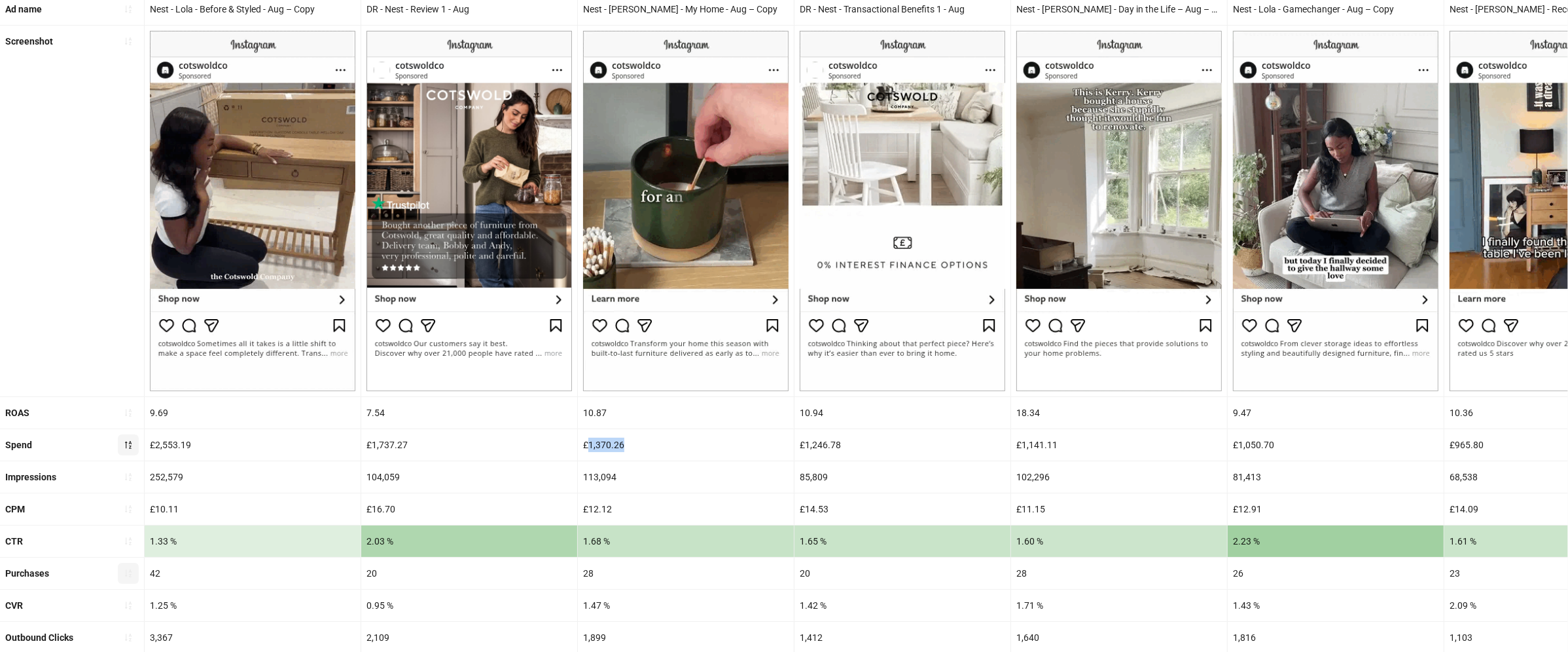
click at [599, 446] on div "£1,370.26" at bounding box center [686, 445] width 216 height 31
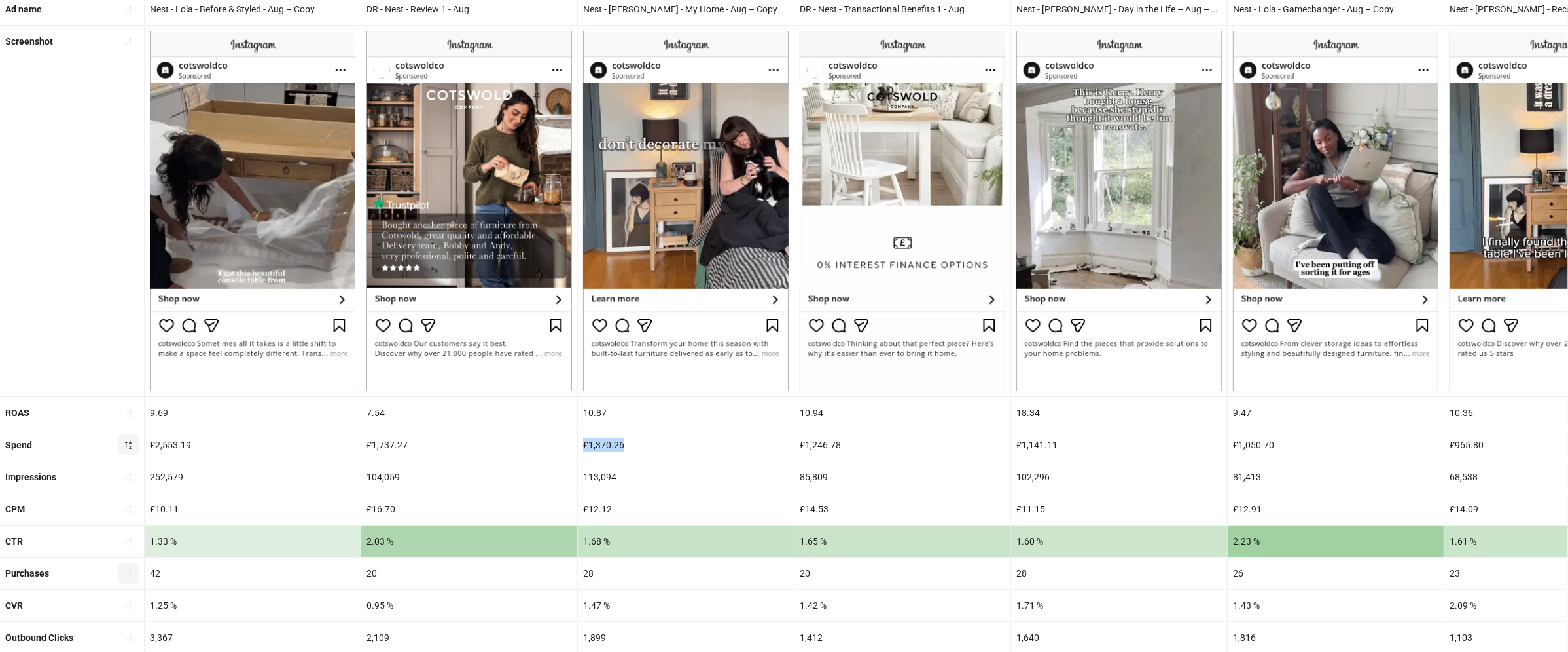
click at [599, 446] on div "£1,370.26" at bounding box center [686, 445] width 216 height 31
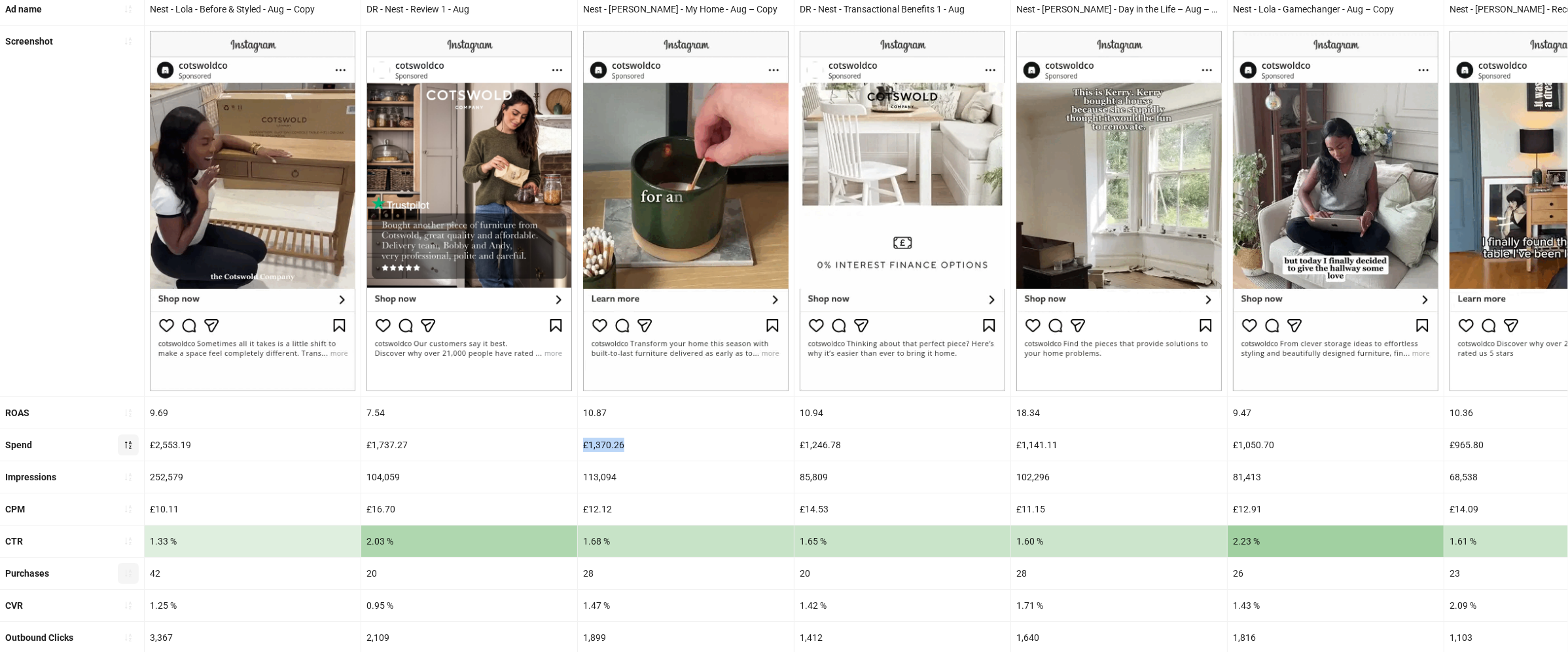
copy div "£1,370.26"
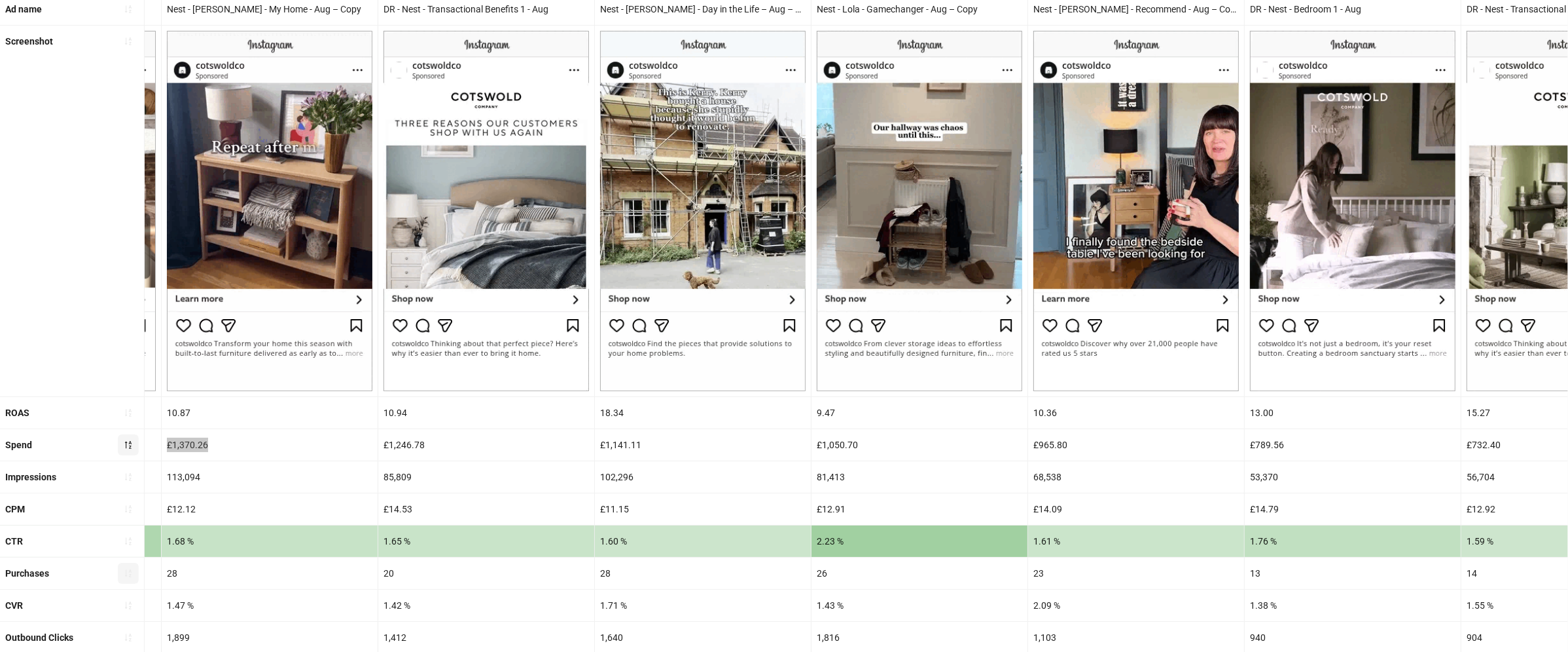
scroll to position [0, 0]
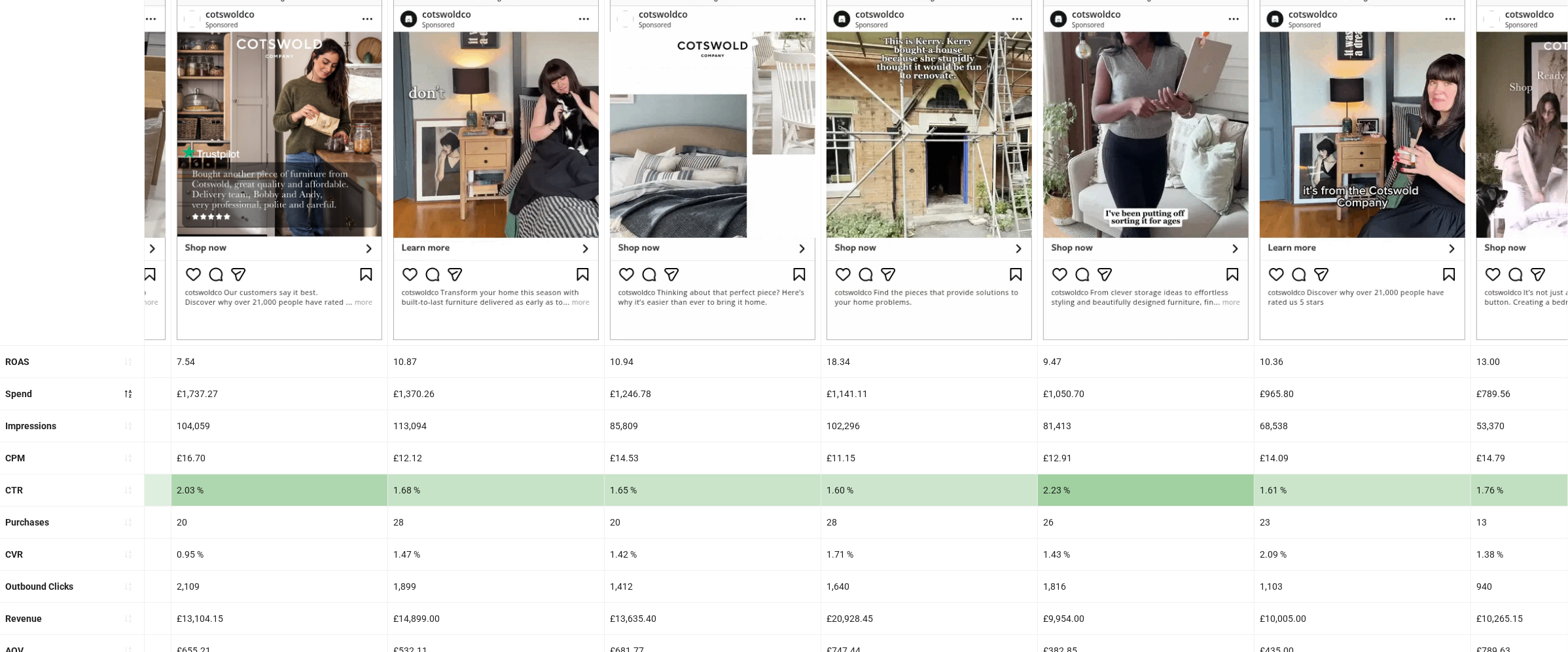
scroll to position [221, 0]
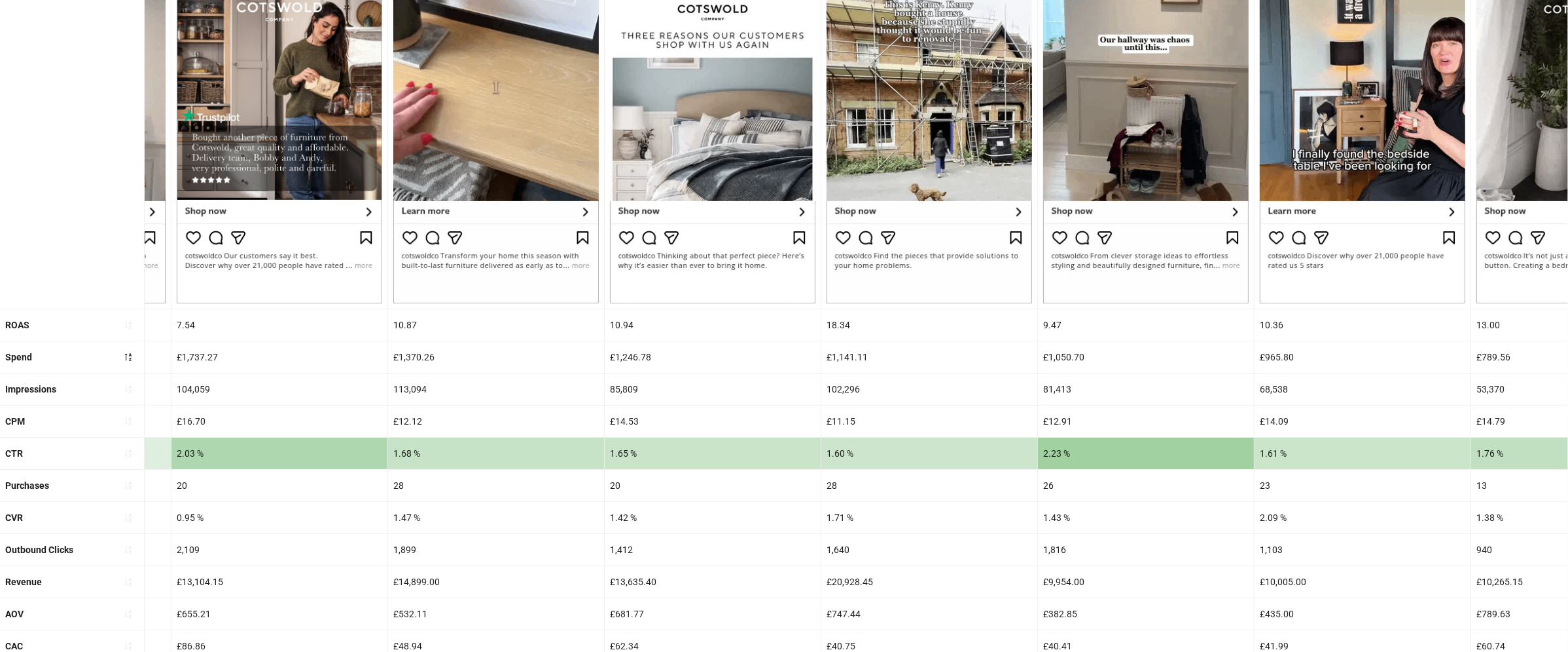
click at [839, 451] on div "1.60 %" at bounding box center [929, 453] width 216 height 31
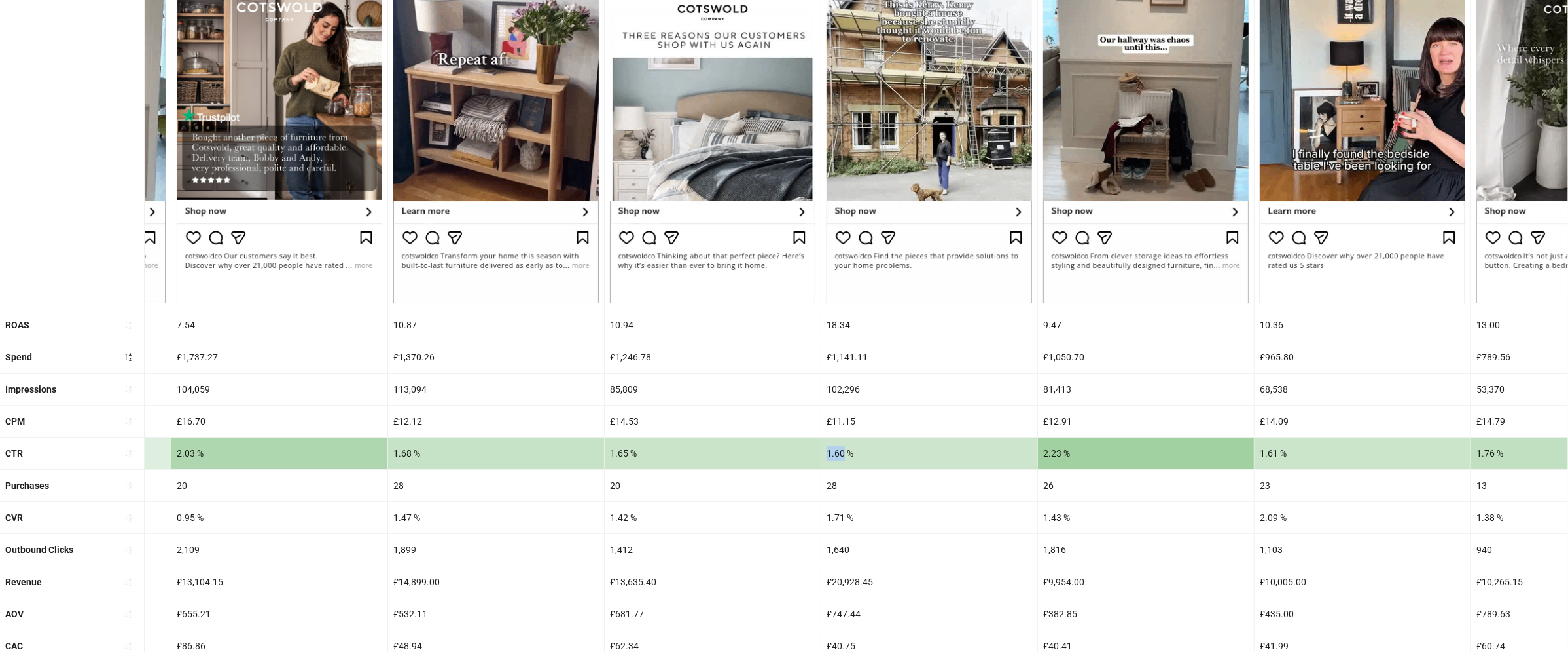
click at [839, 451] on div "1.60 %" at bounding box center [929, 453] width 216 height 31
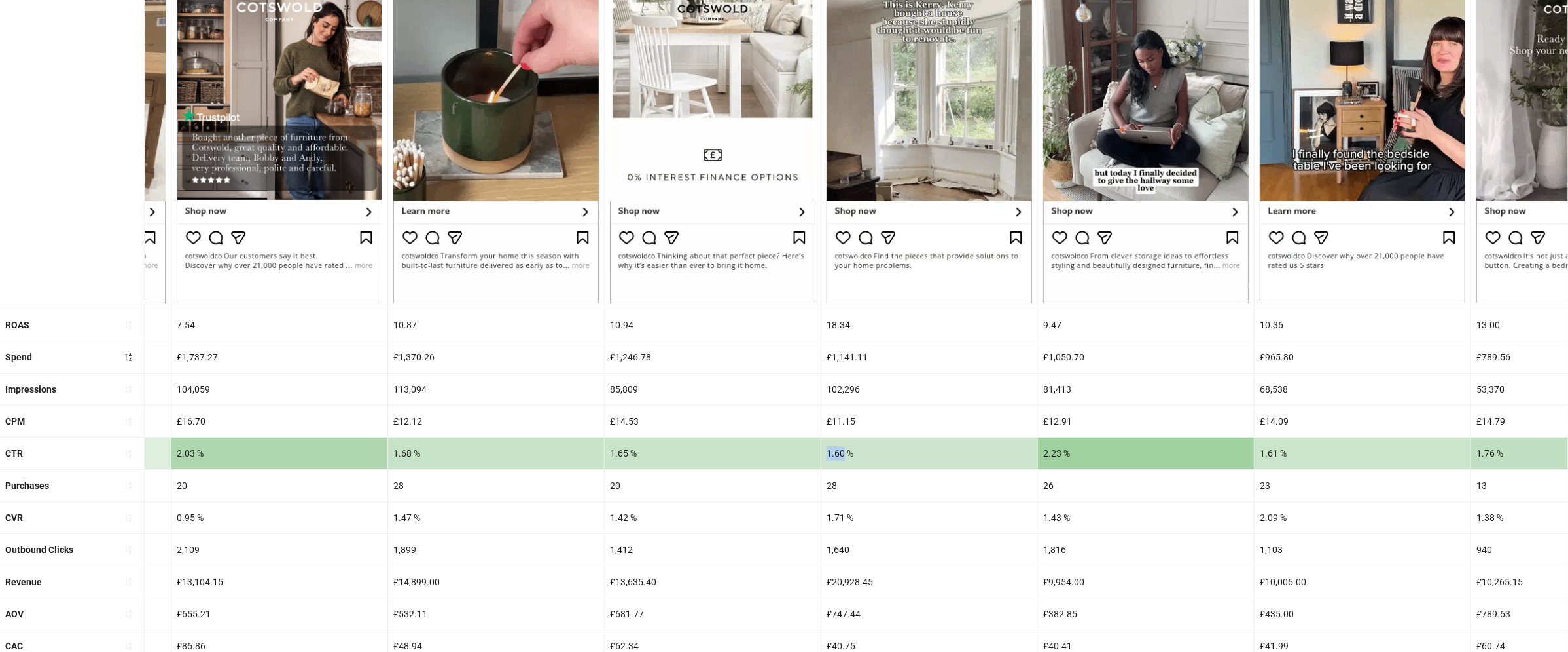
click at [839, 451] on div "1.60 %" at bounding box center [929, 453] width 216 height 31
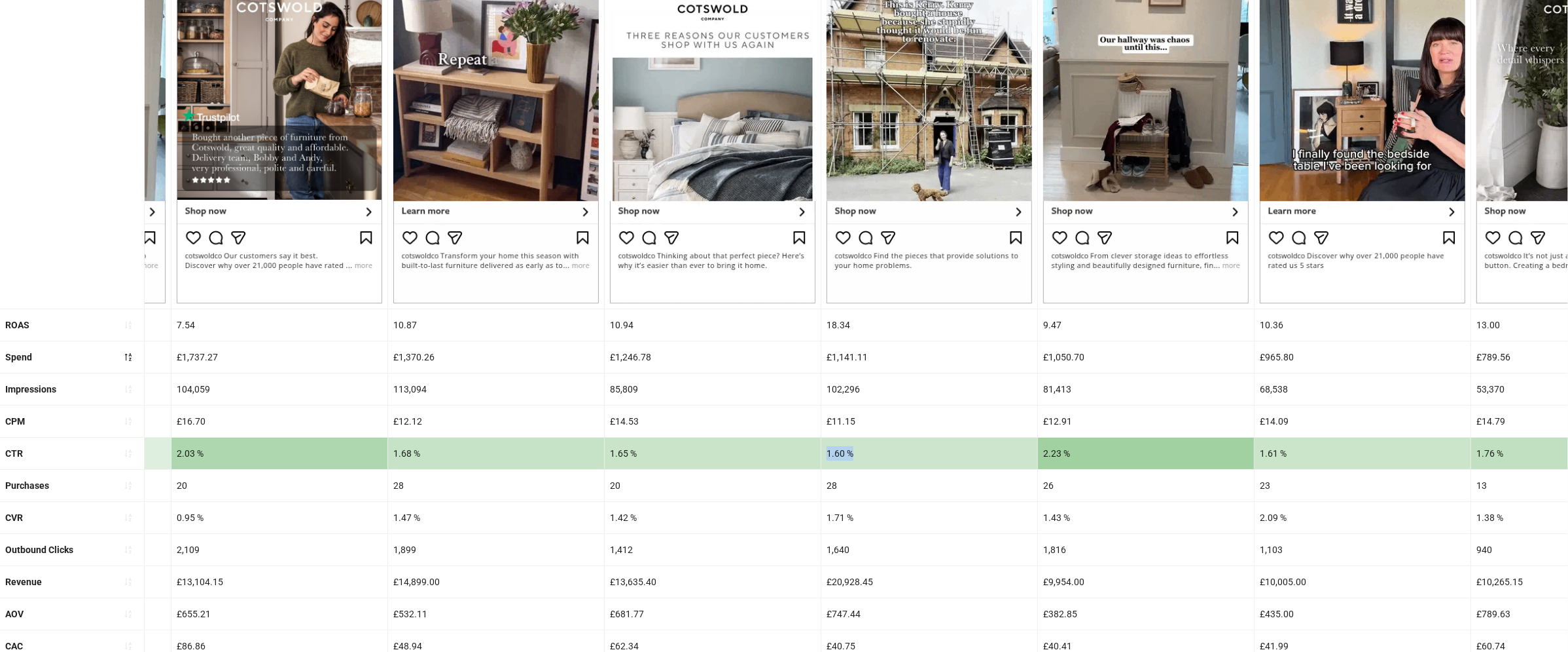
copy div "1.60 %"
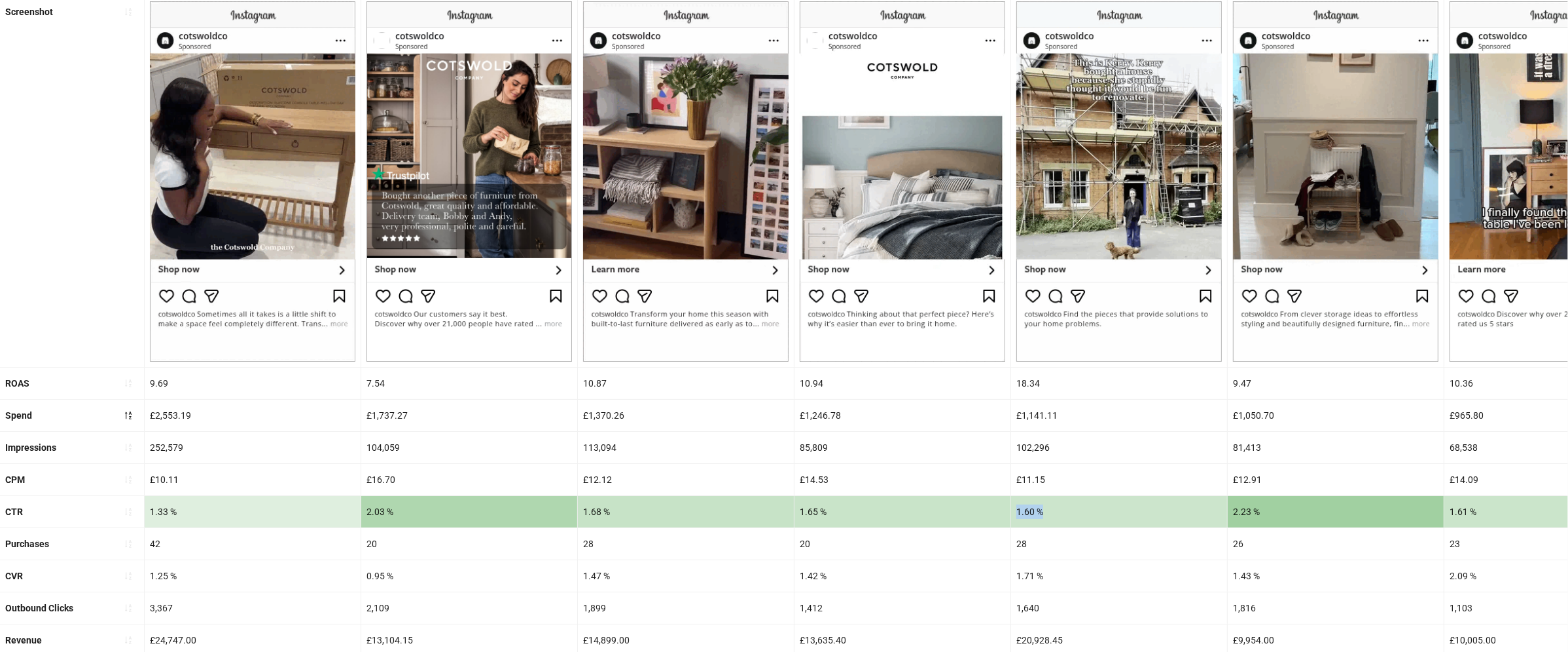
scroll to position [169, 0]
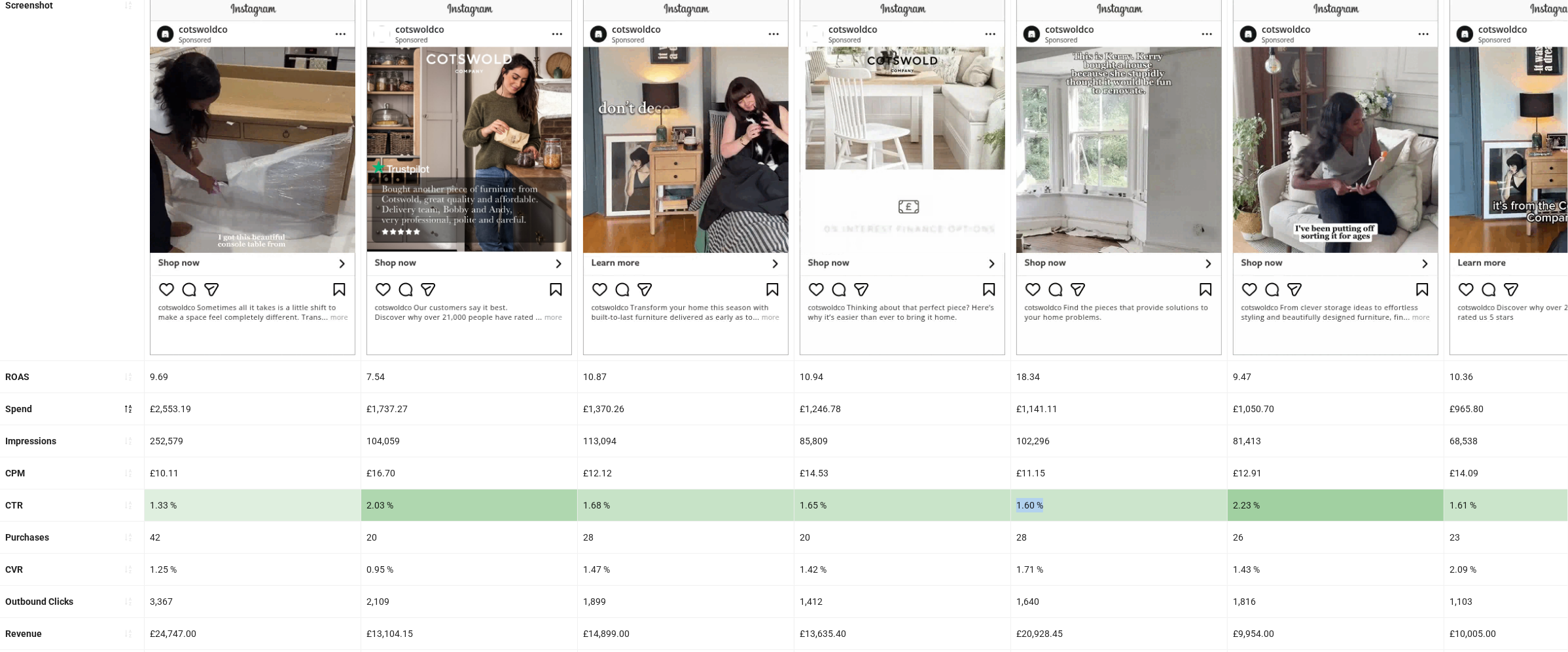
click at [595, 379] on div "10.87" at bounding box center [686, 377] width 216 height 31
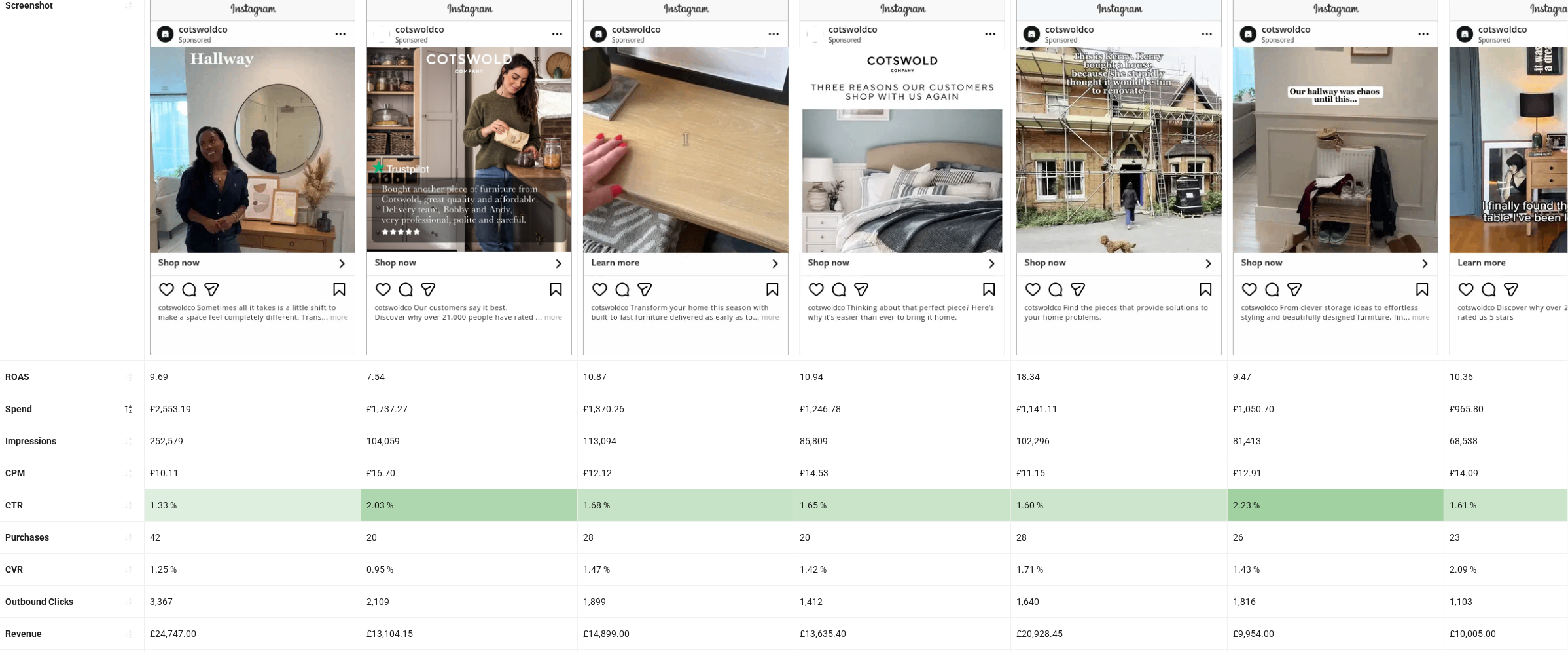
click at [595, 379] on div "10.87" at bounding box center [686, 377] width 216 height 31
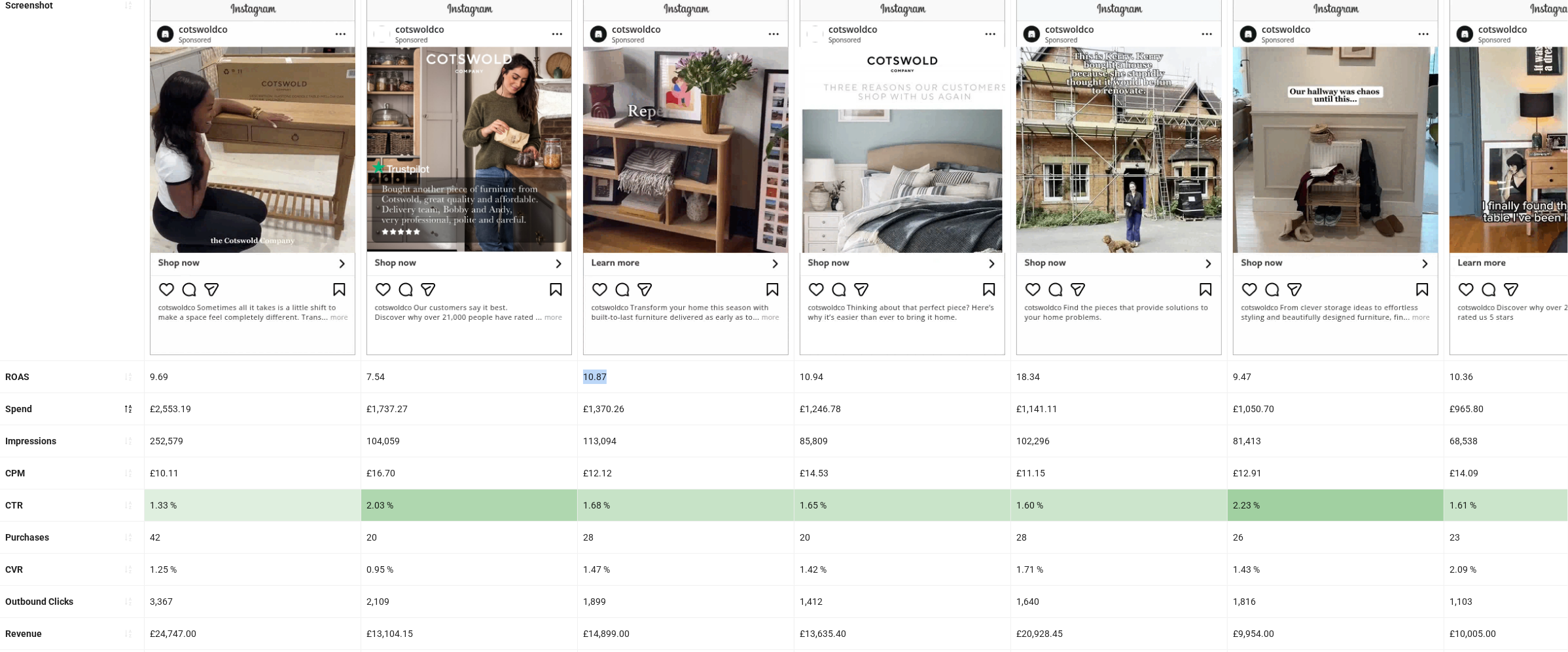
click at [595, 379] on div "10.87" at bounding box center [686, 377] width 216 height 31
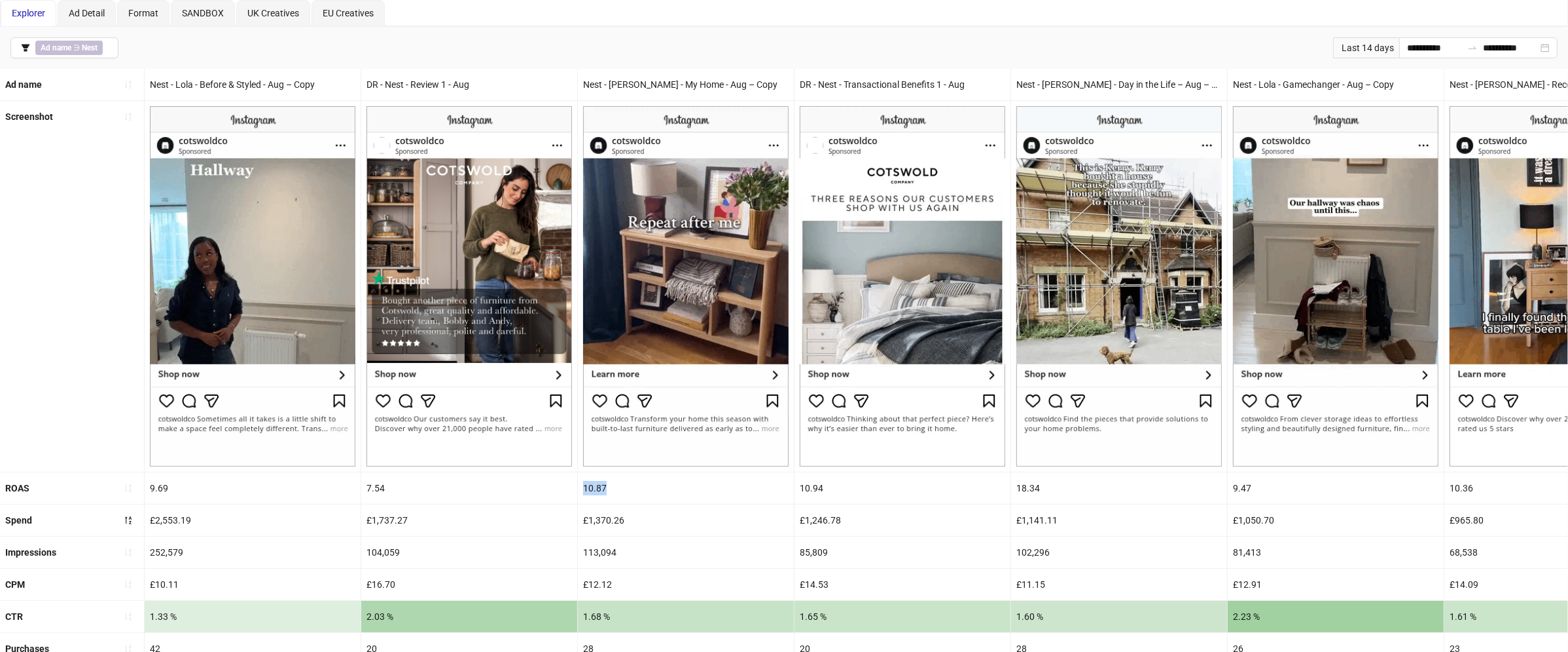
scroll to position [111, 0]
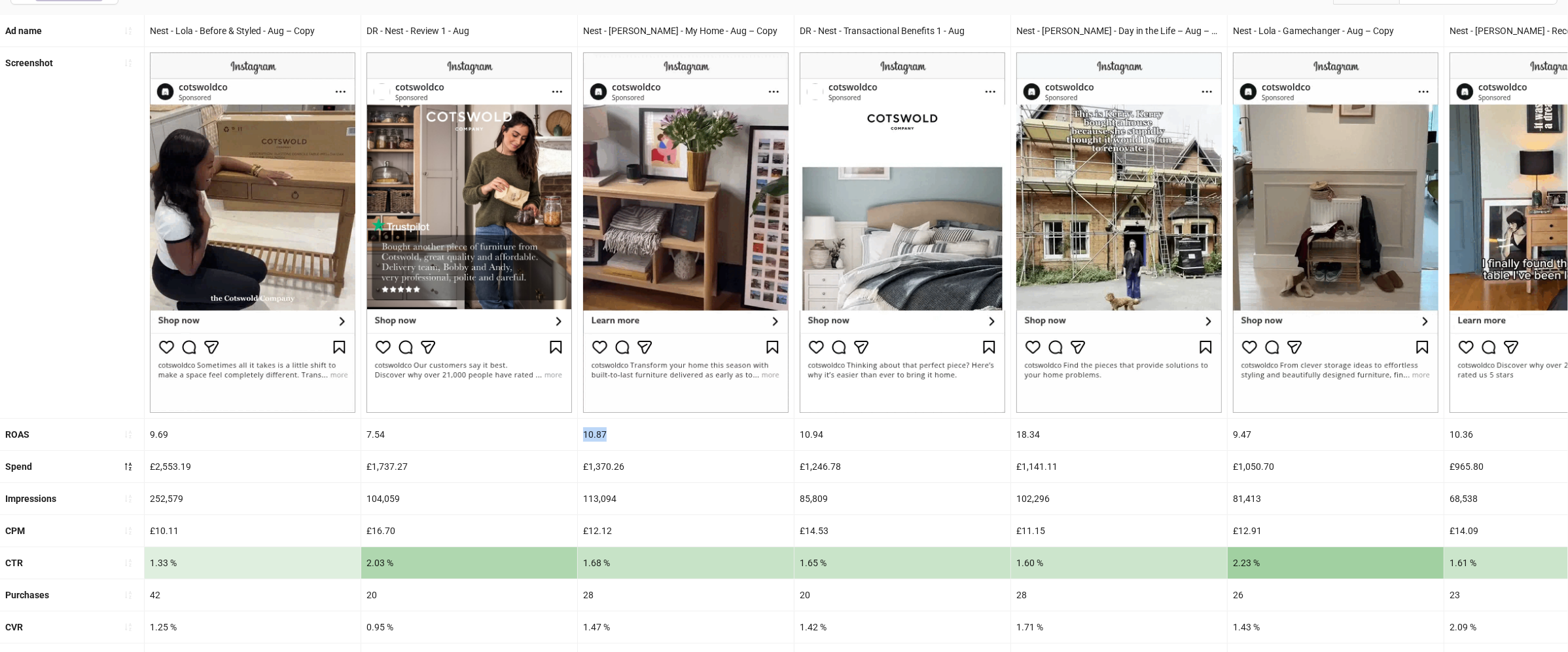
click at [447, 463] on div "£1,737.27" at bounding box center [469, 466] width 216 height 31
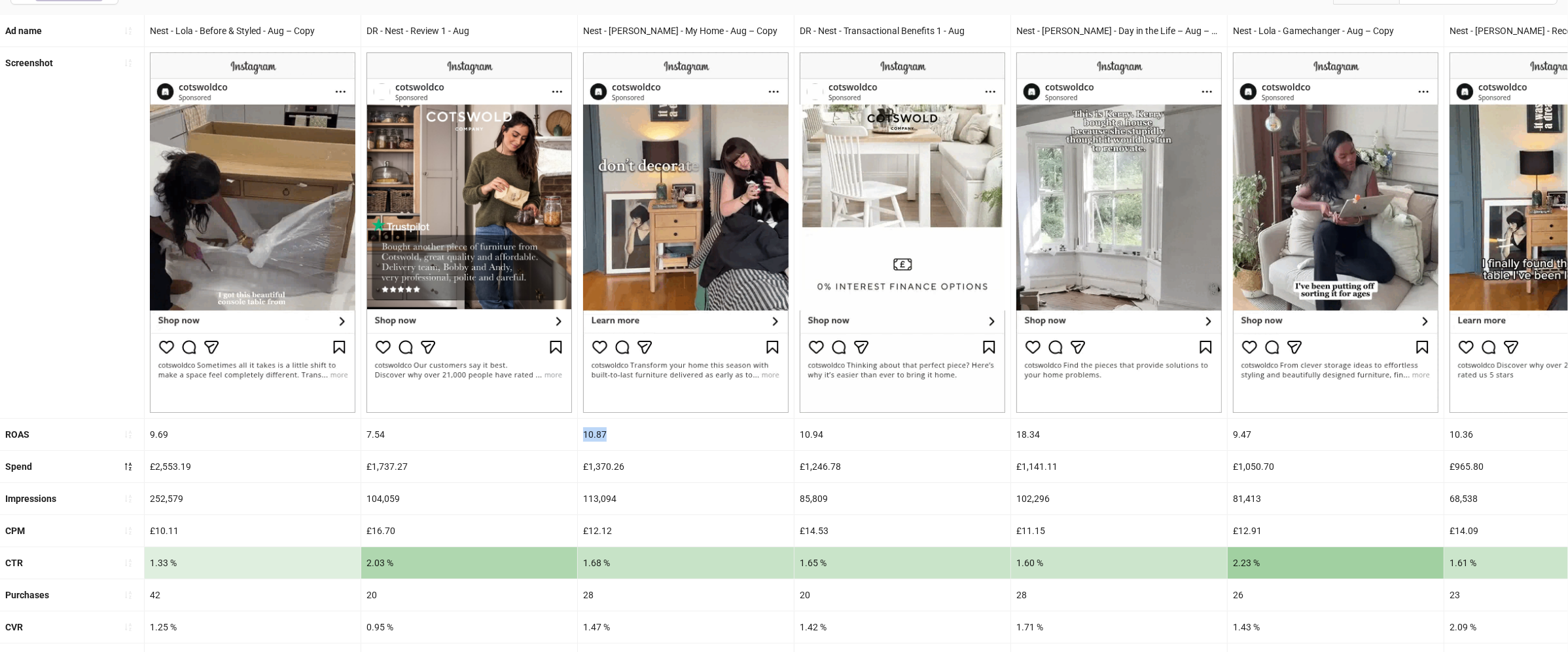
click at [447, 463] on div "£1,737.27" at bounding box center [469, 466] width 216 height 31
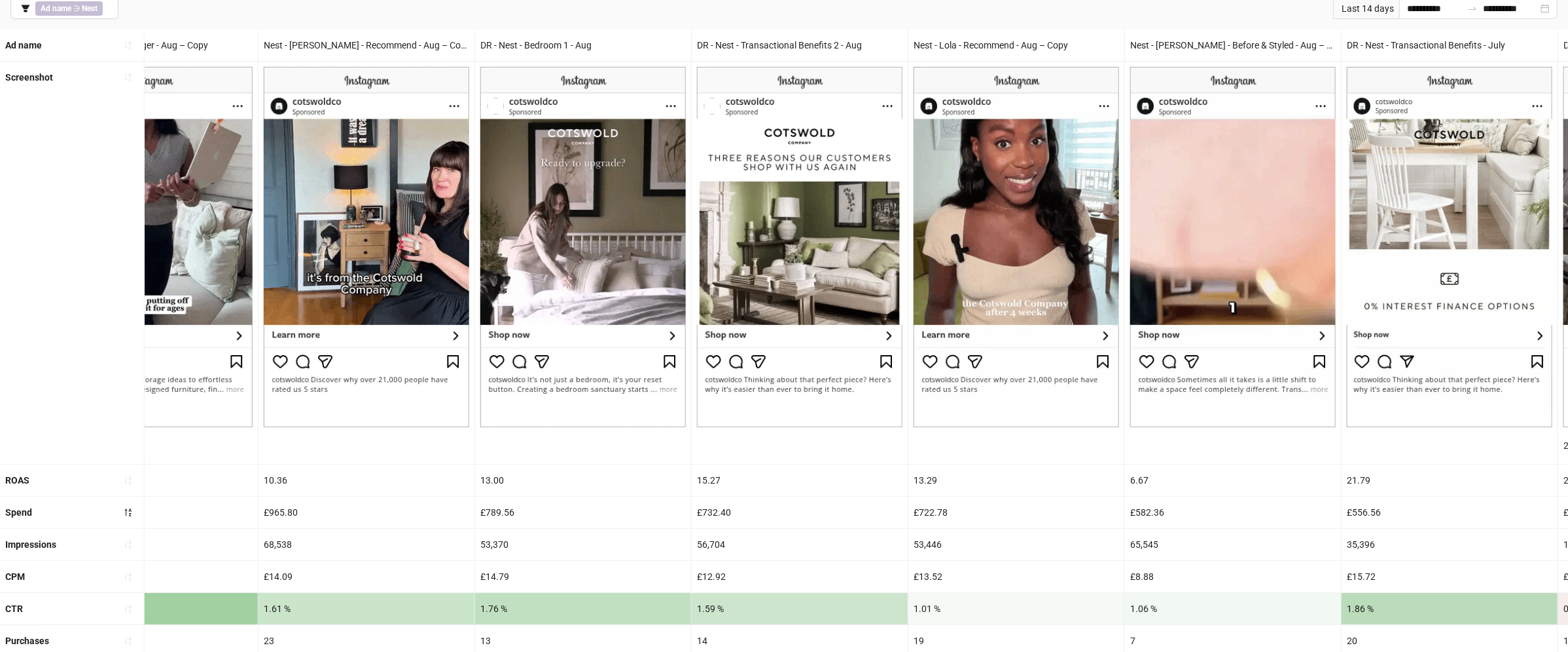
scroll to position [0, 1191]
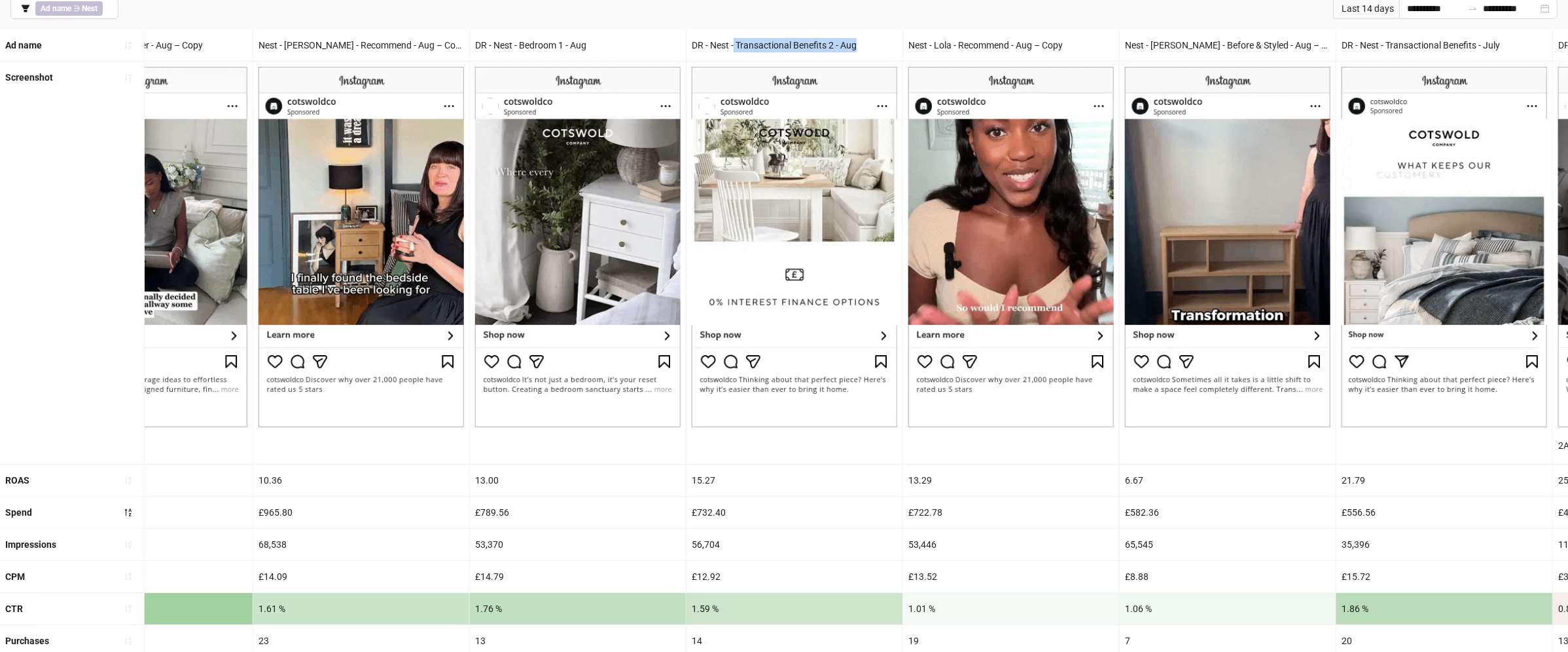
drag, startPoint x: 736, startPoint y: 44, endPoint x: 874, endPoint y: 46, distance: 138.0
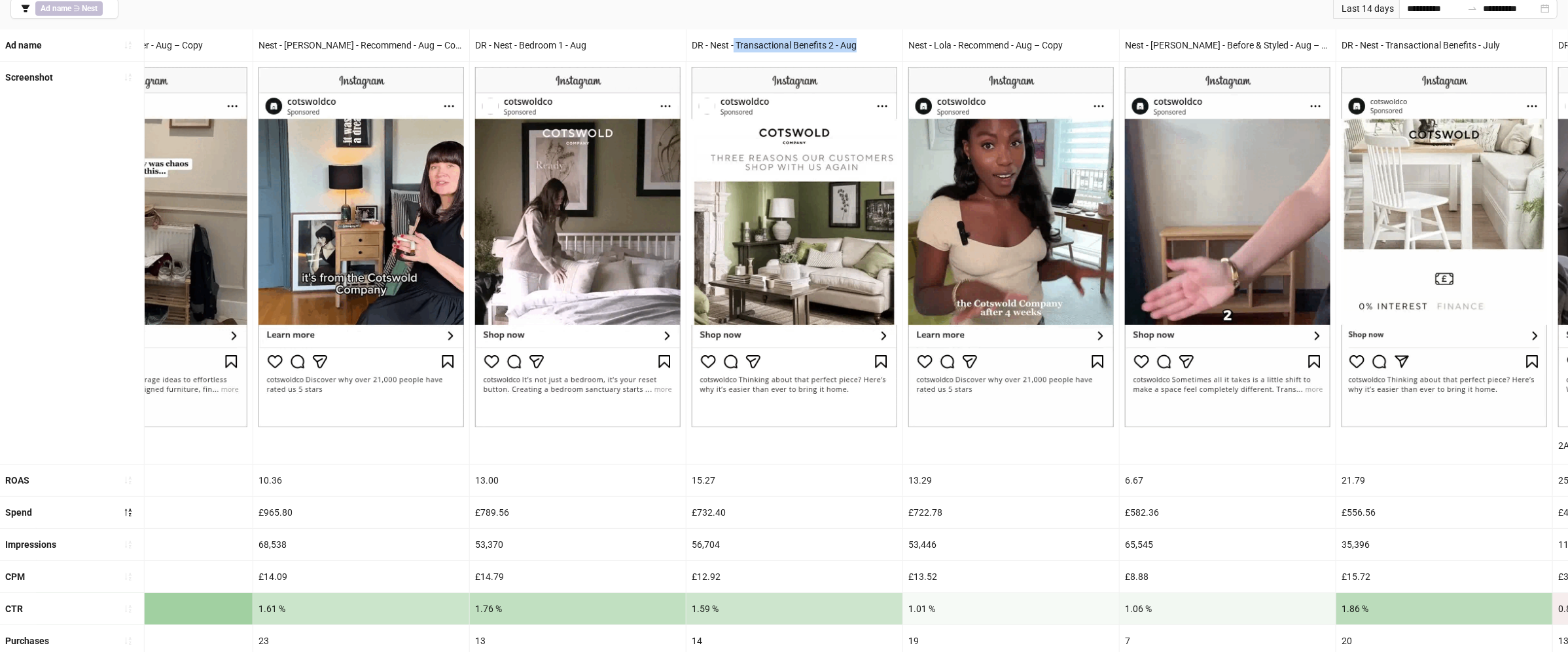
click at [874, 46] on div "DR - Nest - Transactional Benefits 2 - Aug" at bounding box center [795, 45] width 216 height 31
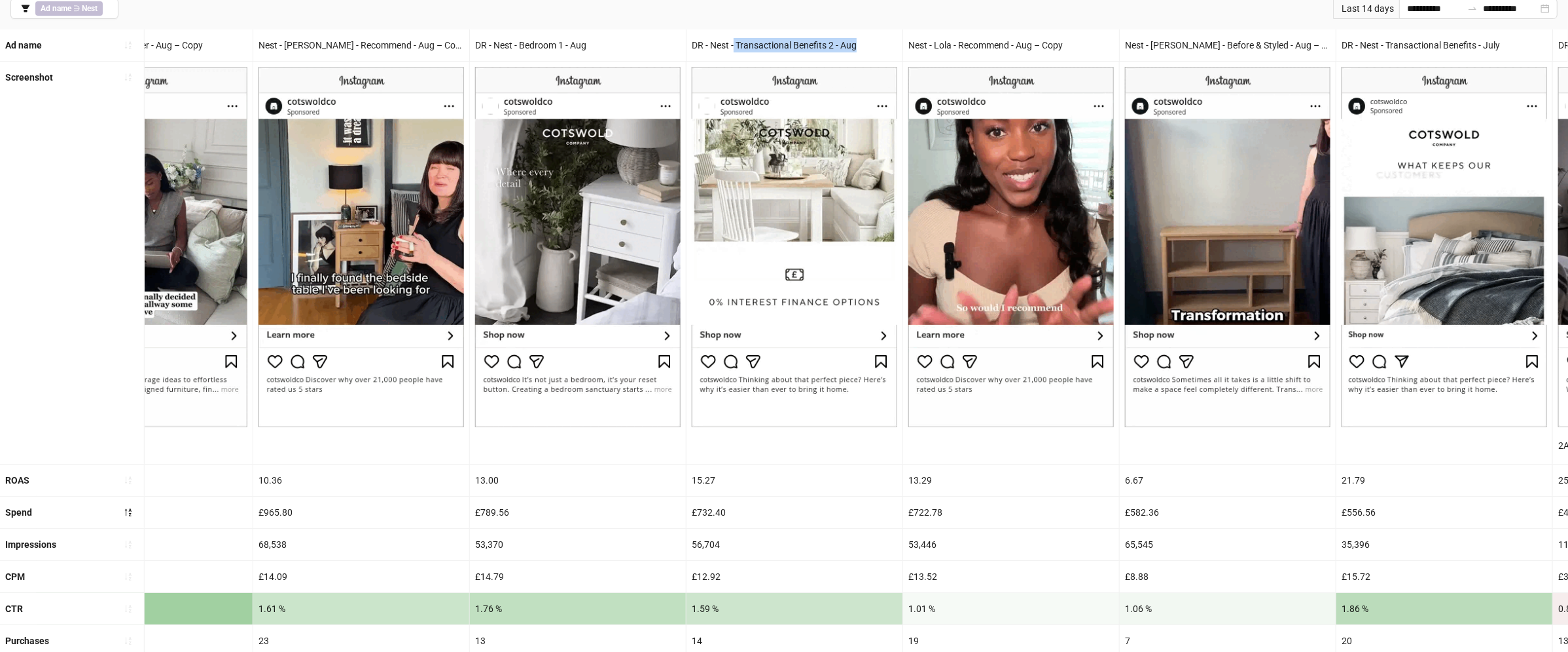
click at [874, 46] on div "DR - Nest - Transactional Benefits 2 - Aug" at bounding box center [795, 45] width 216 height 31
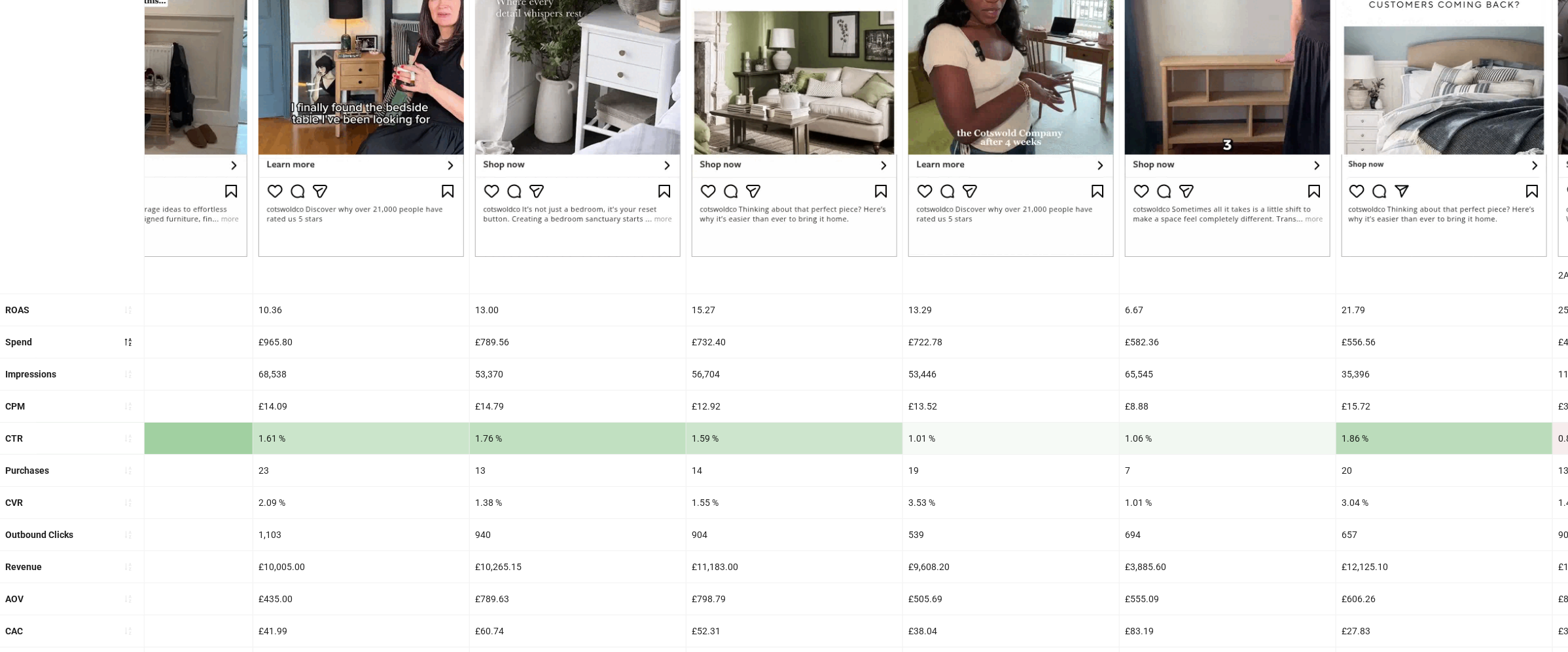
scroll to position [267, 0]
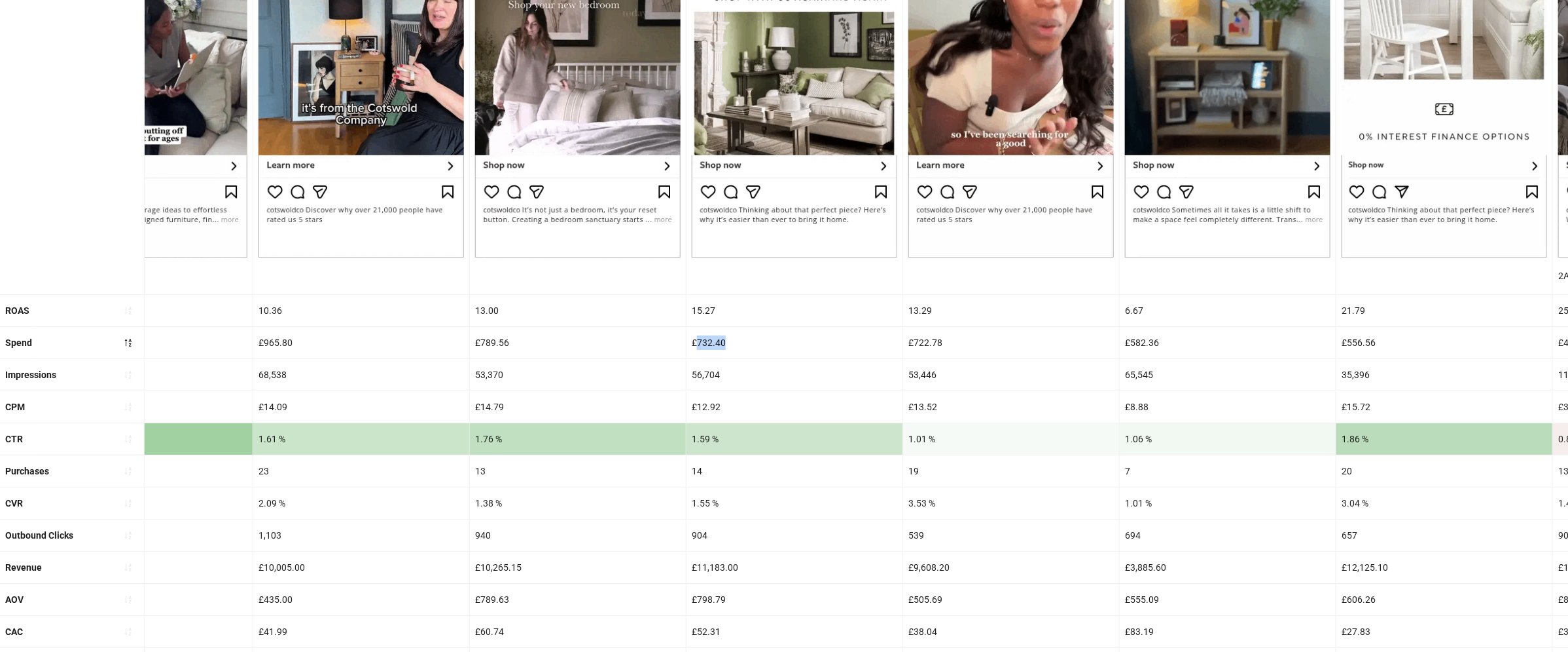
drag, startPoint x: 699, startPoint y: 343, endPoint x: 743, endPoint y: 343, distance: 44.0
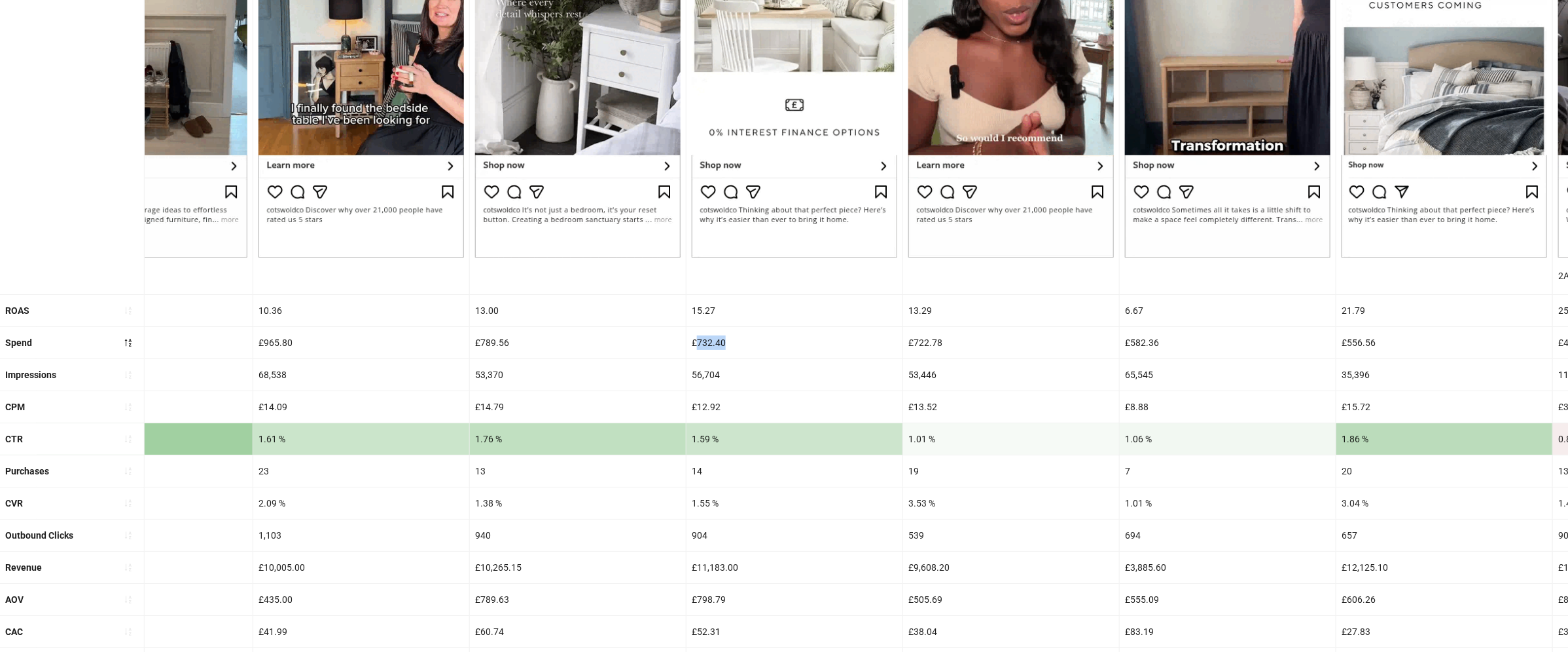
click at [743, 343] on div "£732.40" at bounding box center [795, 343] width 216 height 31
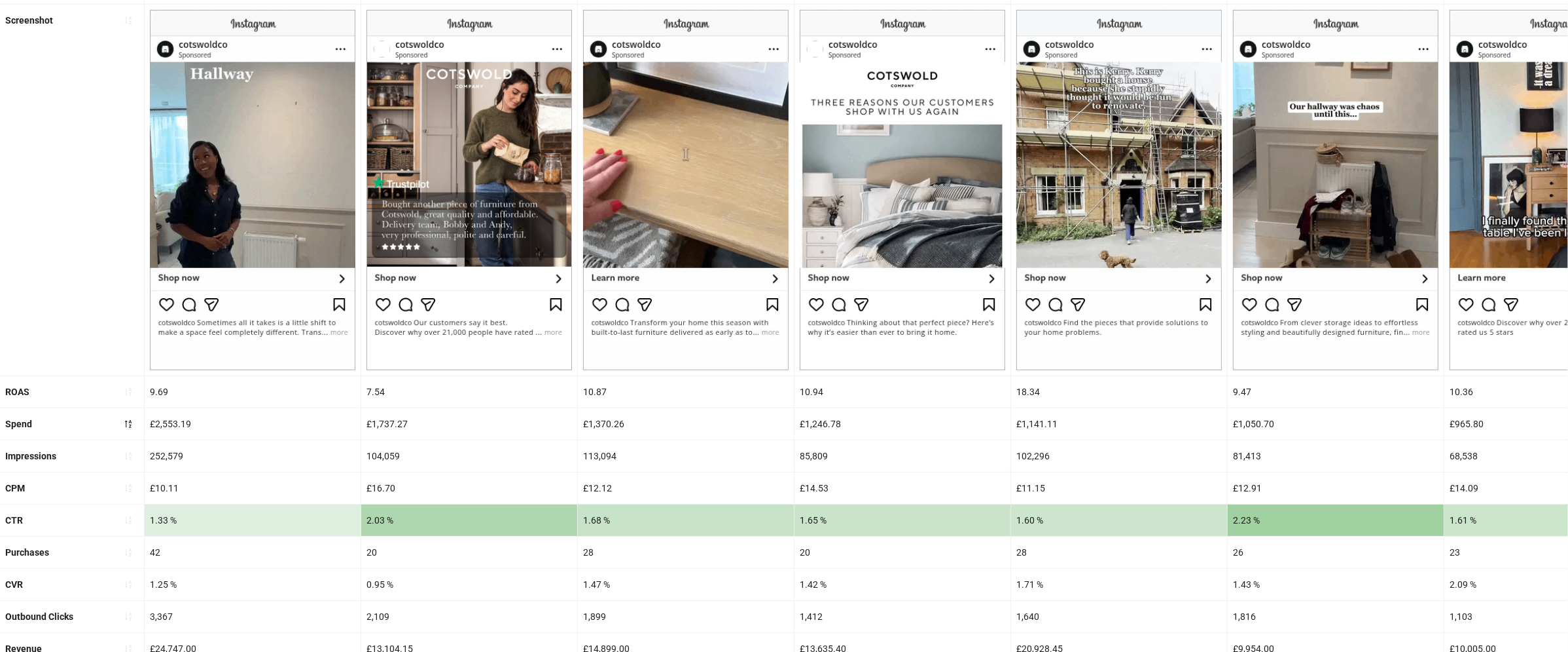
scroll to position [0, 0]
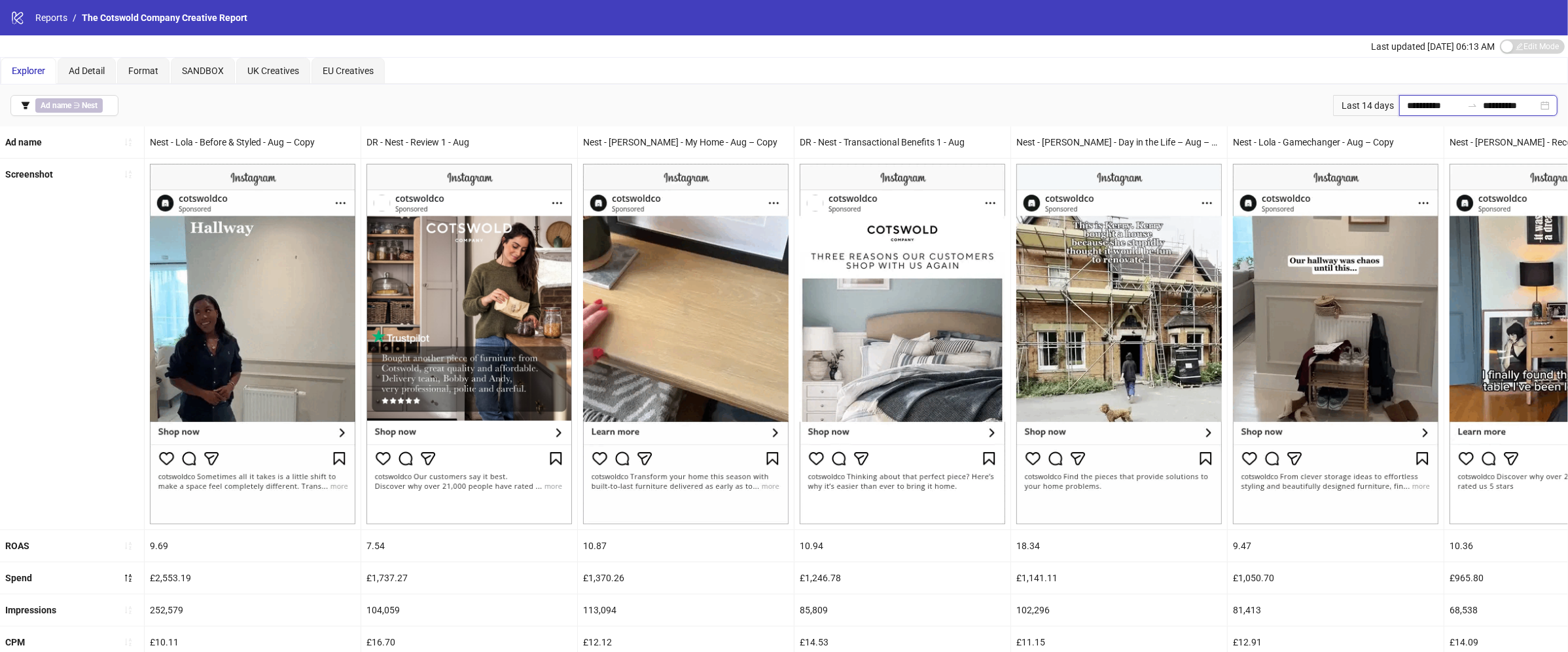
click at [1407, 104] on input "**********" at bounding box center [1434, 105] width 55 height 14
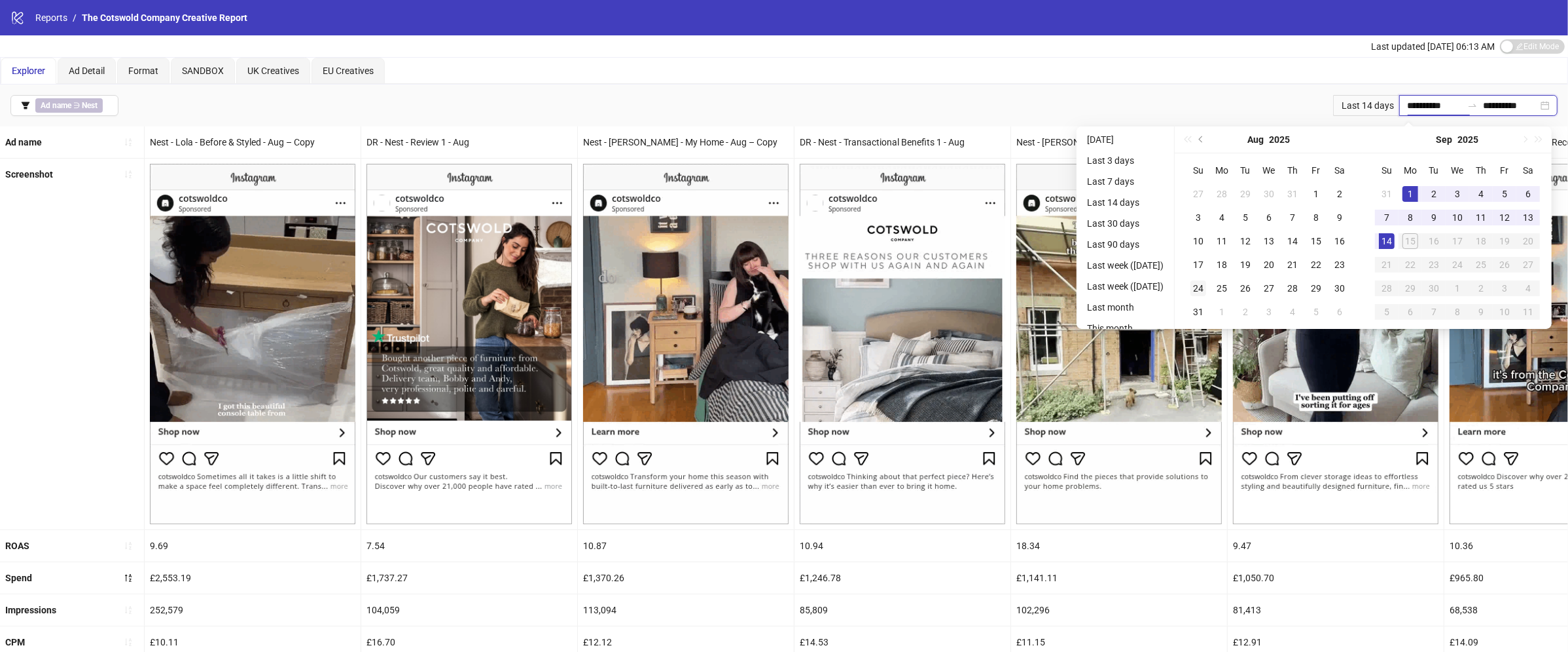
type input "**********"
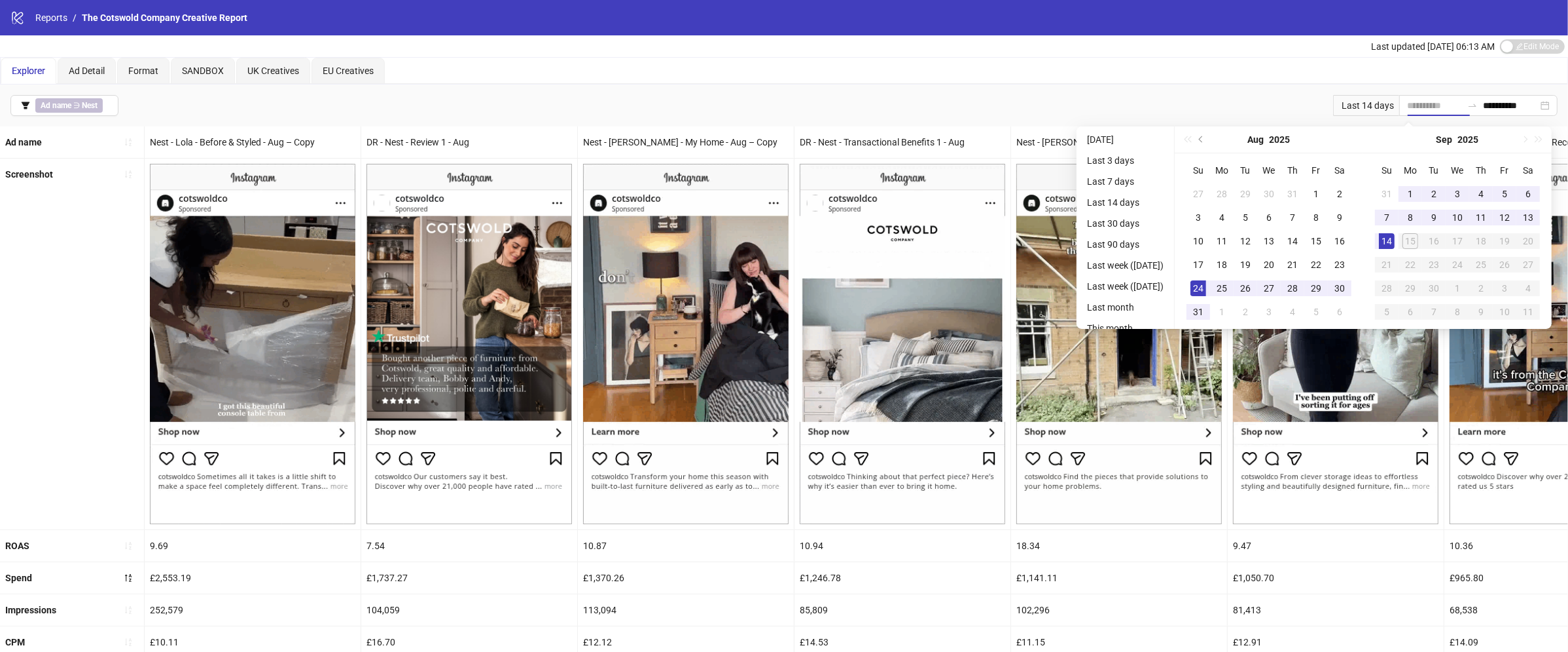
click at [1196, 286] on div "24" at bounding box center [1198, 288] width 16 height 16
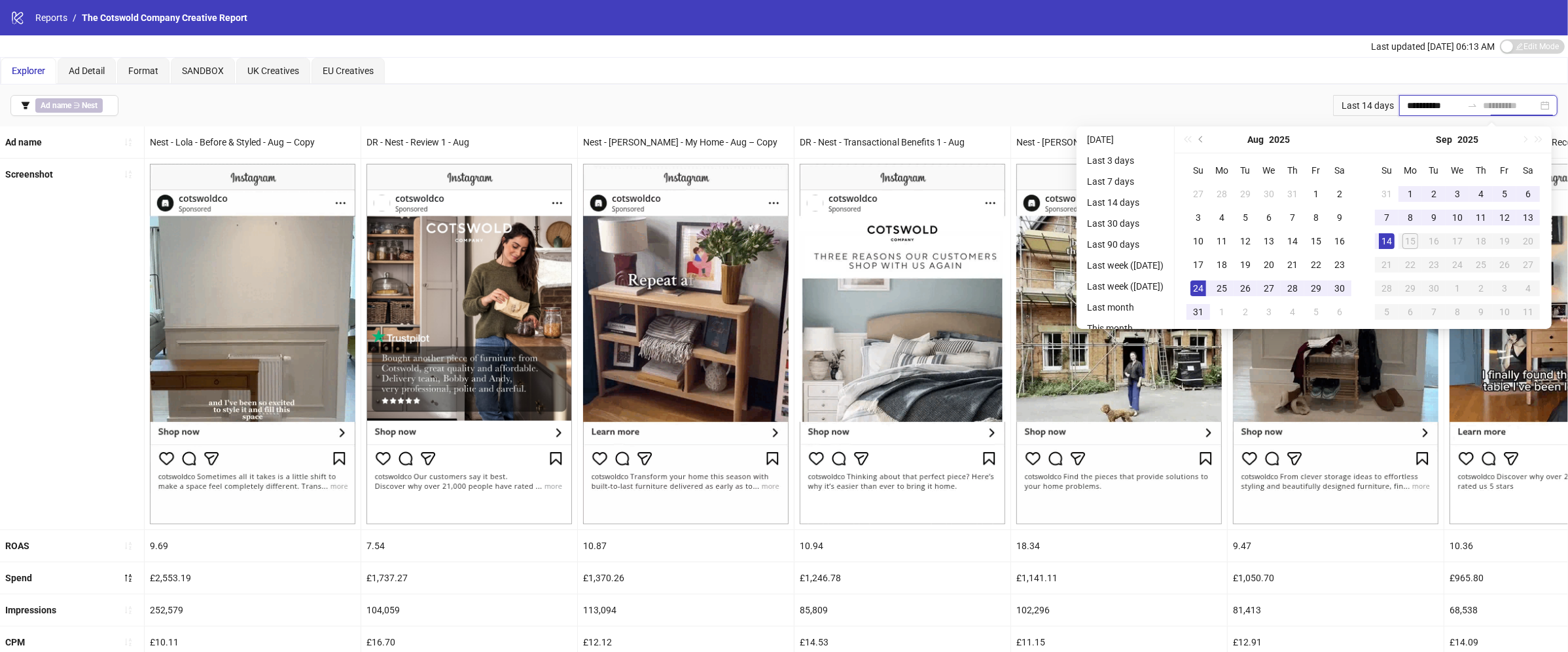
type input "**********"
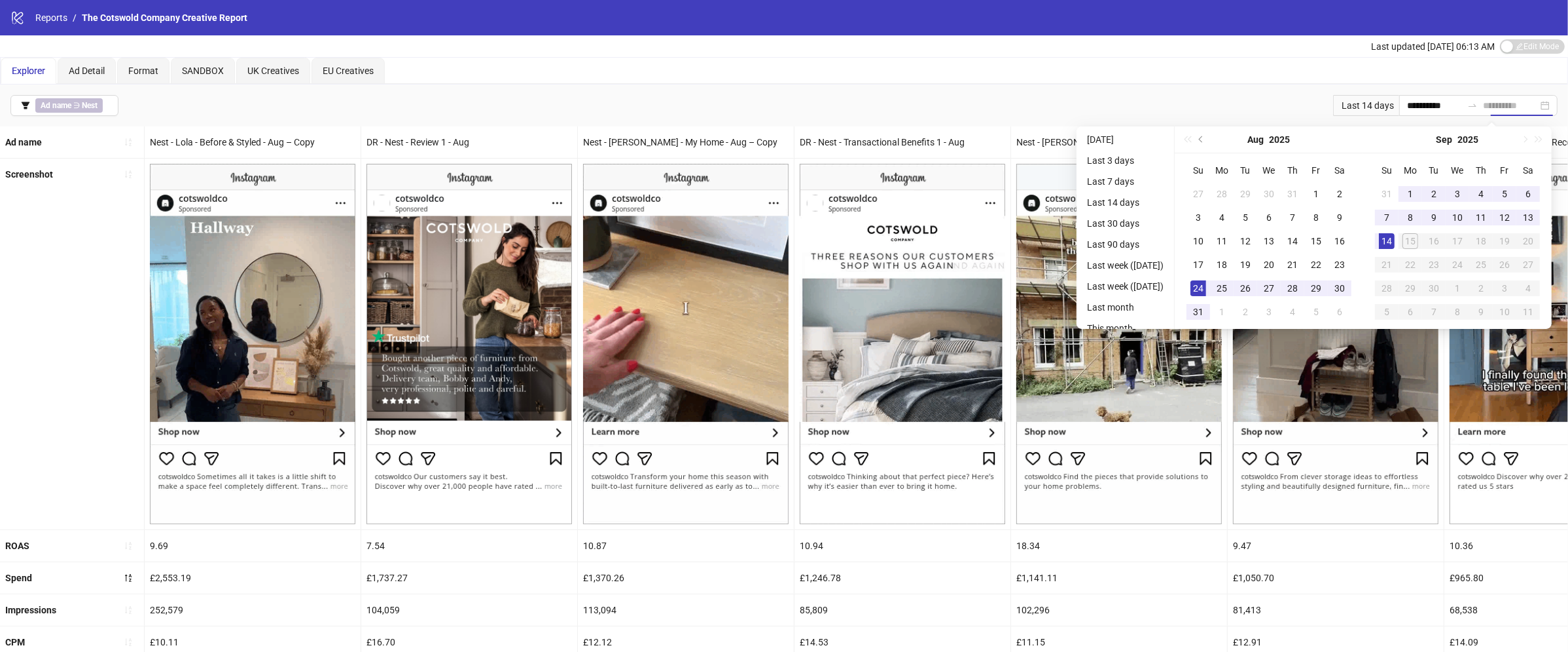
click at [1395, 234] on div "14" at bounding box center [1387, 241] width 16 height 16
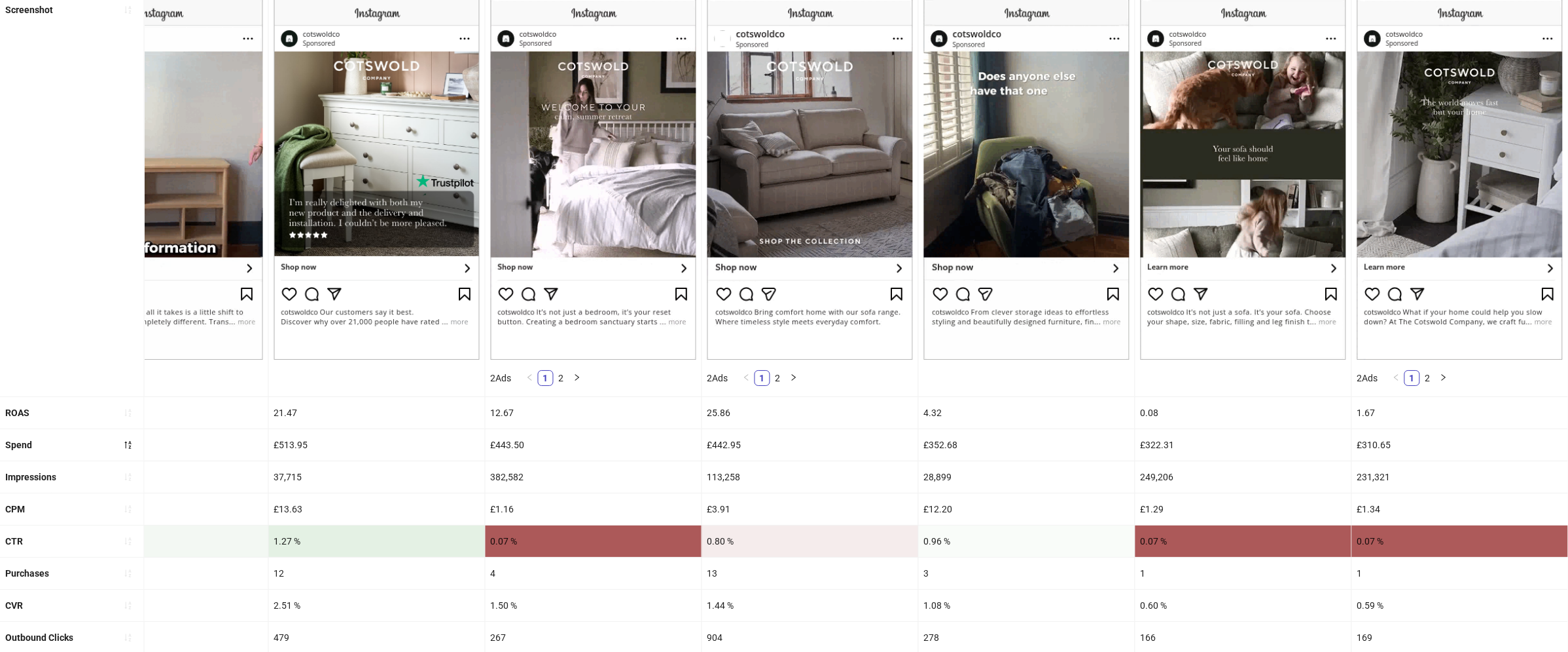
scroll to position [450, 0]
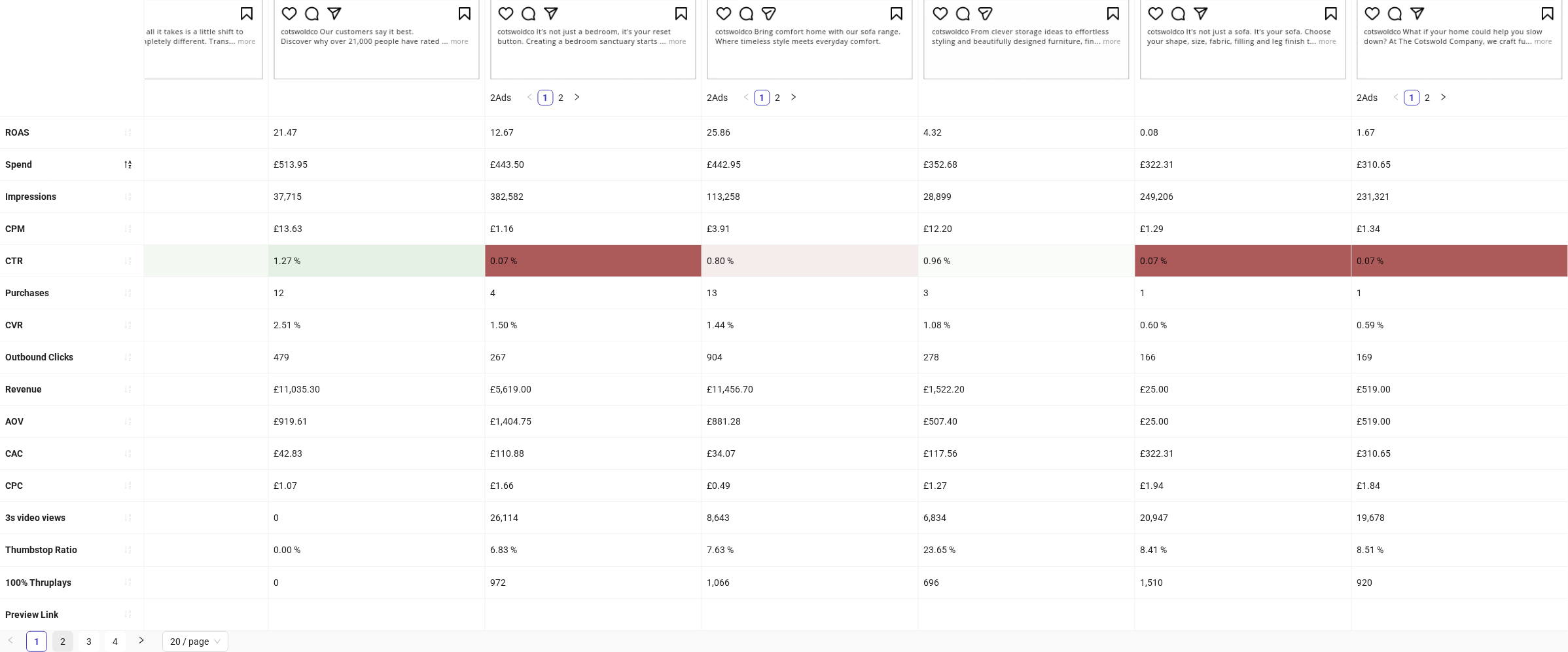
click at [66, 643] on link "2" at bounding box center [63, 641] width 20 height 20
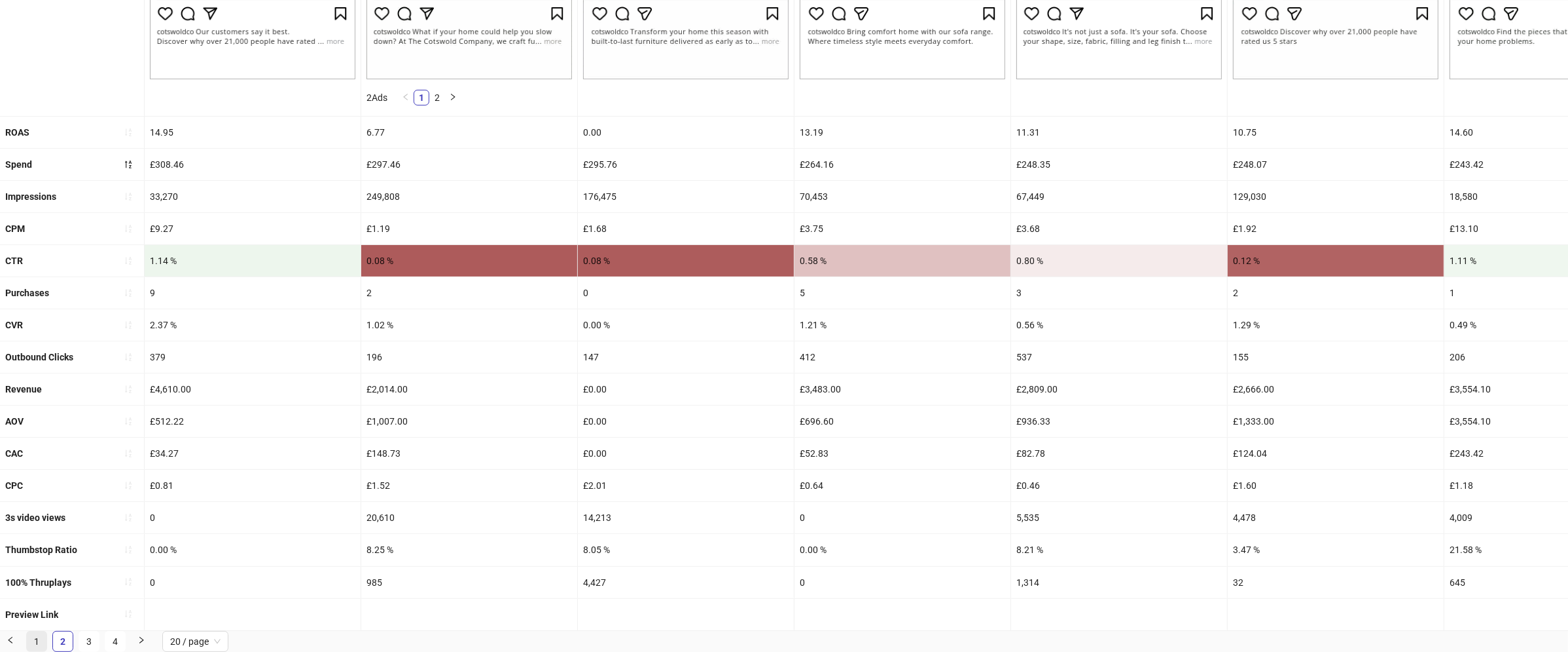
click at [43, 641] on link "1" at bounding box center [37, 641] width 20 height 20
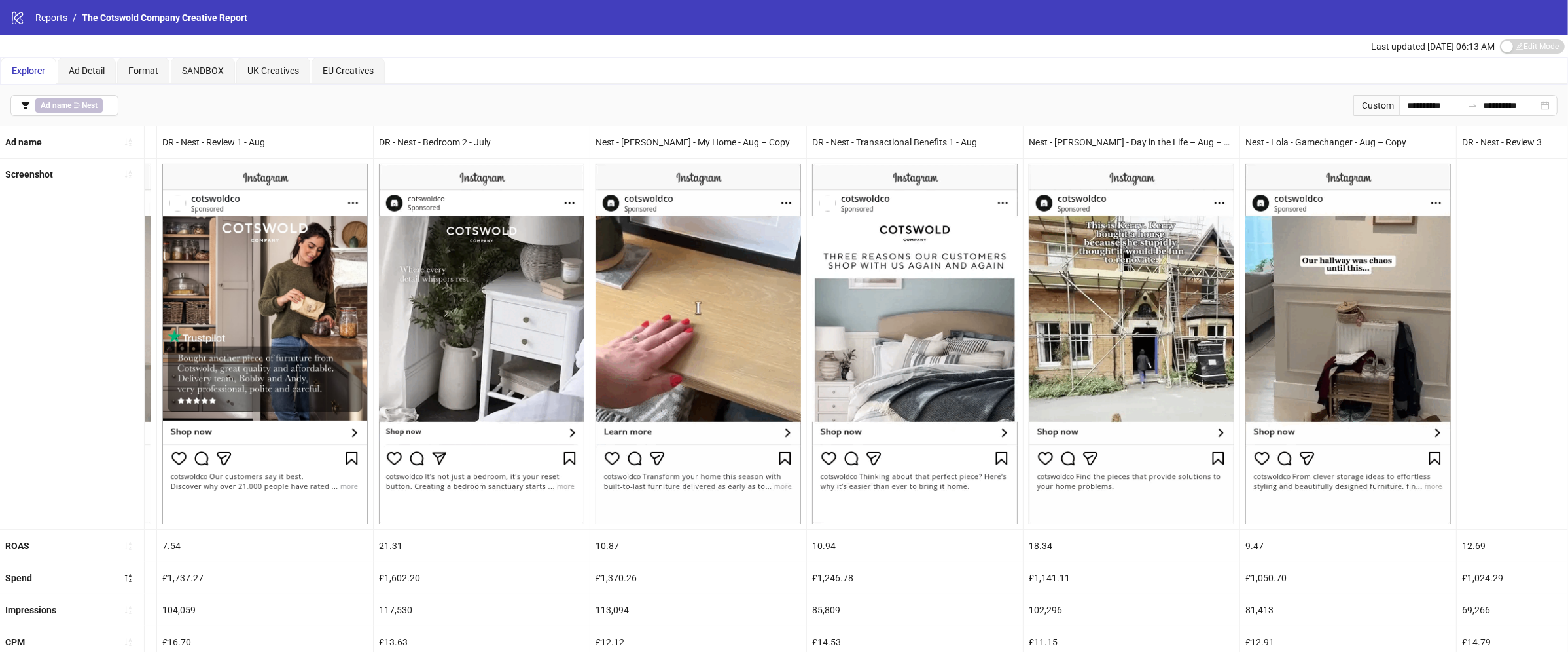
scroll to position [0, 0]
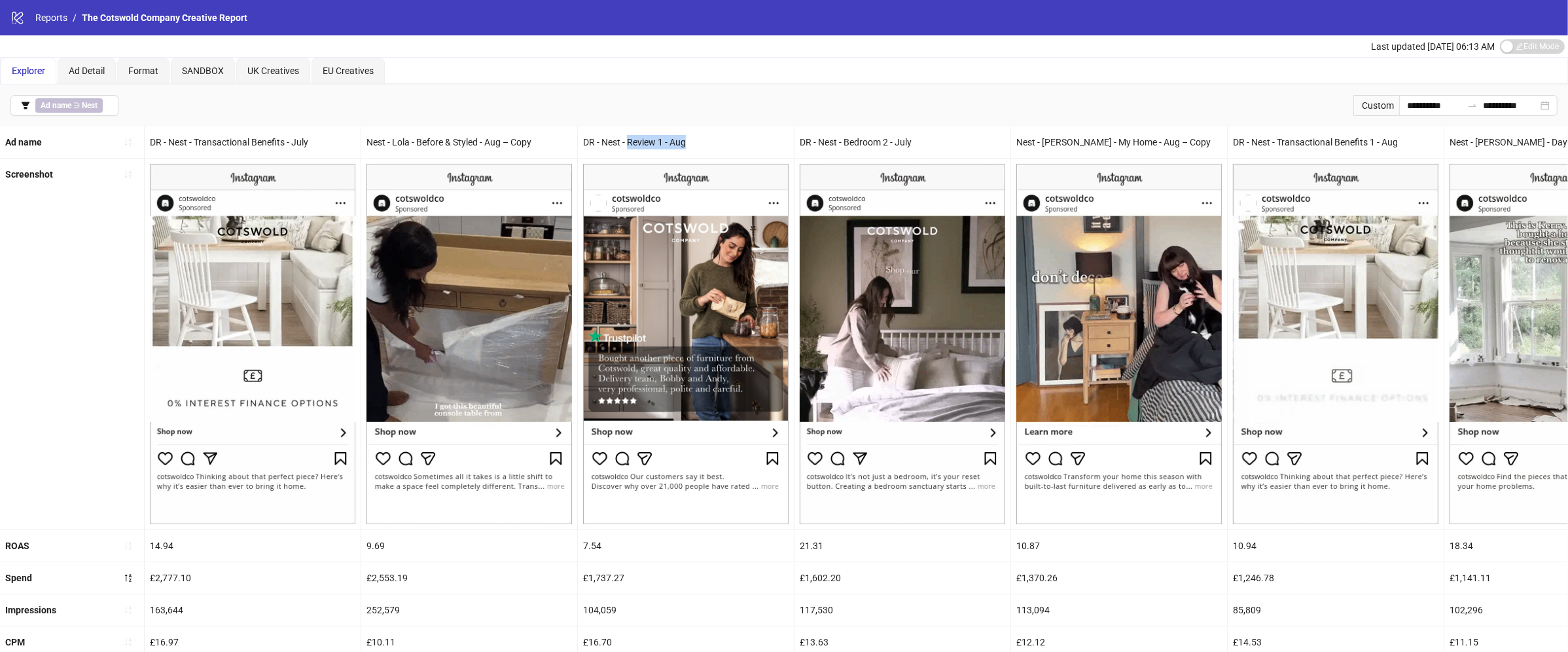
drag, startPoint x: 629, startPoint y: 141, endPoint x: 710, endPoint y: 143, distance: 81.0
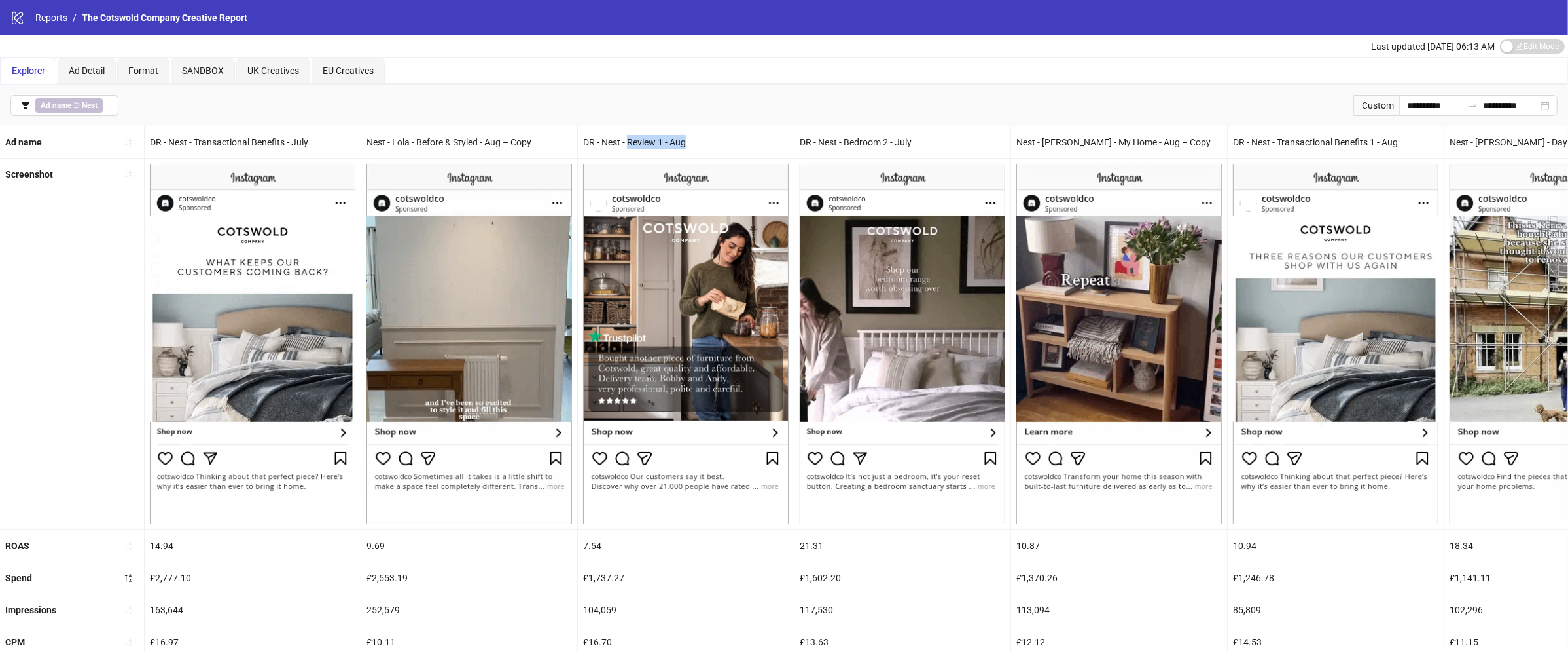
click at [710, 143] on div "DR - Nest - Review 1 - Aug" at bounding box center [686, 142] width 216 height 31
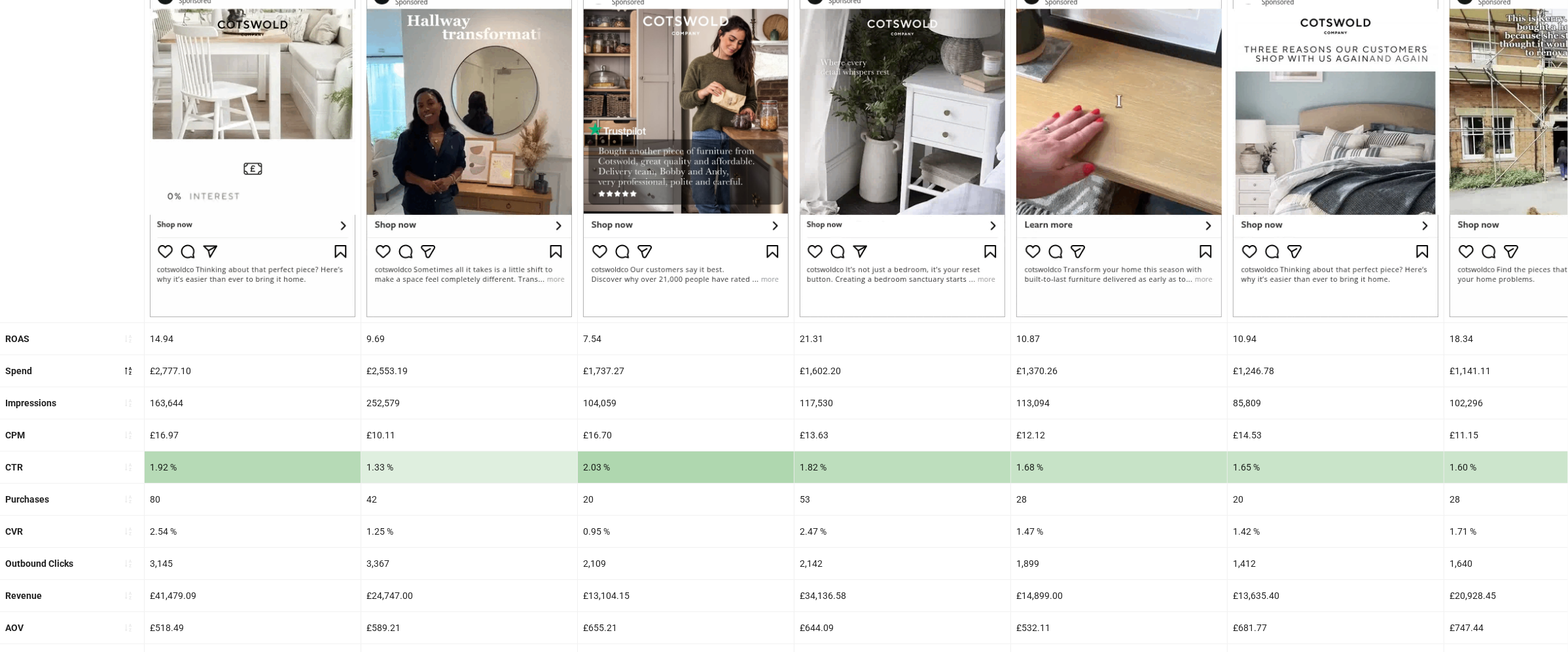
scroll to position [263, 0]
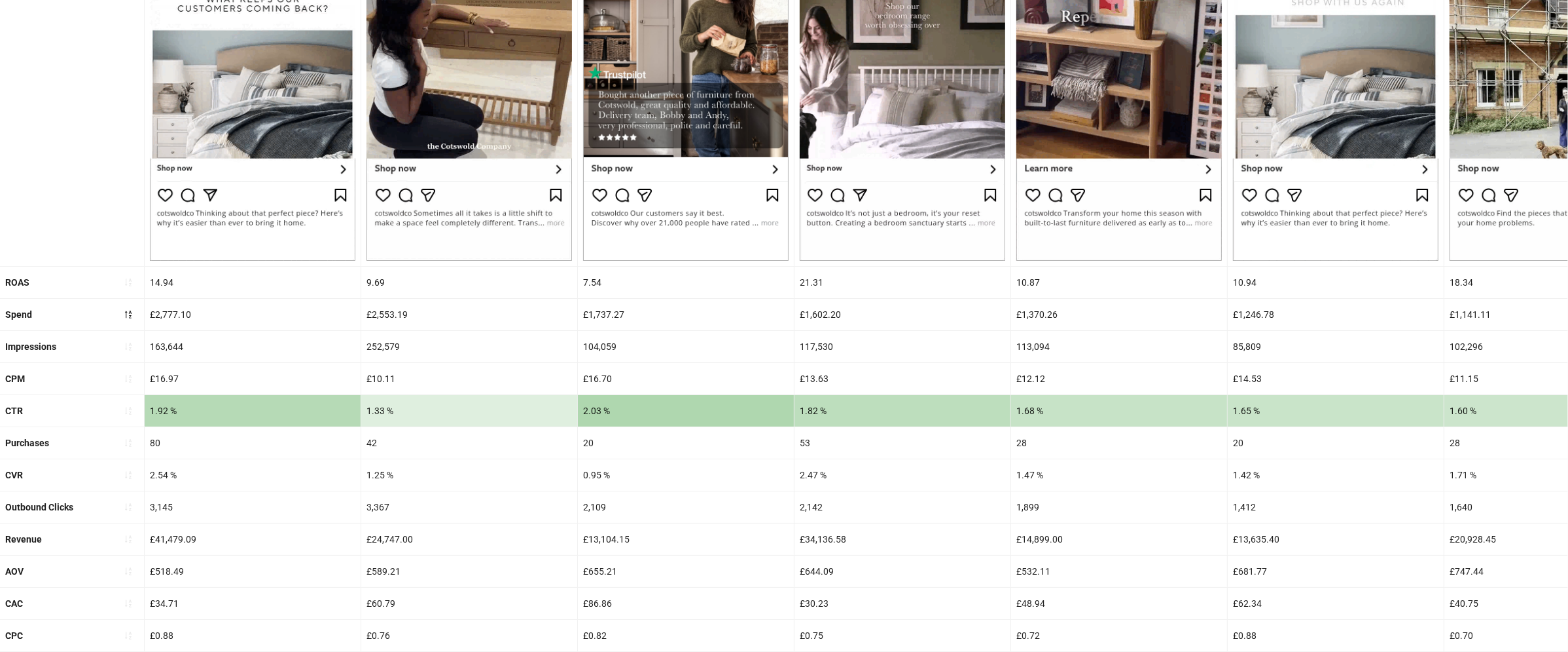
click at [601, 313] on div "£1,737.27" at bounding box center [686, 314] width 216 height 31
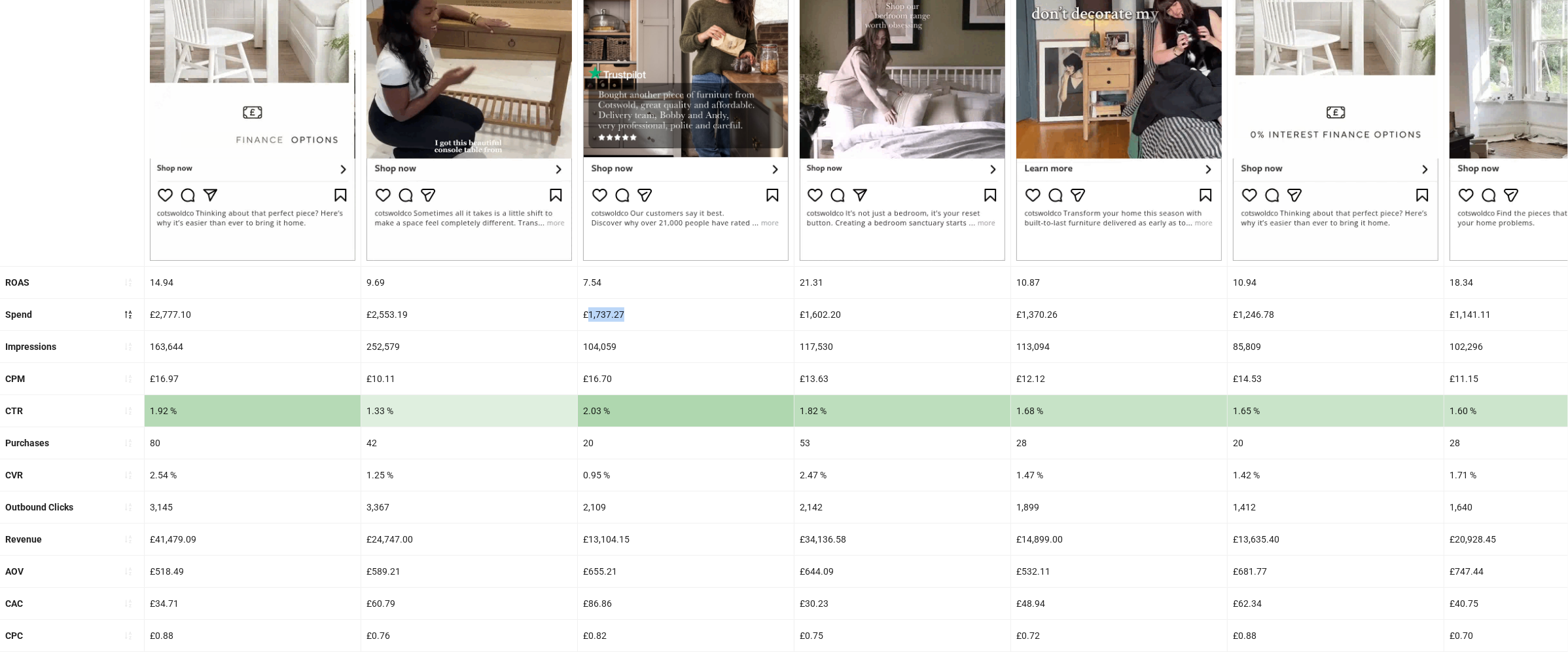
click at [601, 313] on div "£1,737.27" at bounding box center [686, 314] width 216 height 31
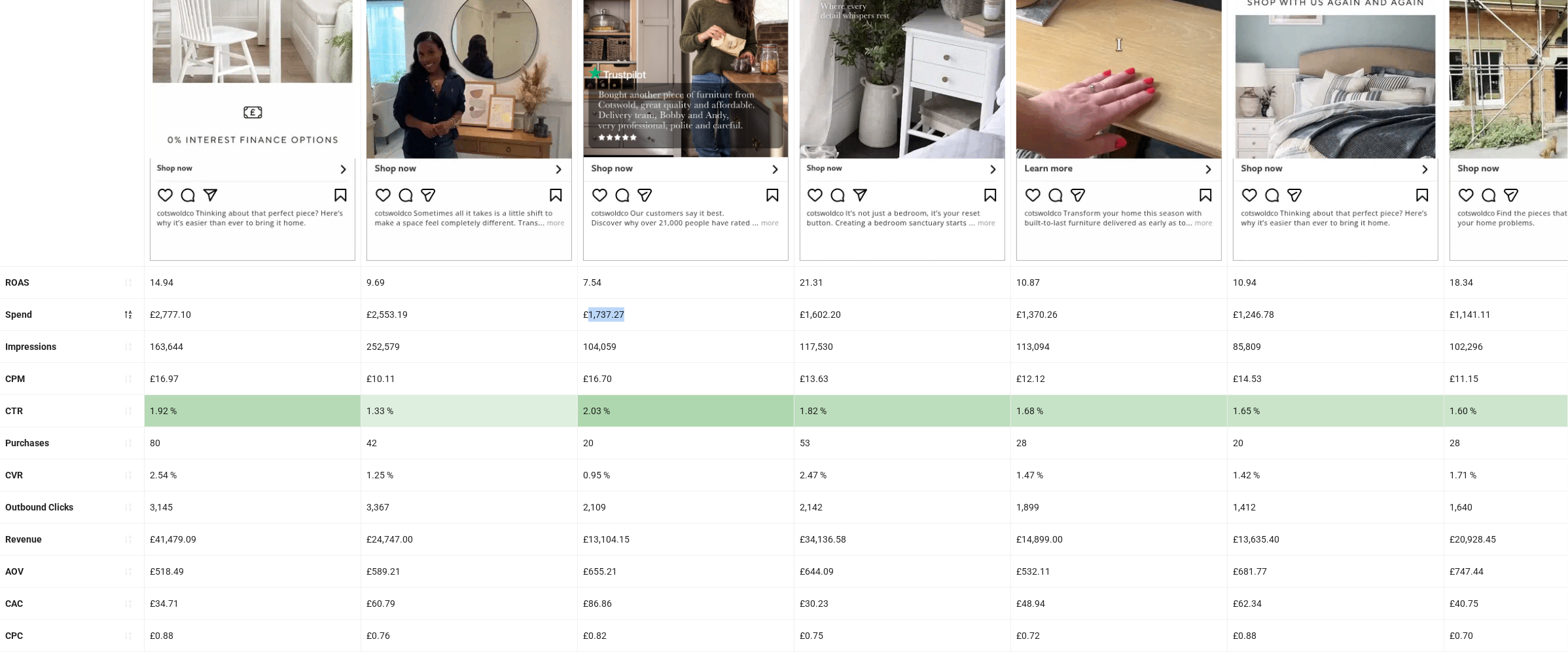
click at [935, 400] on div "1.82 %" at bounding box center [903, 411] width 216 height 31
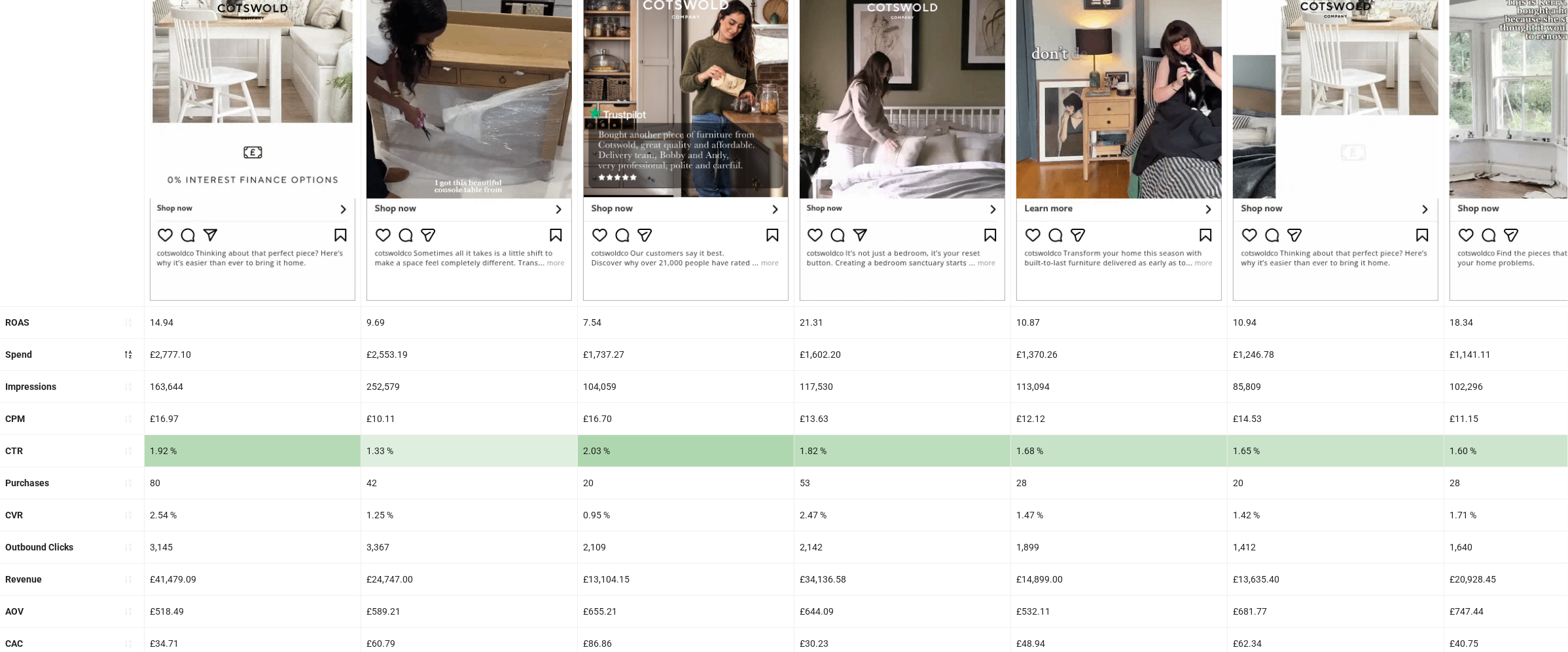
scroll to position [224, 0]
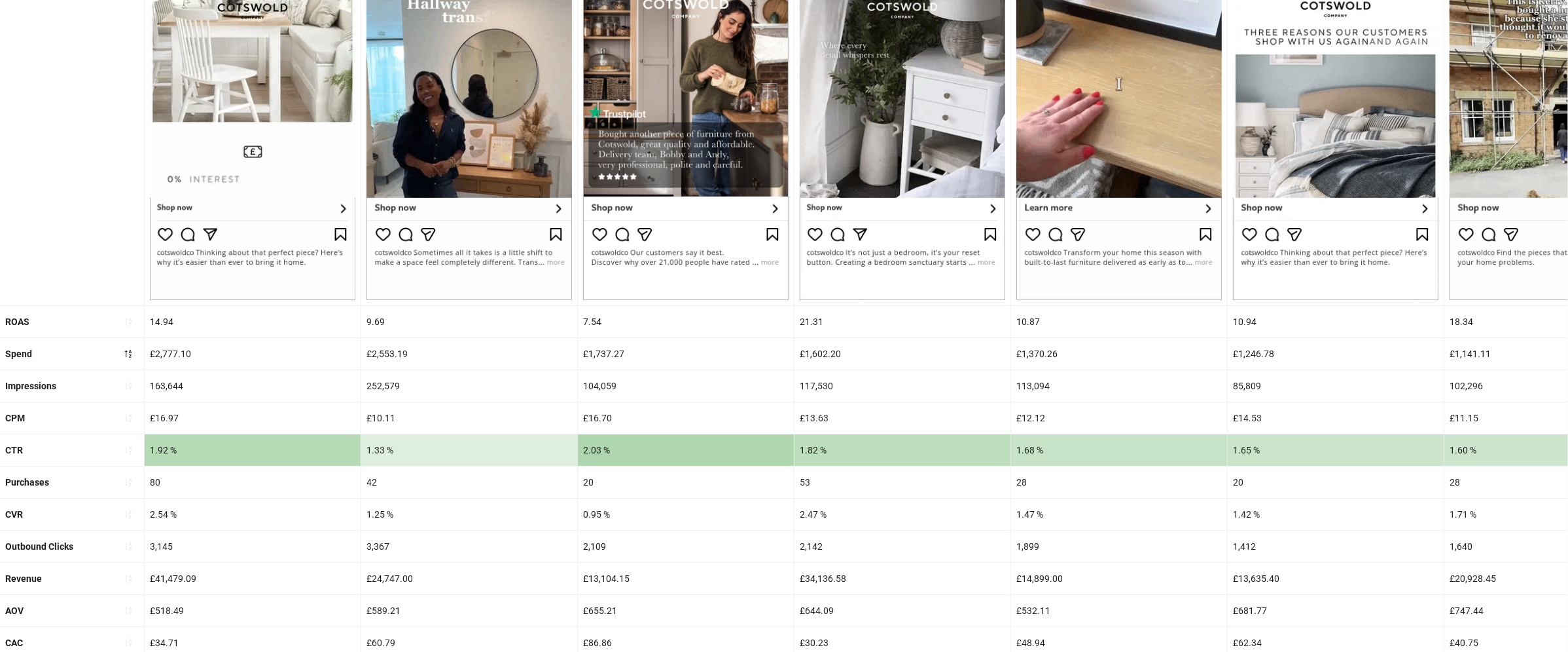
click at [592, 317] on div "7.54" at bounding box center [686, 322] width 216 height 31
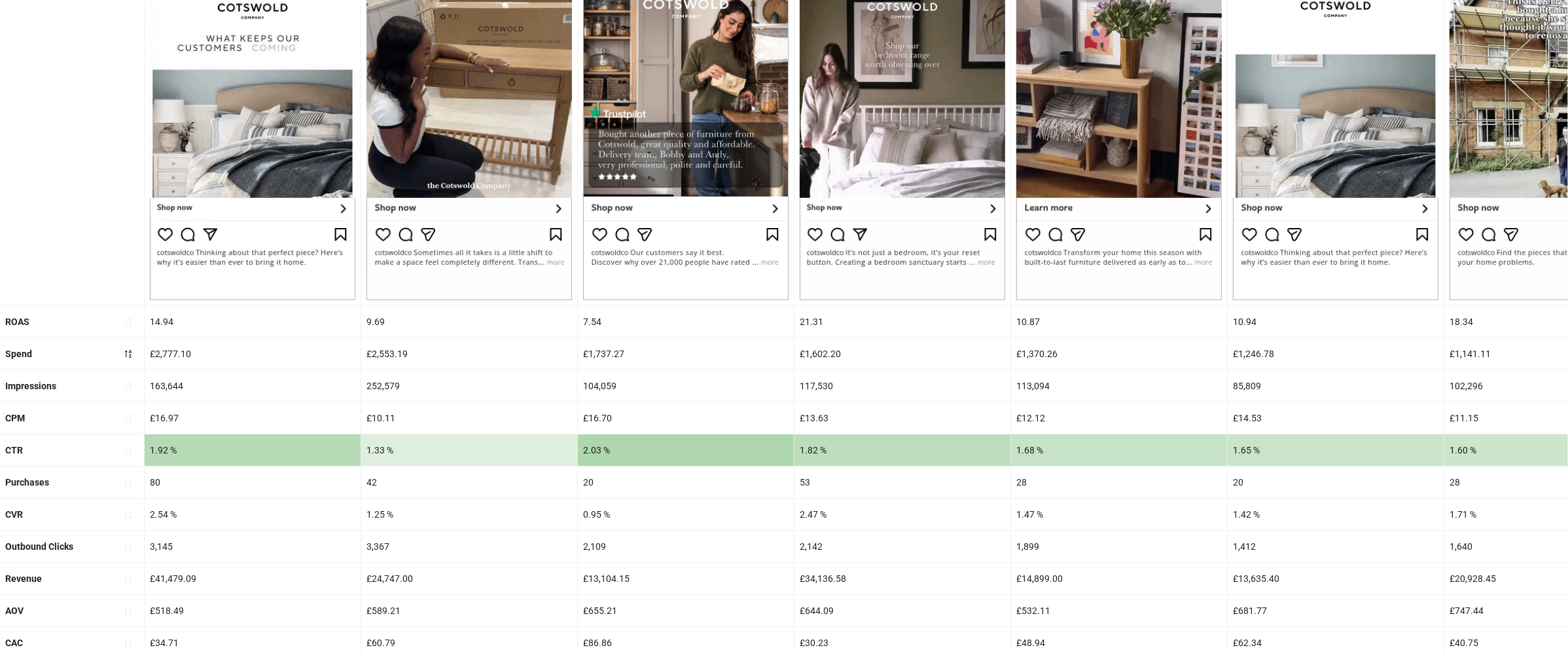
click at [592, 317] on div "7.54" at bounding box center [686, 322] width 216 height 31
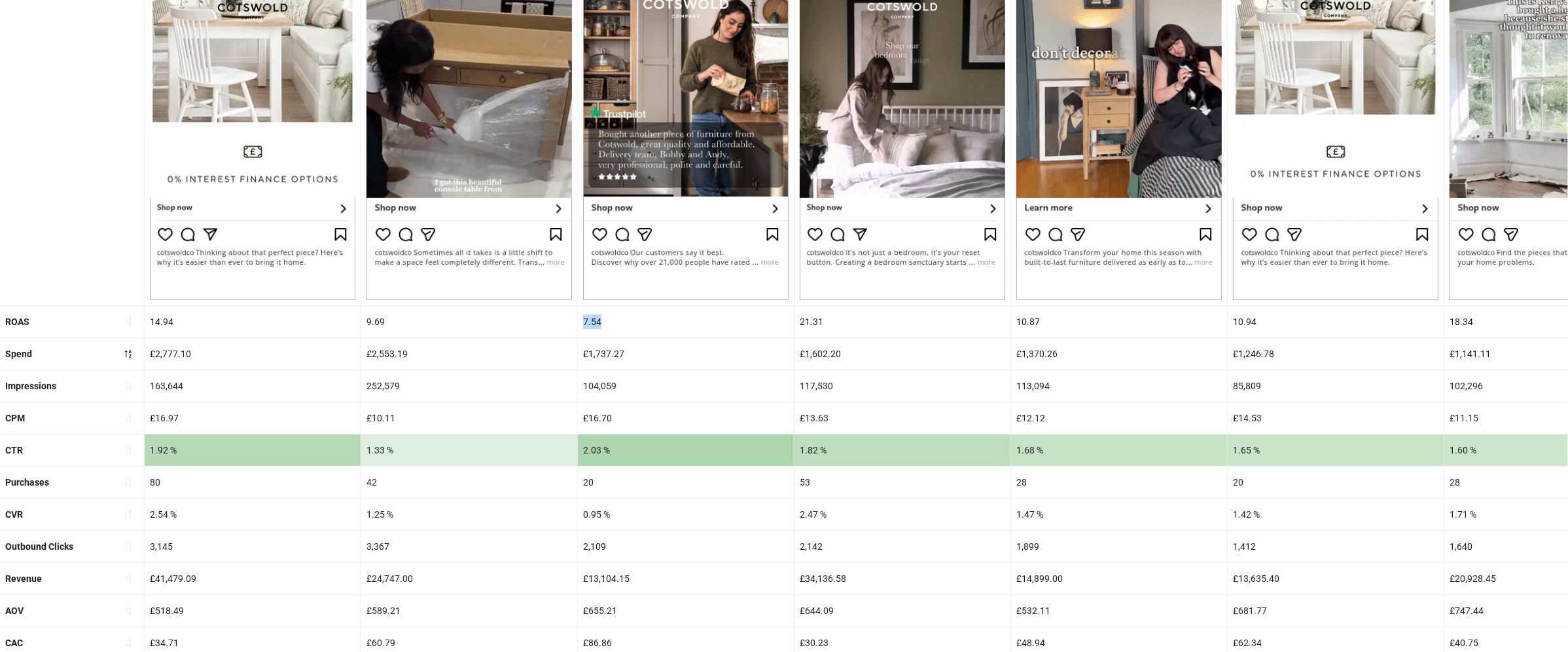
click at [592, 317] on div "7.54" at bounding box center [686, 322] width 216 height 31
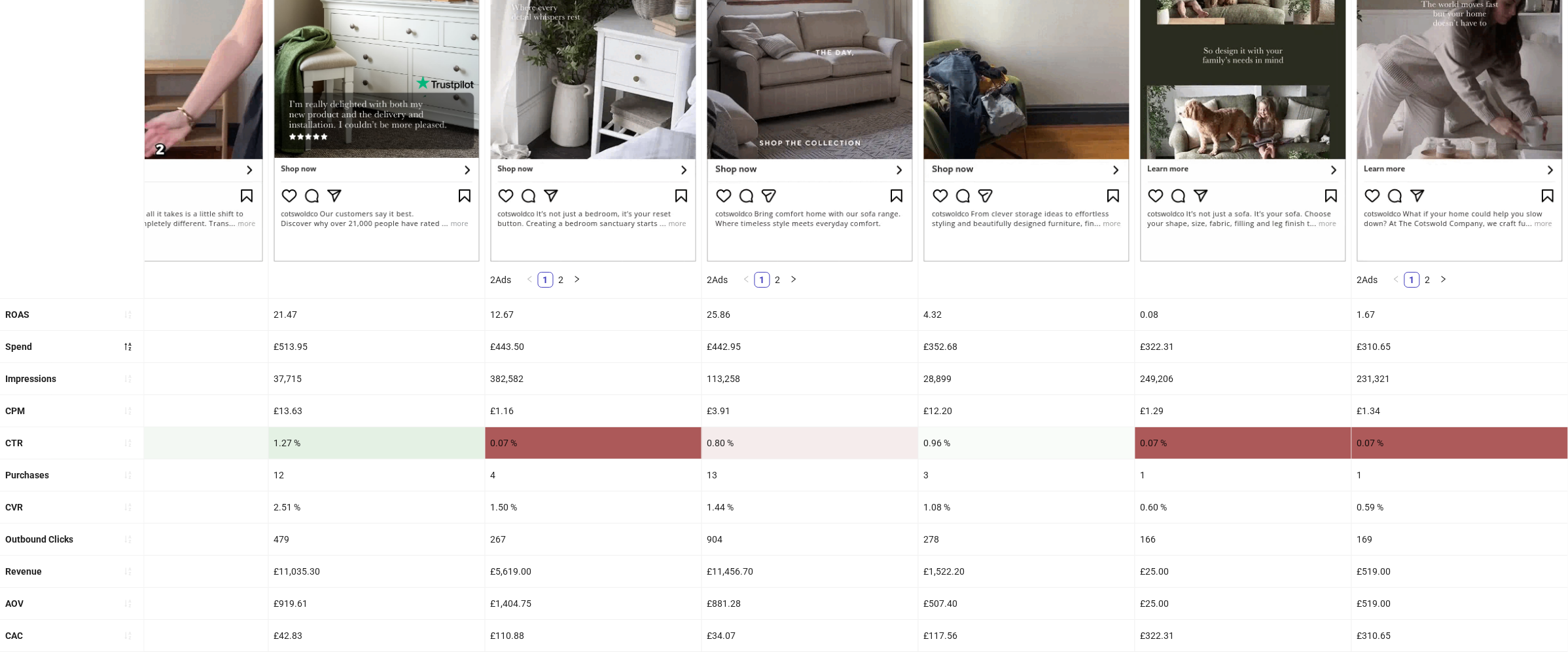
scroll to position [450, 0]
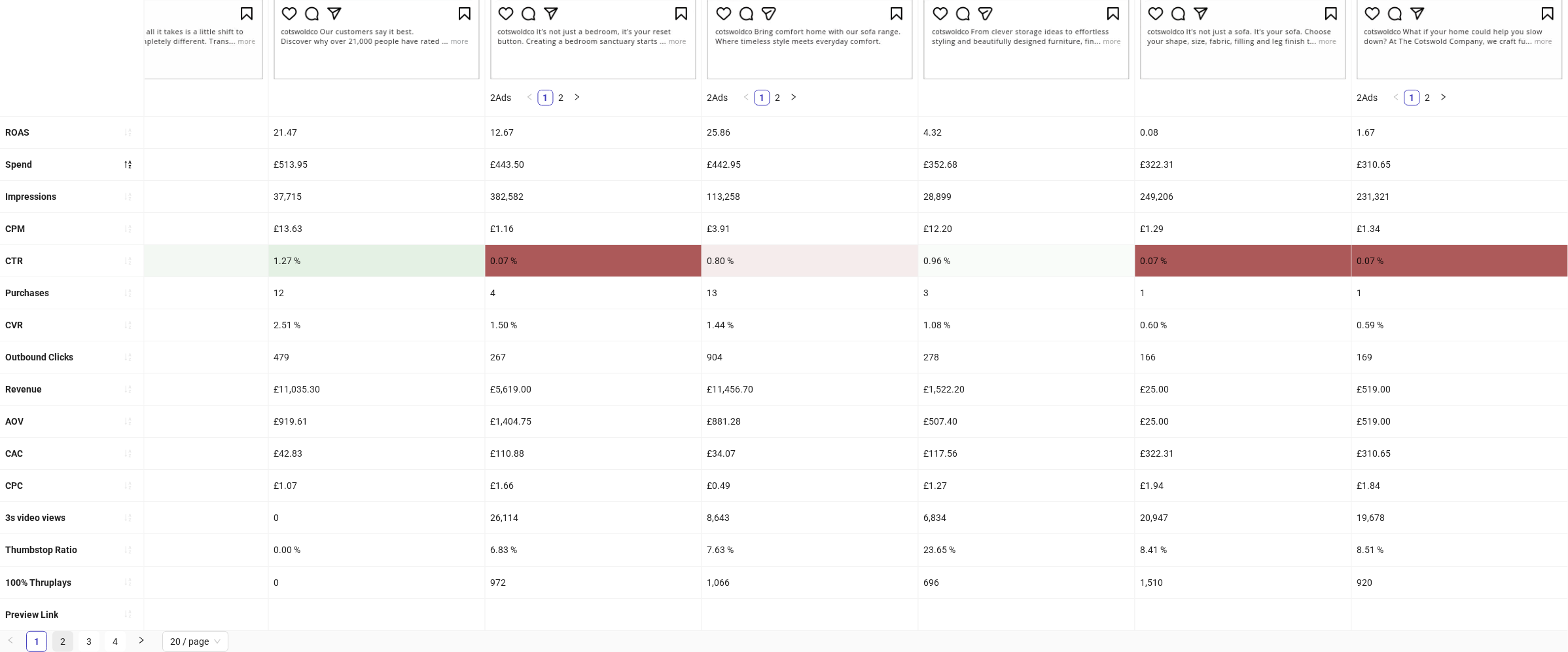
click at [63, 638] on link "2" at bounding box center [63, 641] width 20 height 20
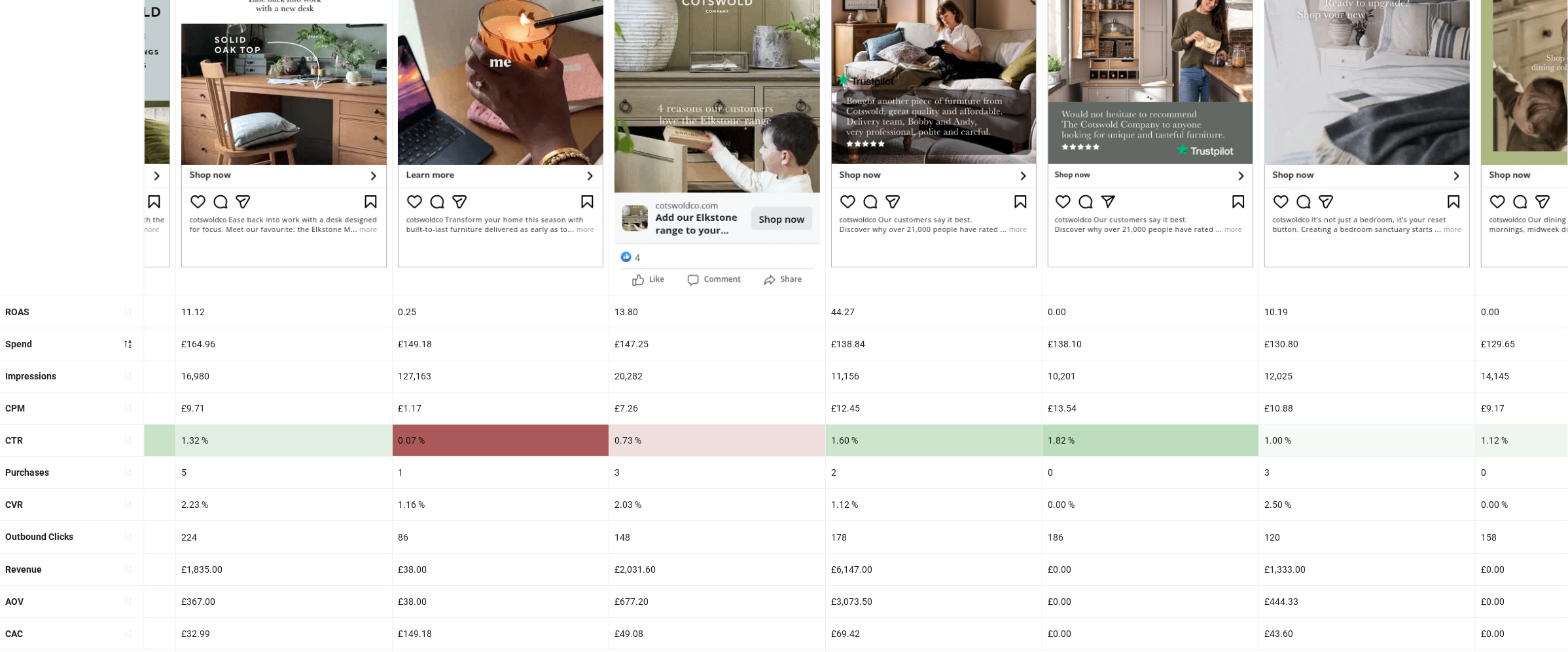
scroll to position [442, 0]
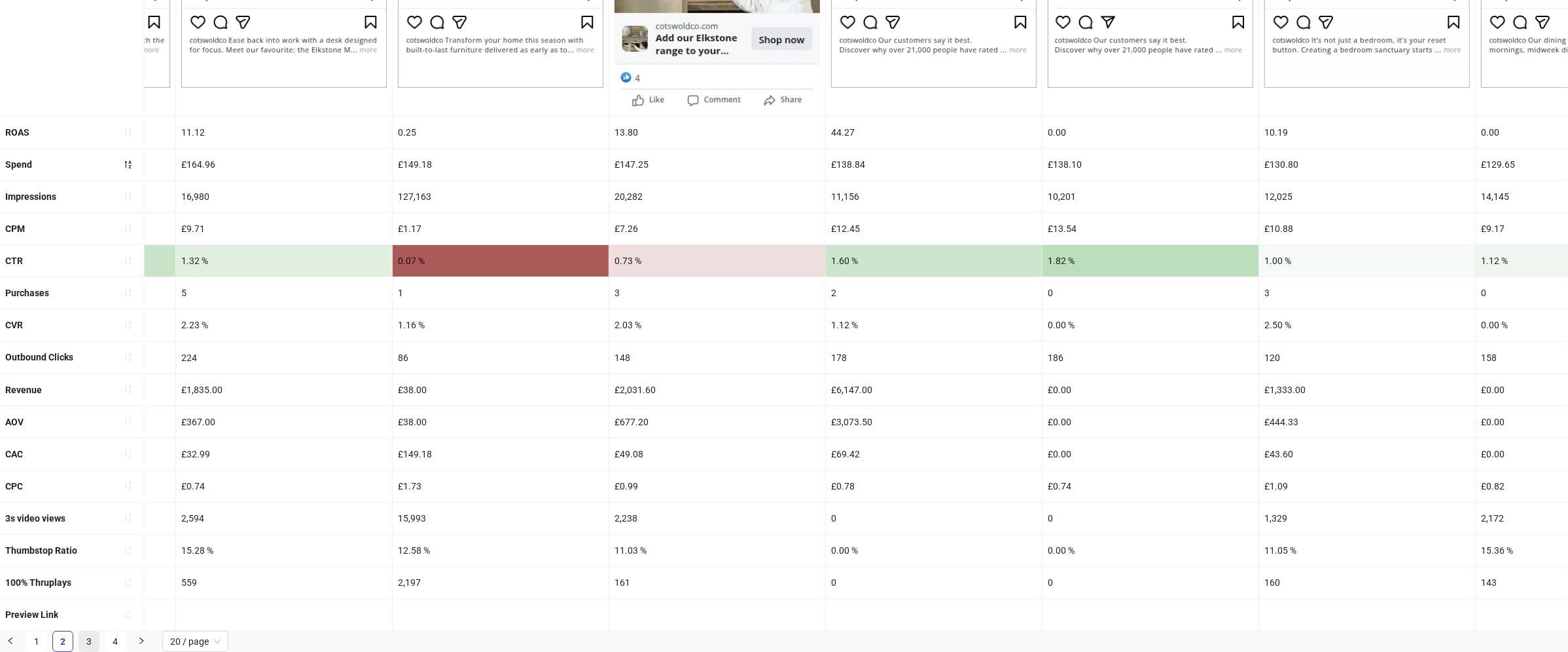
click at [88, 637] on link "3" at bounding box center [89, 641] width 20 height 20
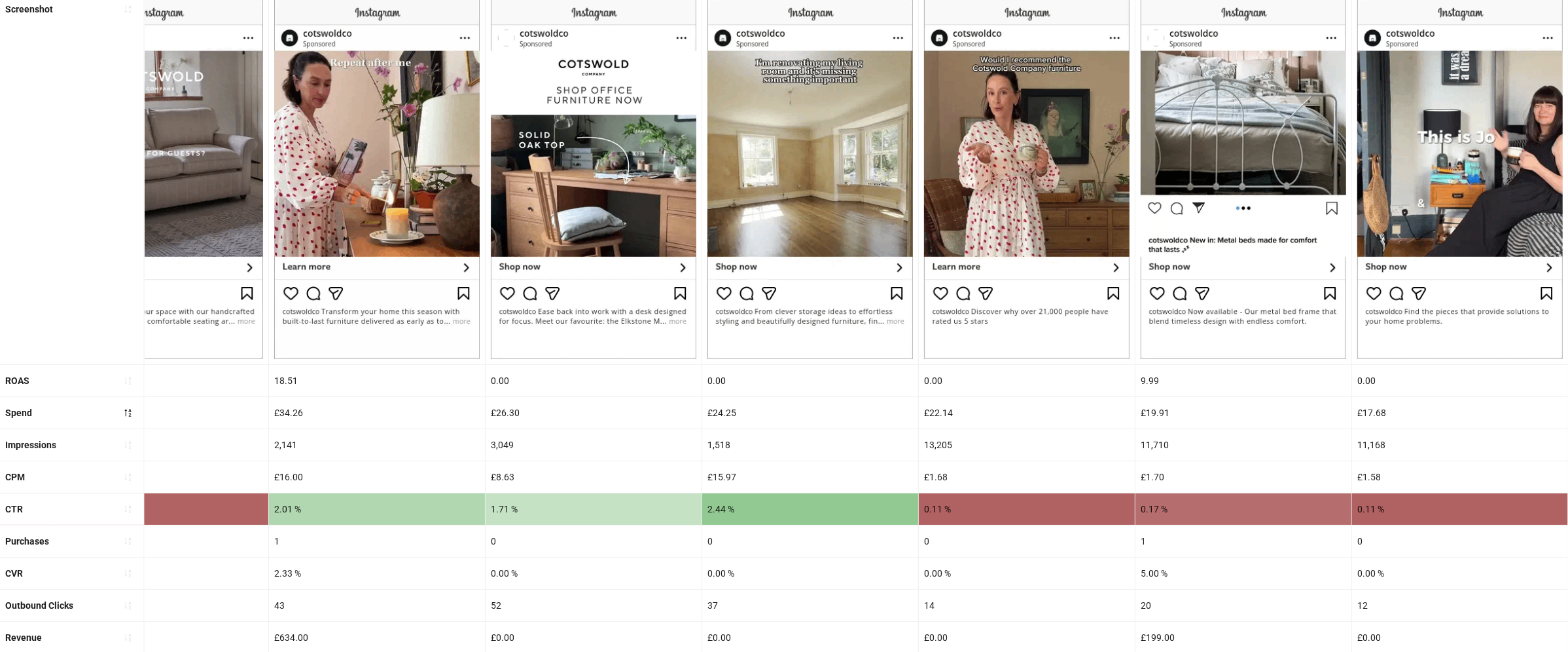
scroll to position [419, 0]
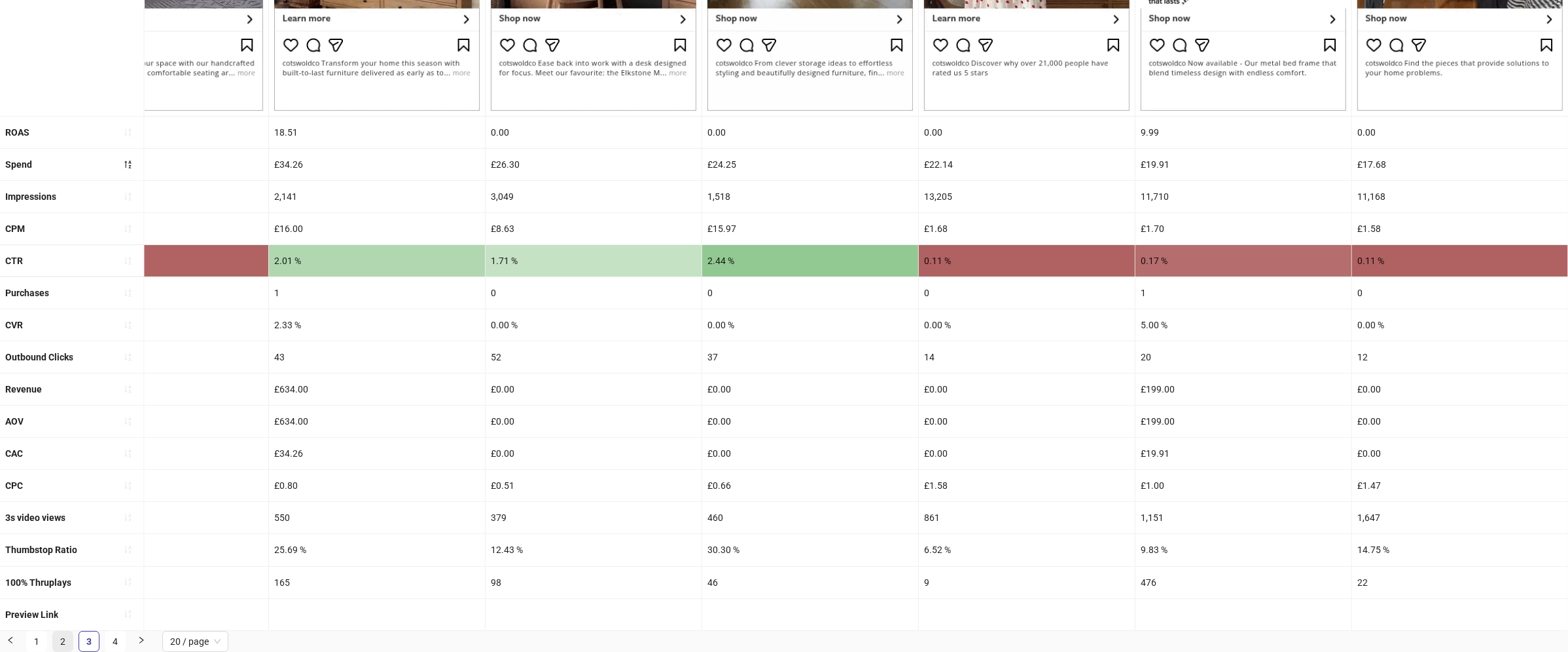
click at [67, 641] on link "2" at bounding box center [63, 641] width 20 height 20
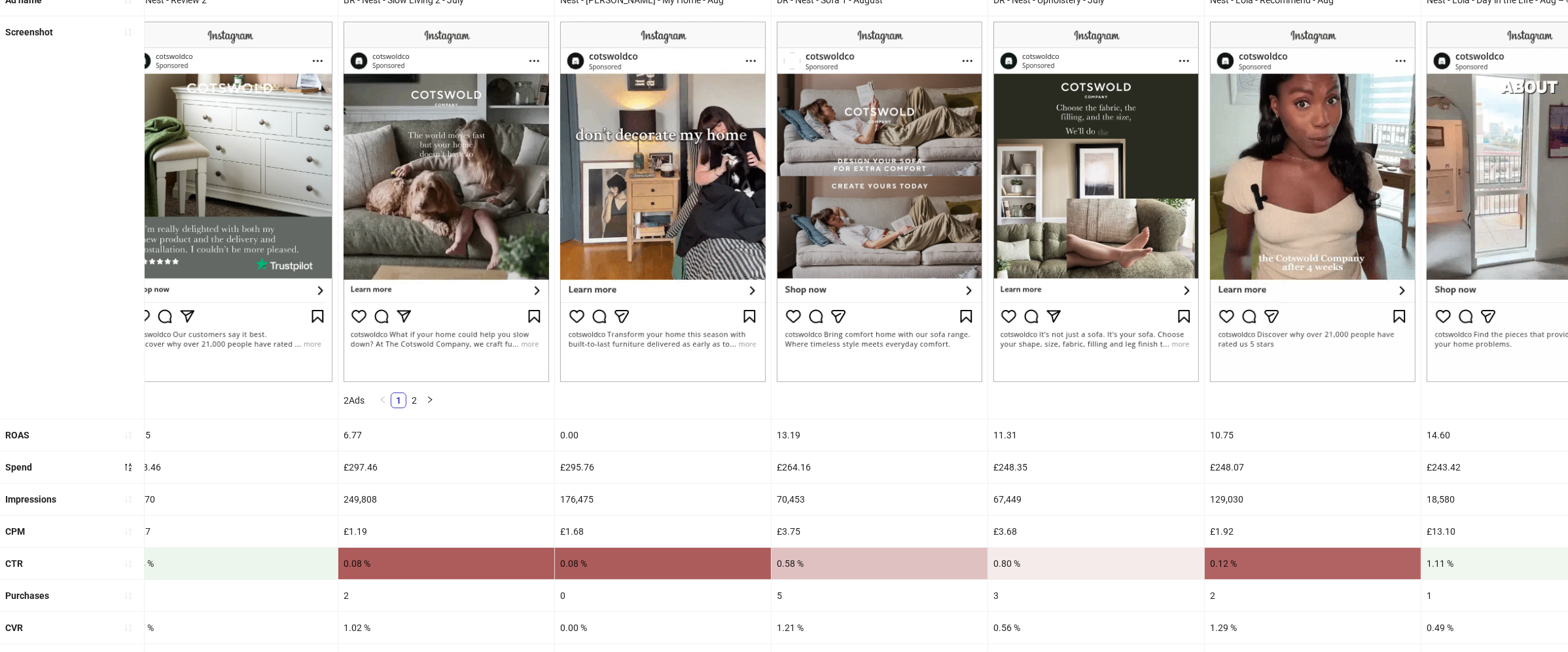
scroll to position [450, 0]
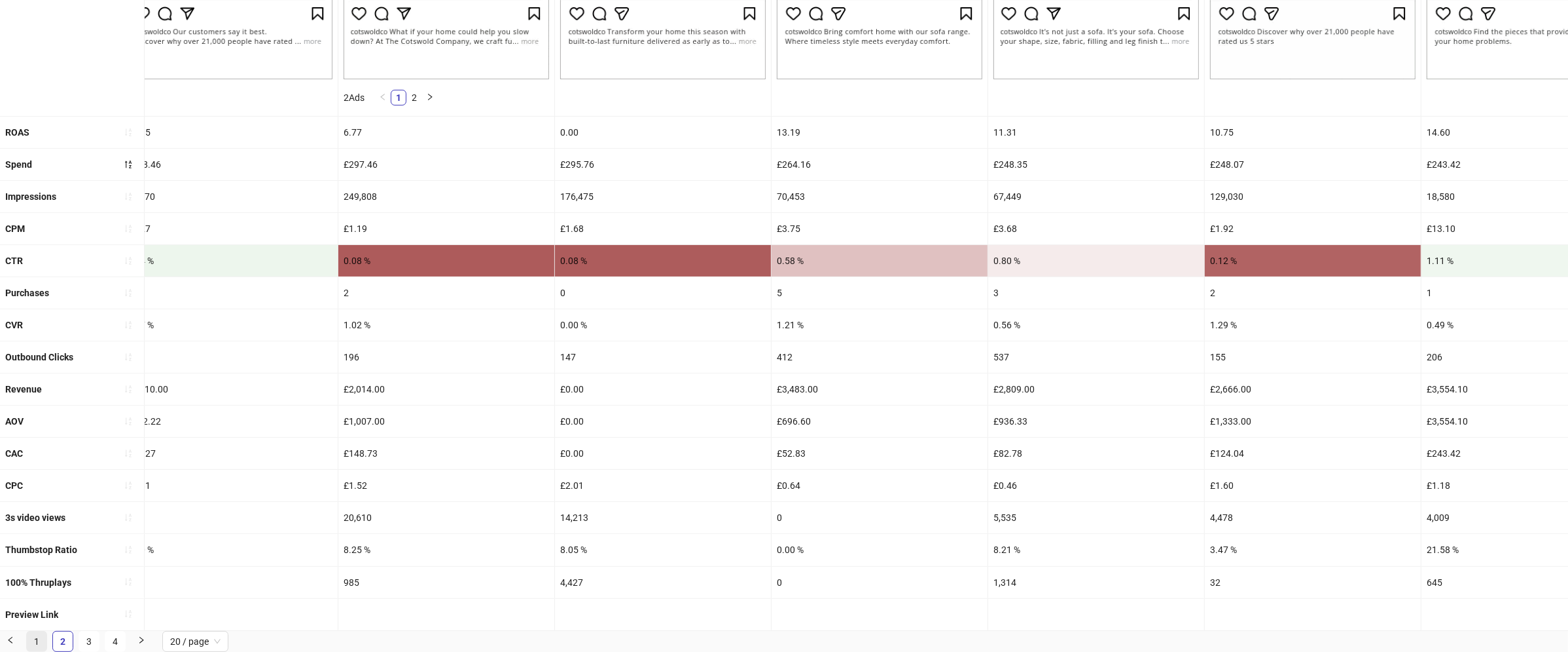
click at [35, 645] on link "1" at bounding box center [37, 641] width 20 height 20
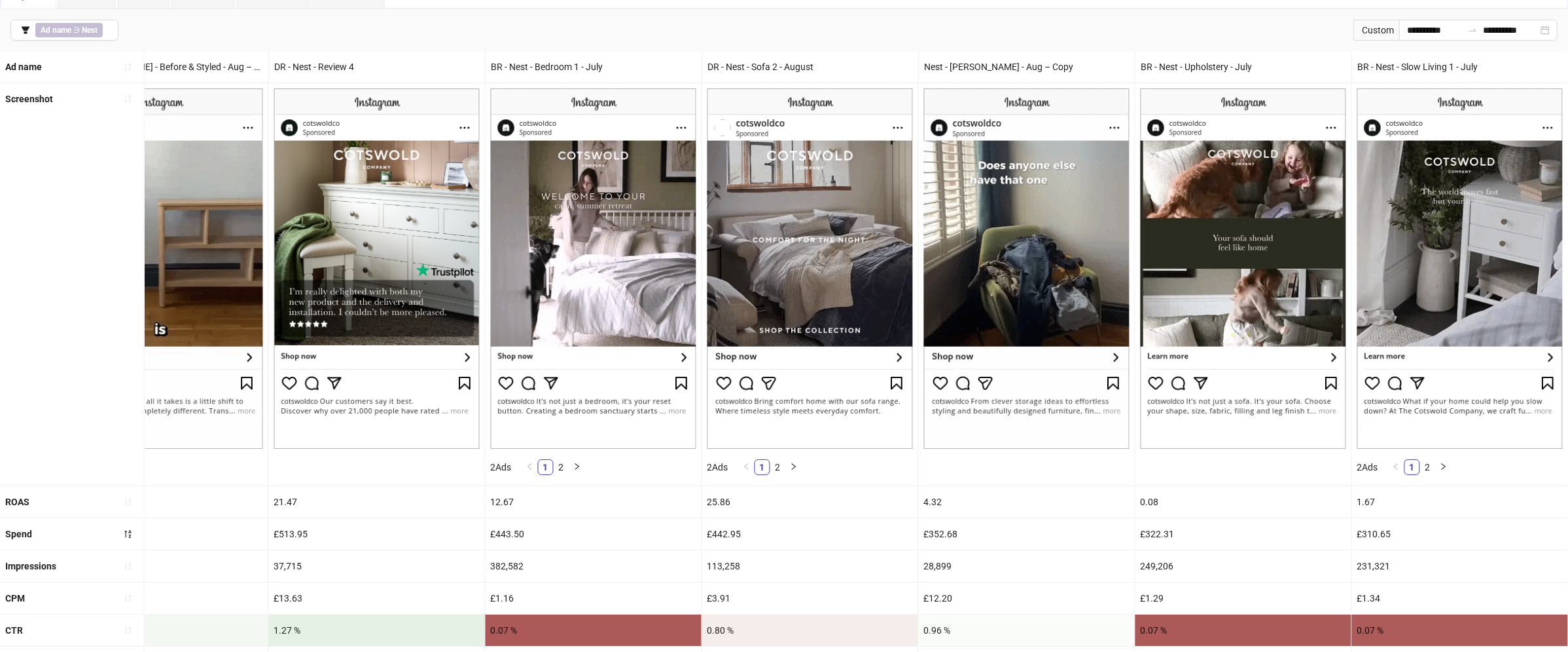
scroll to position [73, 0]
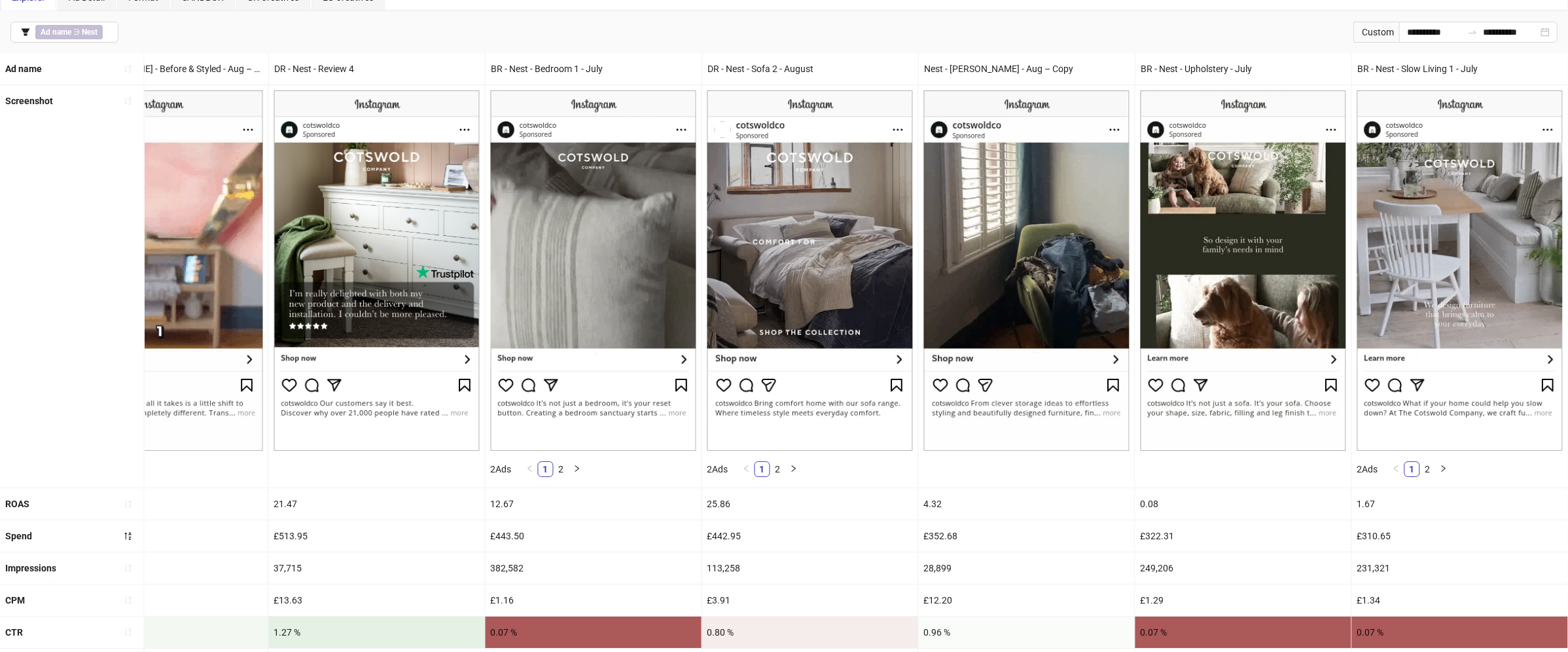
click at [709, 507] on div "25.86" at bounding box center [810, 504] width 216 height 31
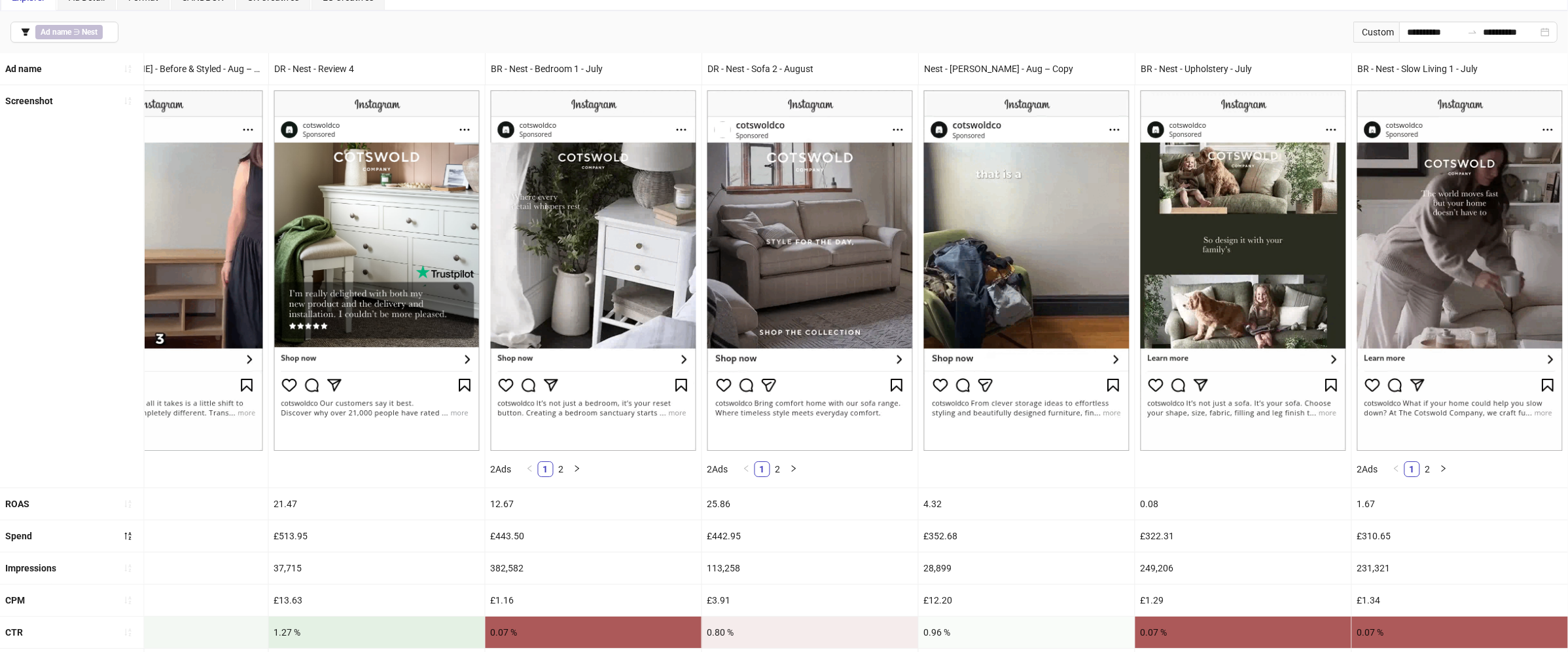
click at [709, 532] on div "£442.95" at bounding box center [810, 536] width 216 height 31
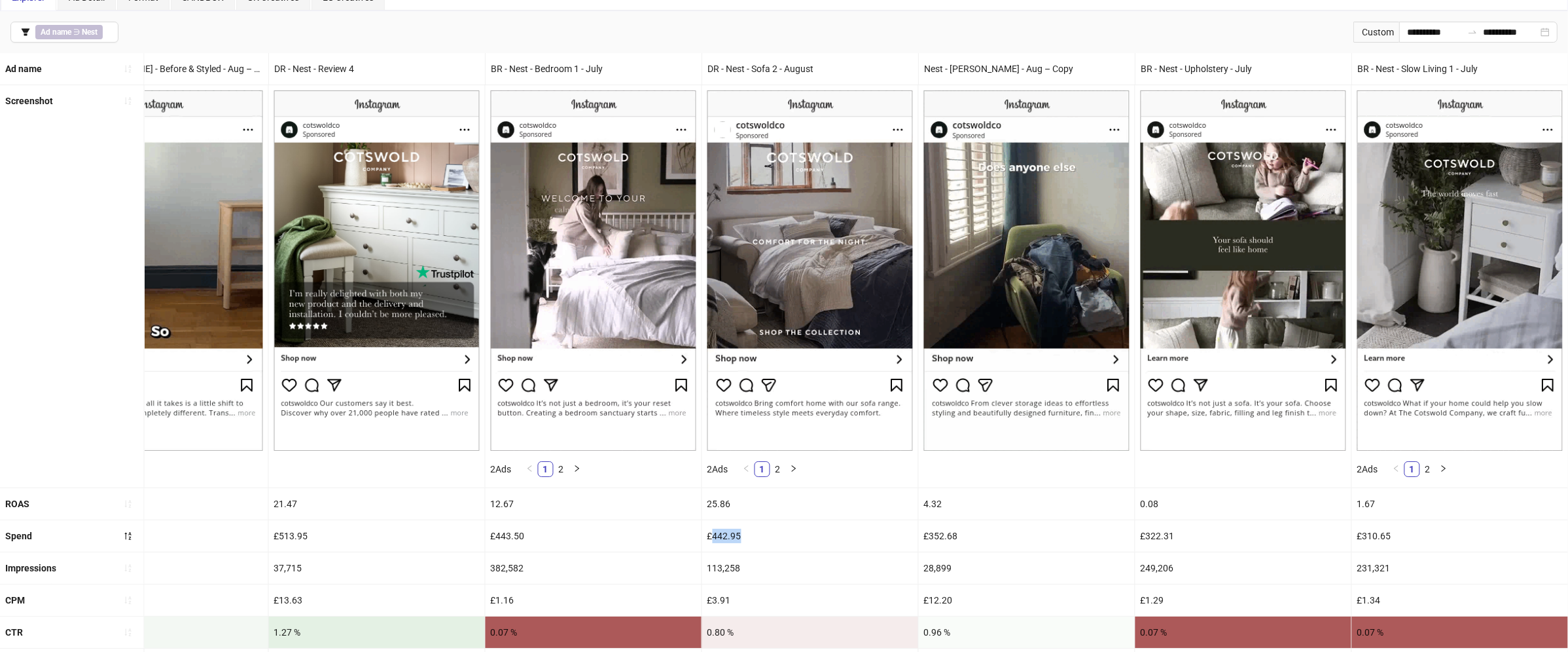
drag, startPoint x: 713, startPoint y: 536, endPoint x: 770, endPoint y: 538, distance: 57.0
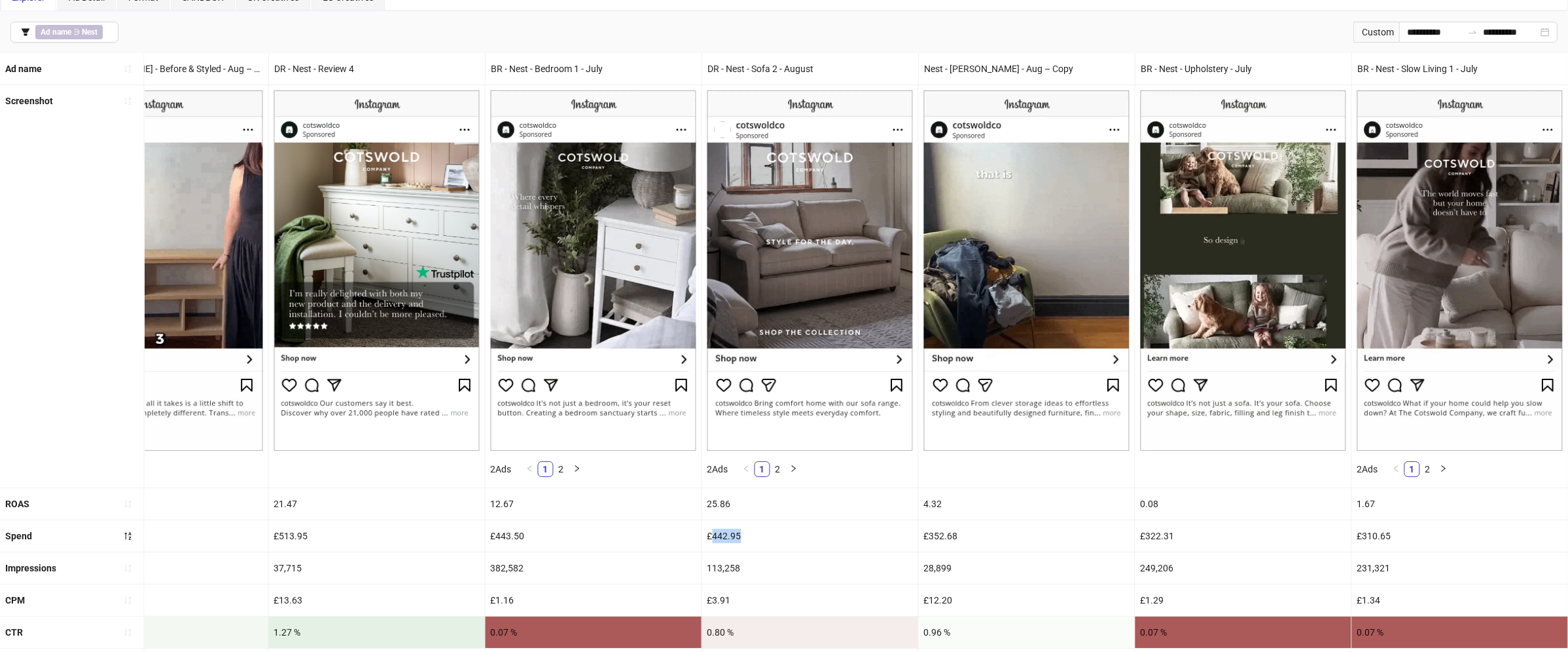
click at [770, 538] on div "£442.95" at bounding box center [810, 536] width 216 height 31
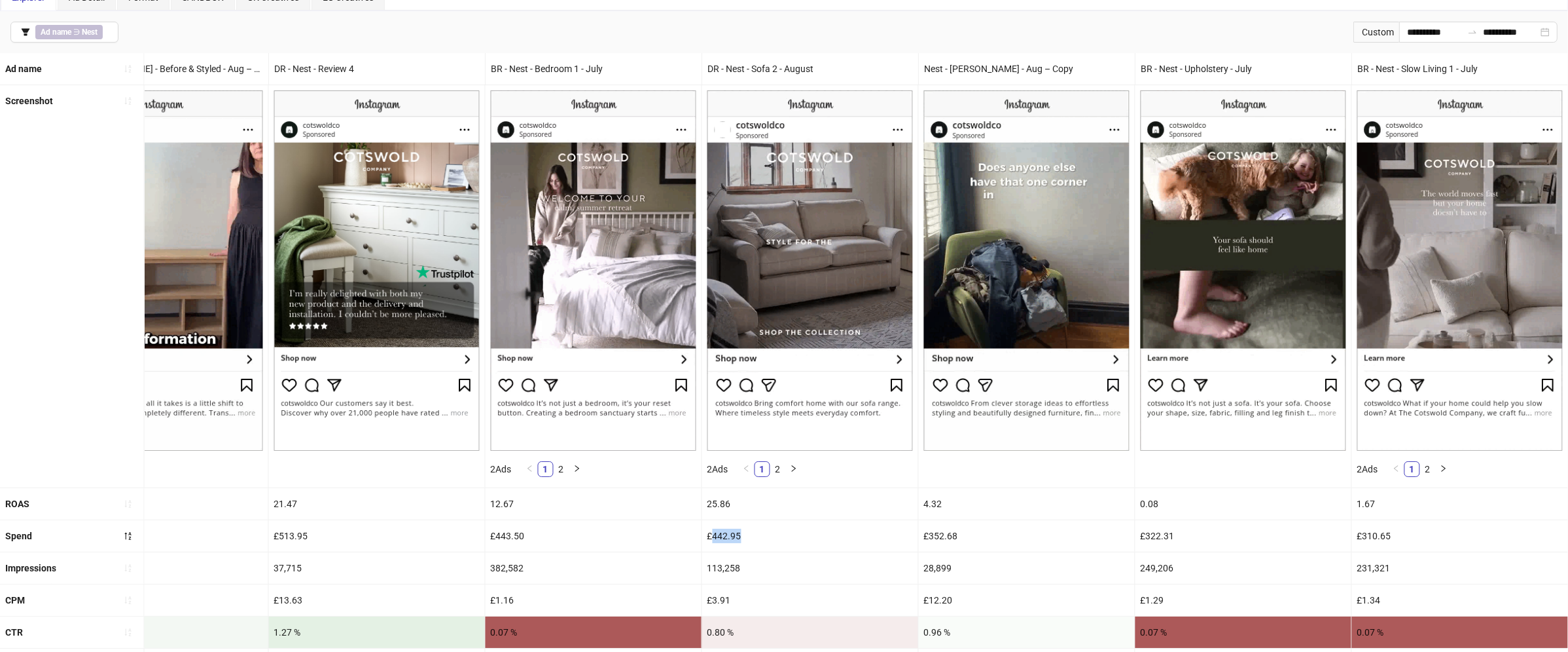
click at [819, 499] on div "25.86" at bounding box center [810, 504] width 216 height 31
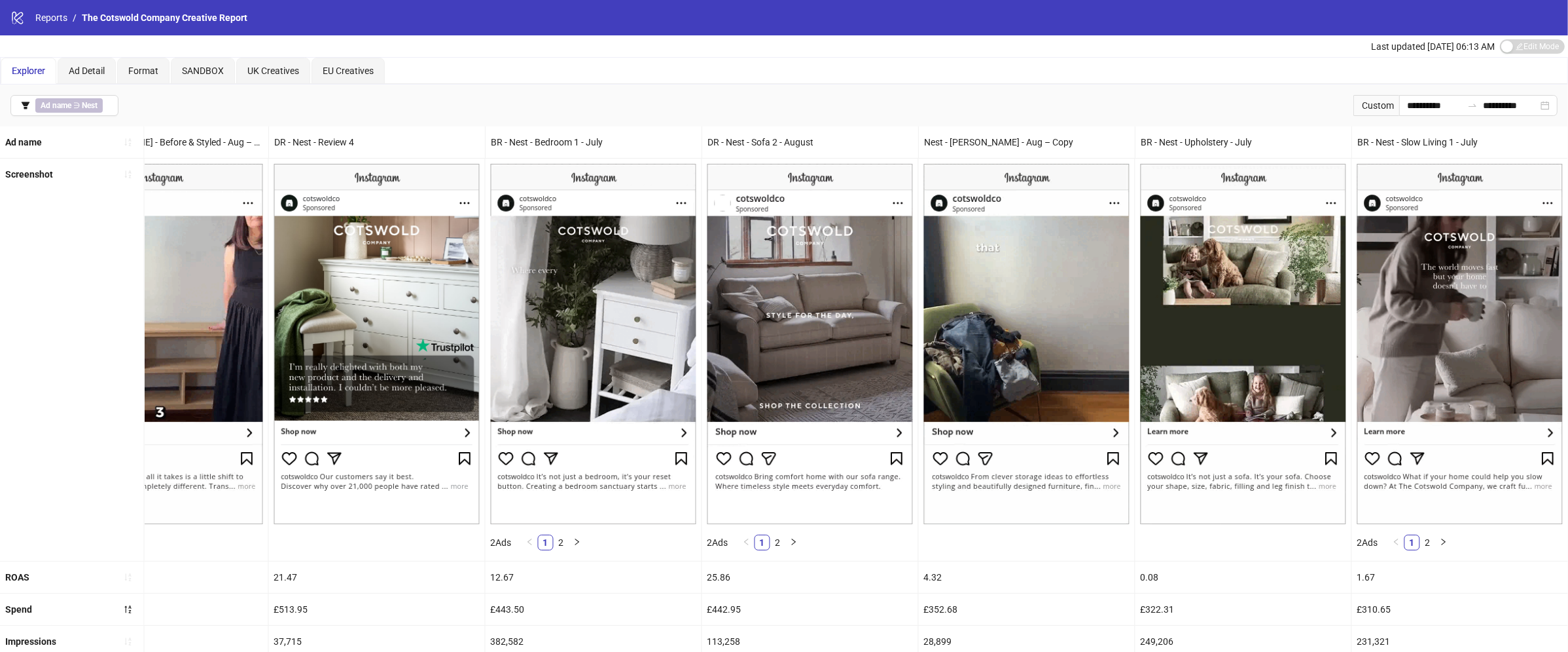
scroll to position [450, 0]
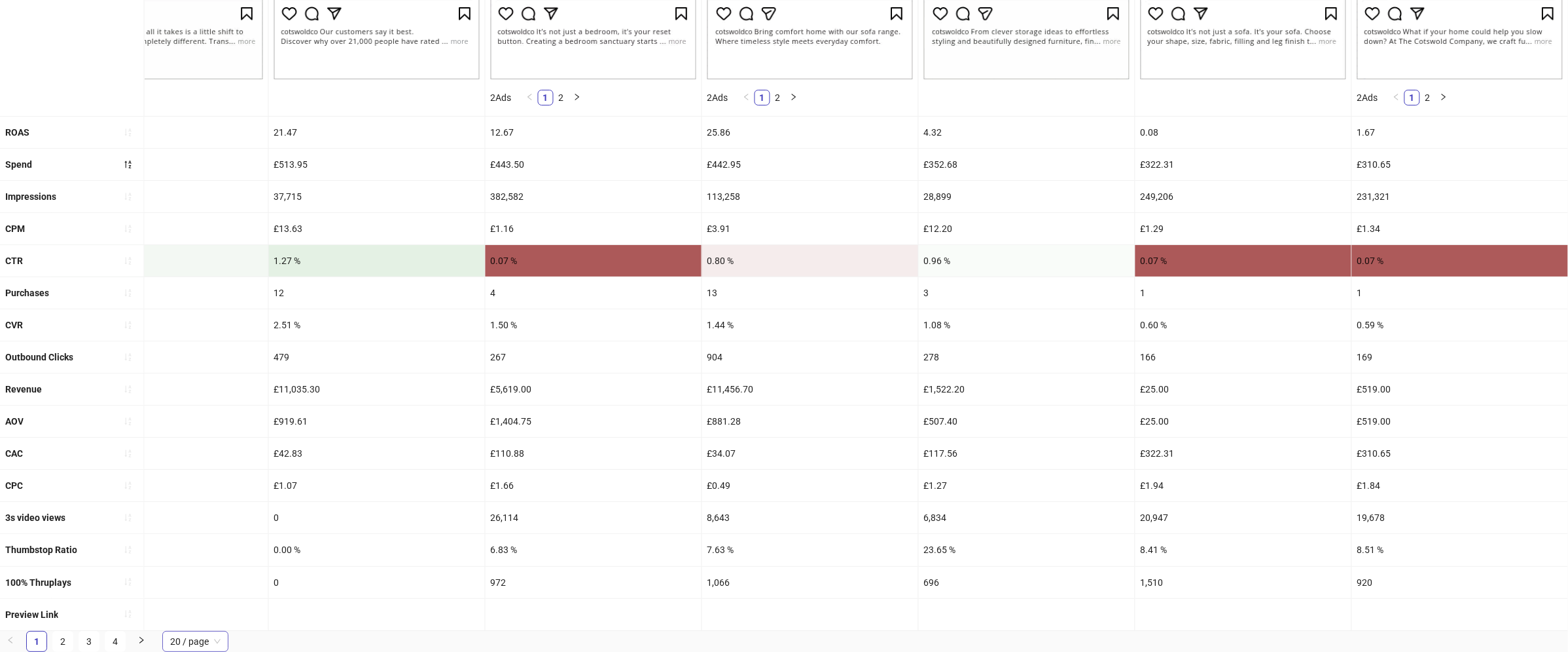
click at [211, 640] on span "20 / page" at bounding box center [195, 641] width 50 height 20
click at [202, 595] on div "50 / page" at bounding box center [195, 594] width 46 height 14
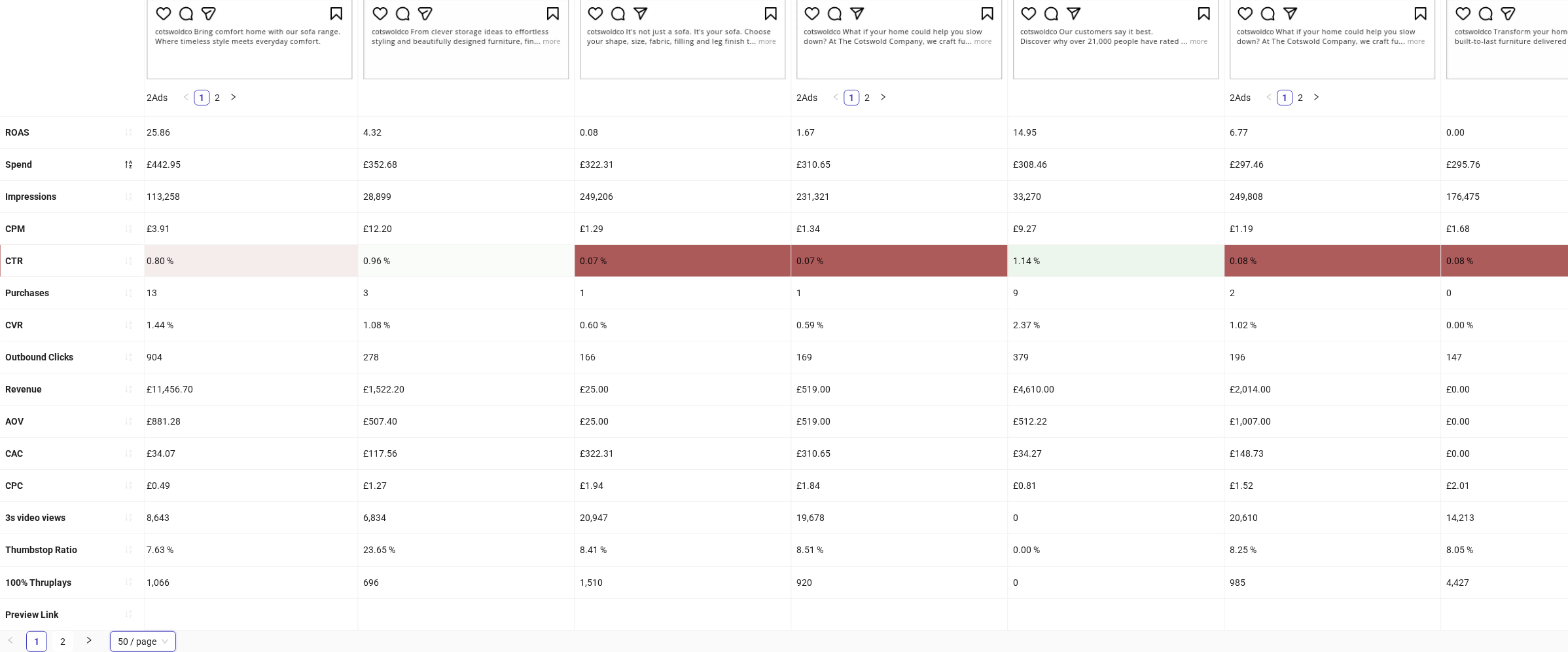
scroll to position [0, 3464]
